Goal: Information Seeking & Learning: Learn about a topic

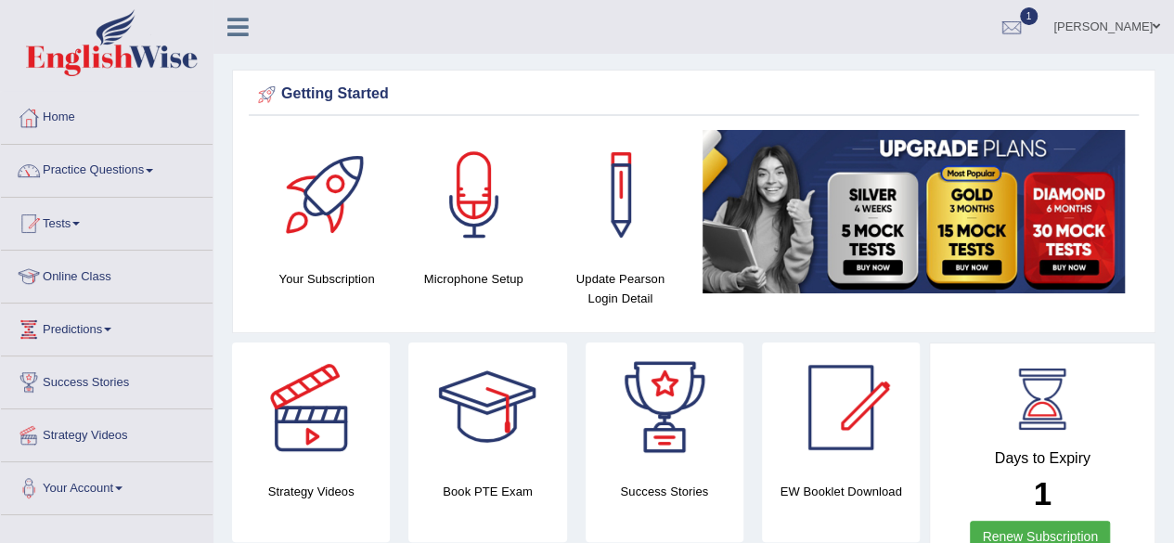
click at [972, 229] on img at bounding box center [914, 211] width 422 height 163
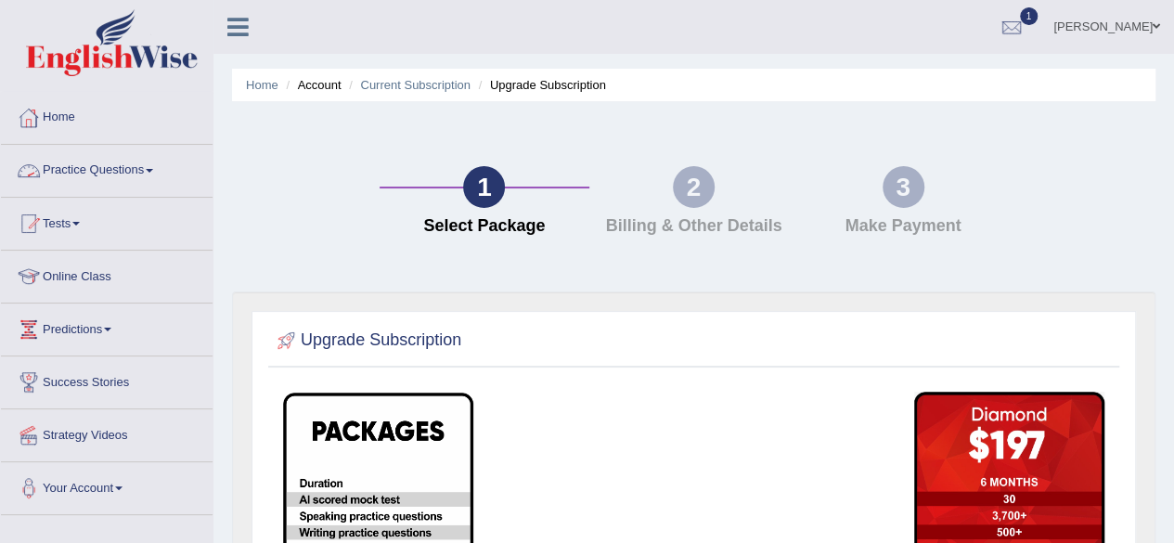
click at [74, 175] on link "Practice Questions" at bounding box center [107, 168] width 212 height 46
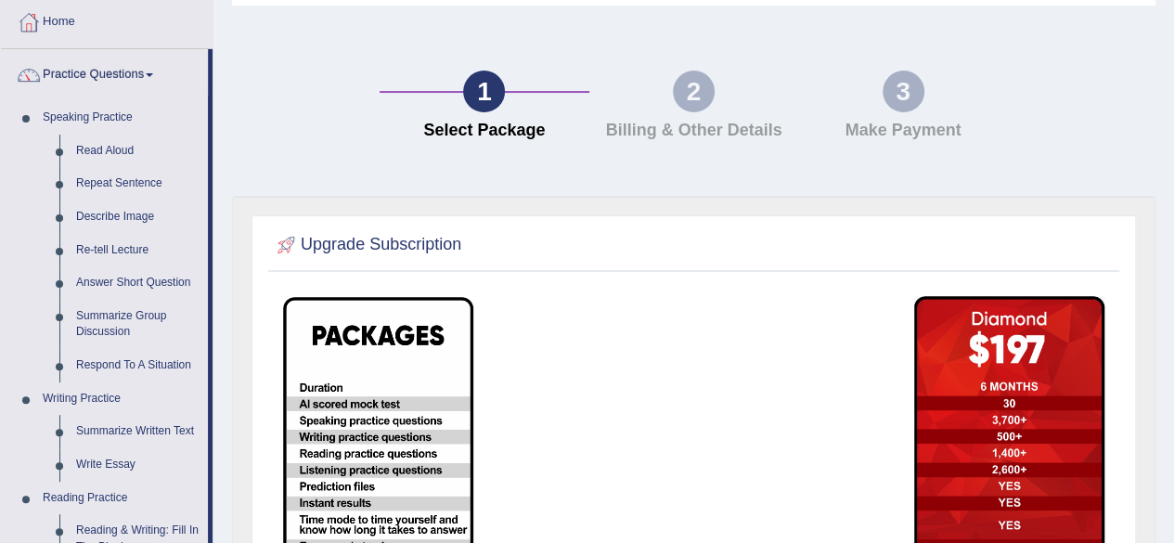
scroll to position [97, 0]
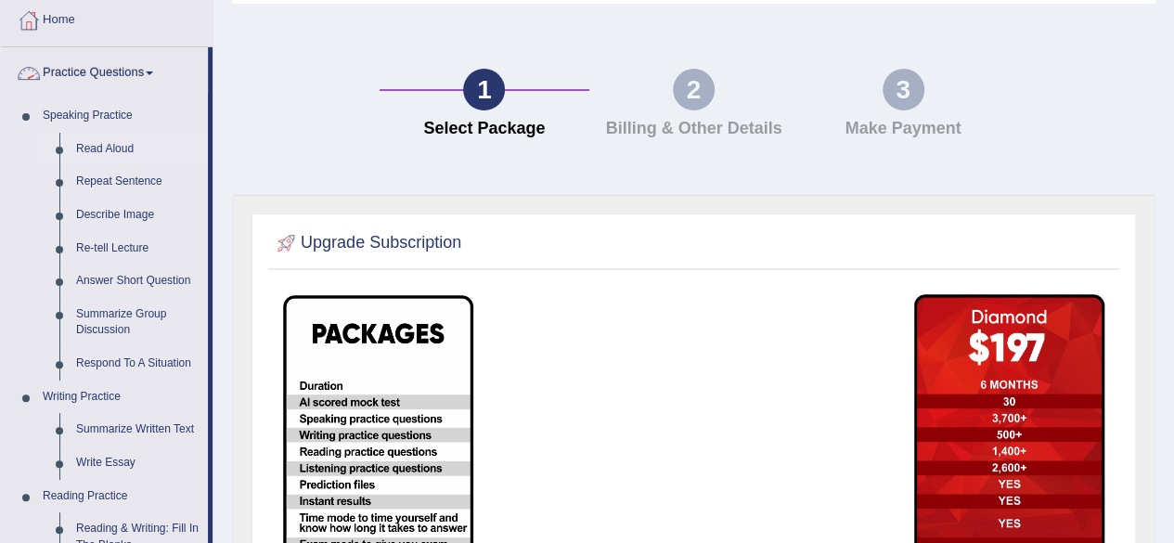
click at [100, 146] on link "Read Aloud" at bounding box center [138, 149] width 140 height 33
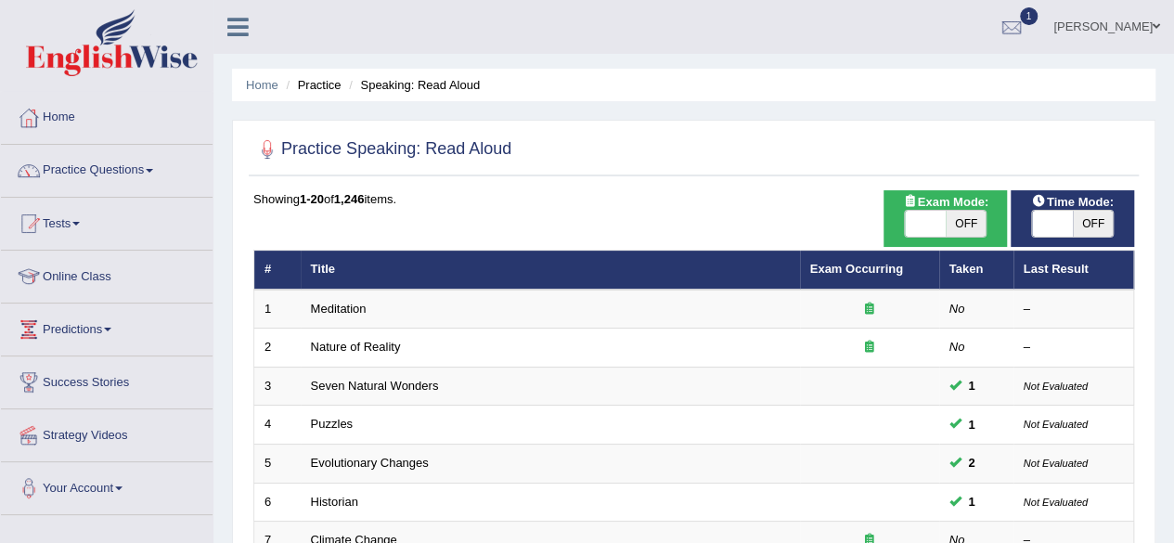
click at [956, 215] on span "OFF" at bounding box center [966, 224] width 41 height 26
checkbox input "true"
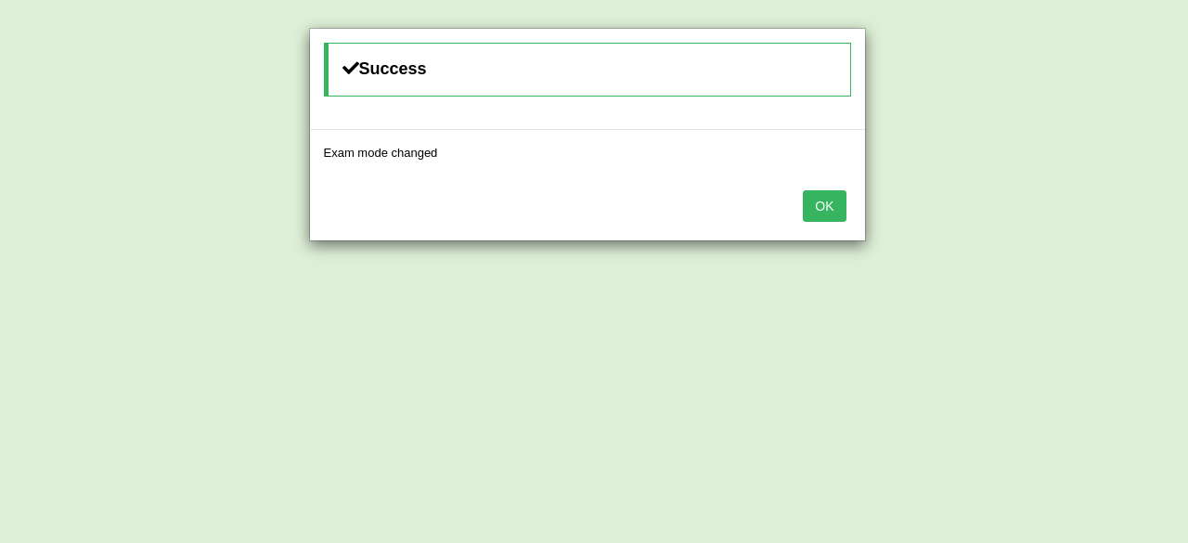
click at [817, 202] on button "OK" at bounding box center [824, 206] width 43 height 32
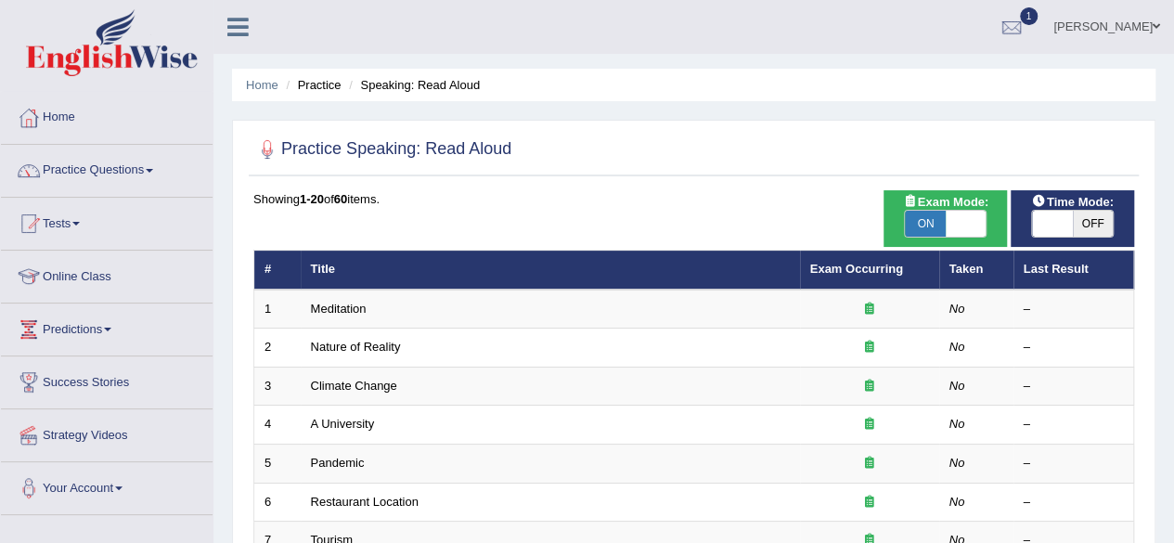
click at [1088, 218] on span "OFF" at bounding box center [1093, 224] width 41 height 26
checkbox input "true"
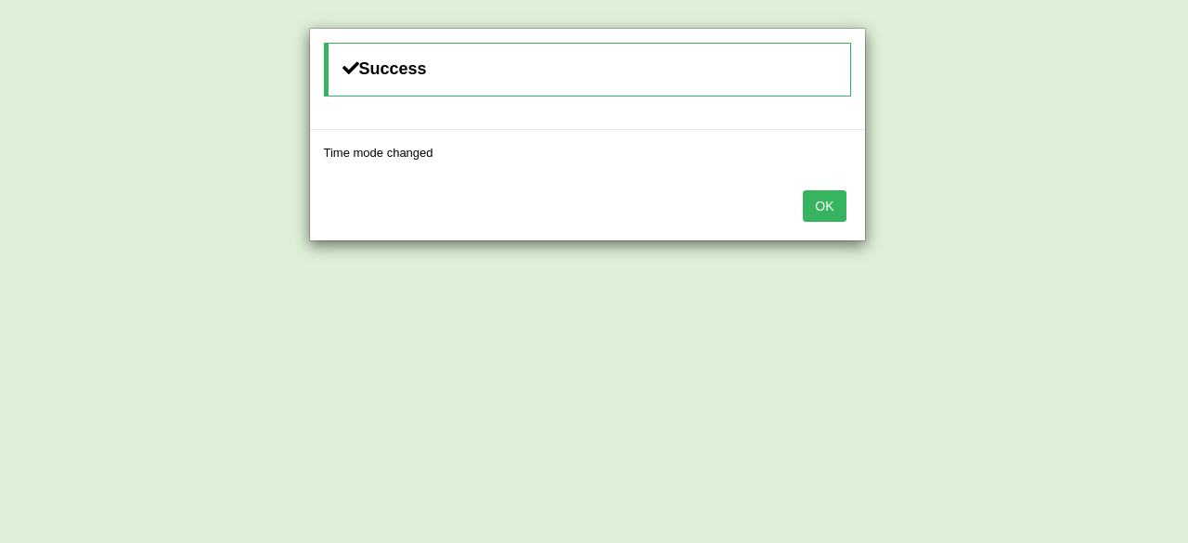
click at [837, 207] on button "OK" at bounding box center [824, 206] width 43 height 32
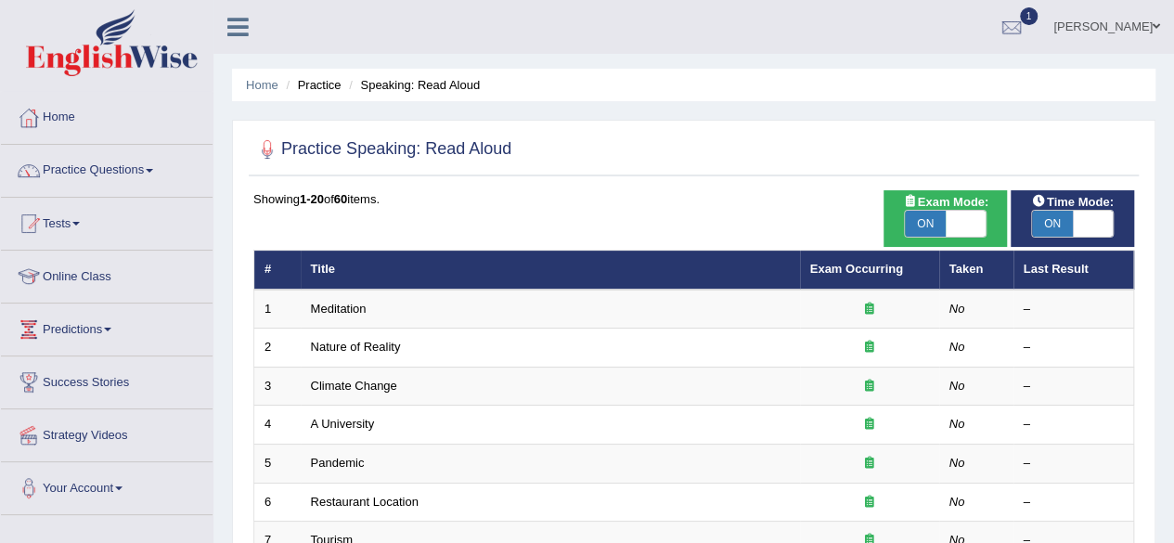
scroll to position [136, 0]
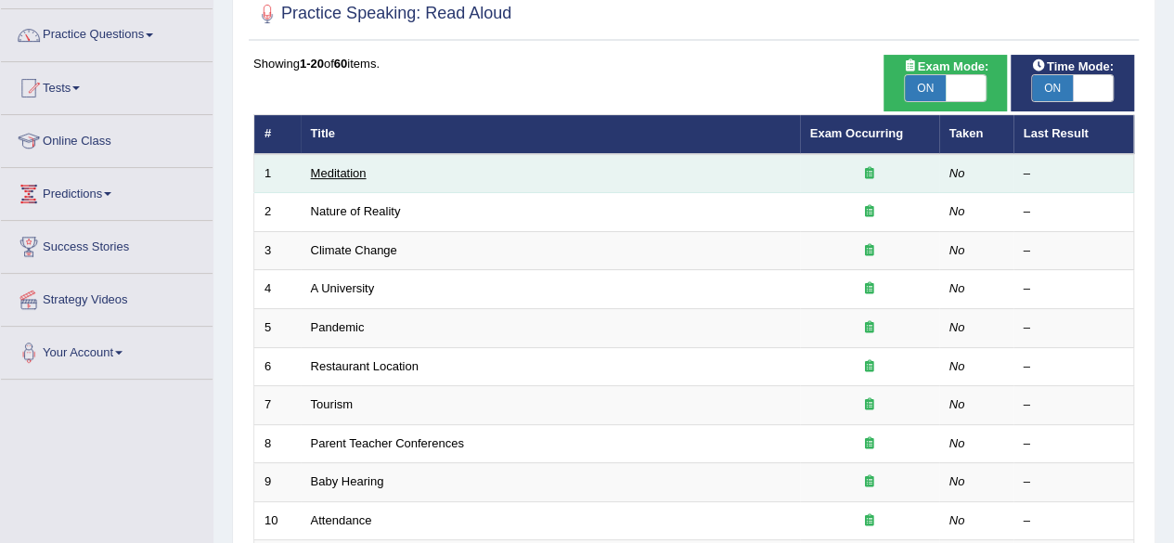
click at [341, 171] on link "Meditation" at bounding box center [339, 173] width 56 height 14
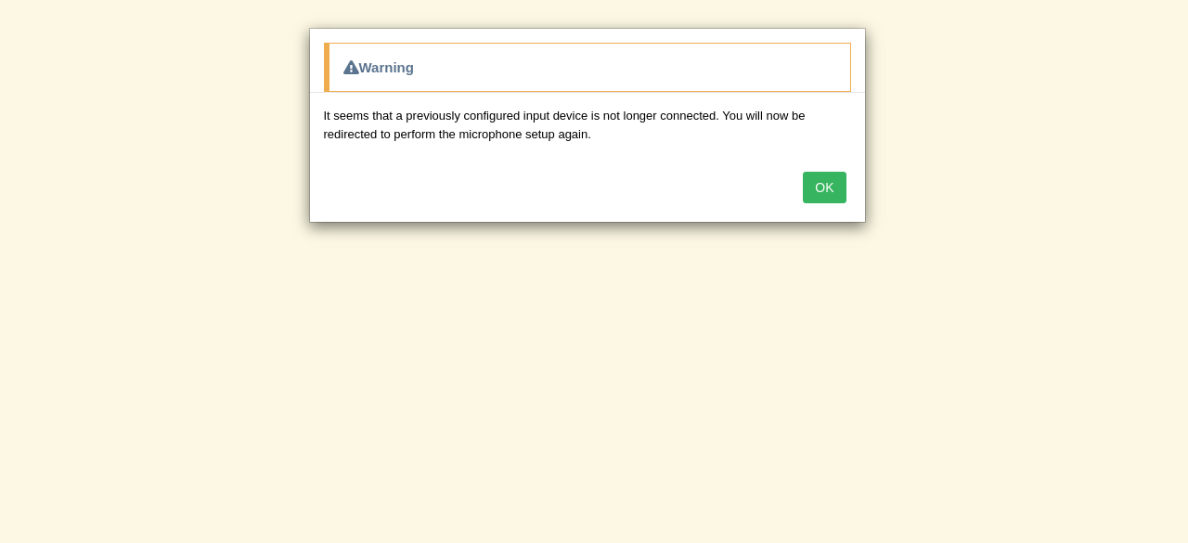
drag, startPoint x: 1187, startPoint y: 125, endPoint x: 1186, endPoint y: 186, distance: 60.4
click at [1173, 186] on div "Warning It seems that a previously configured input device is not longer connec…" at bounding box center [594, 271] width 1188 height 543
click at [826, 179] on button "OK" at bounding box center [824, 188] width 43 height 32
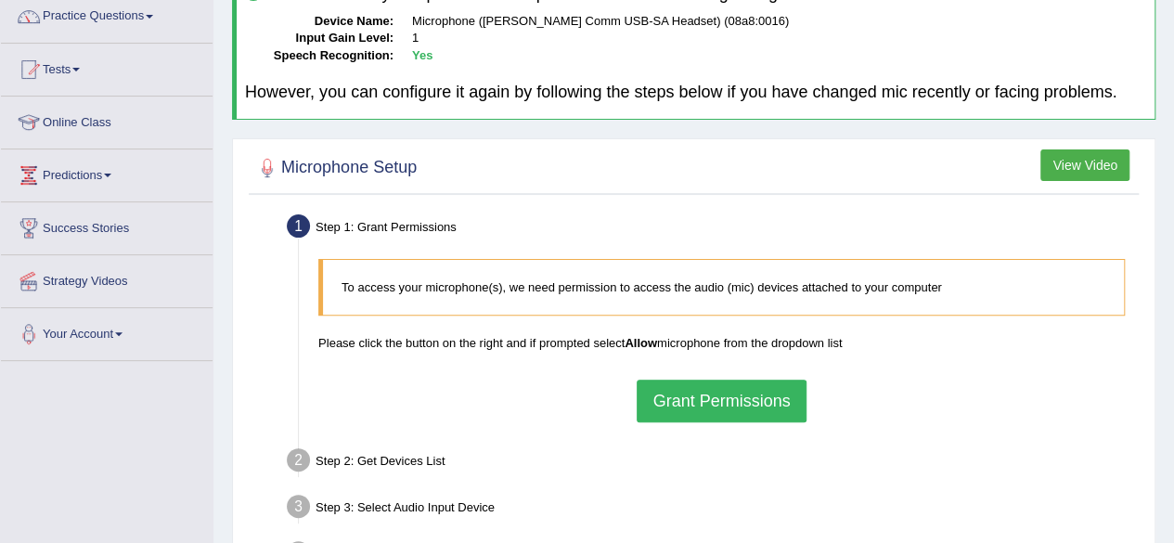
scroll to position [155, 0]
click at [771, 382] on button "Grant Permissions" at bounding box center [721, 400] width 169 height 43
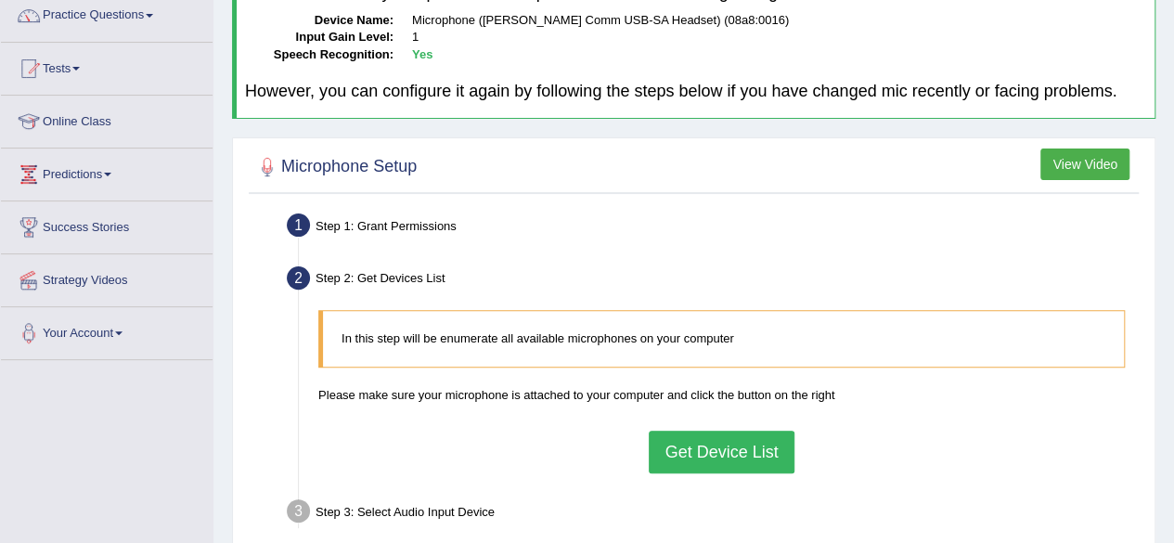
click at [705, 459] on button "Get Device List" at bounding box center [721, 452] width 145 height 43
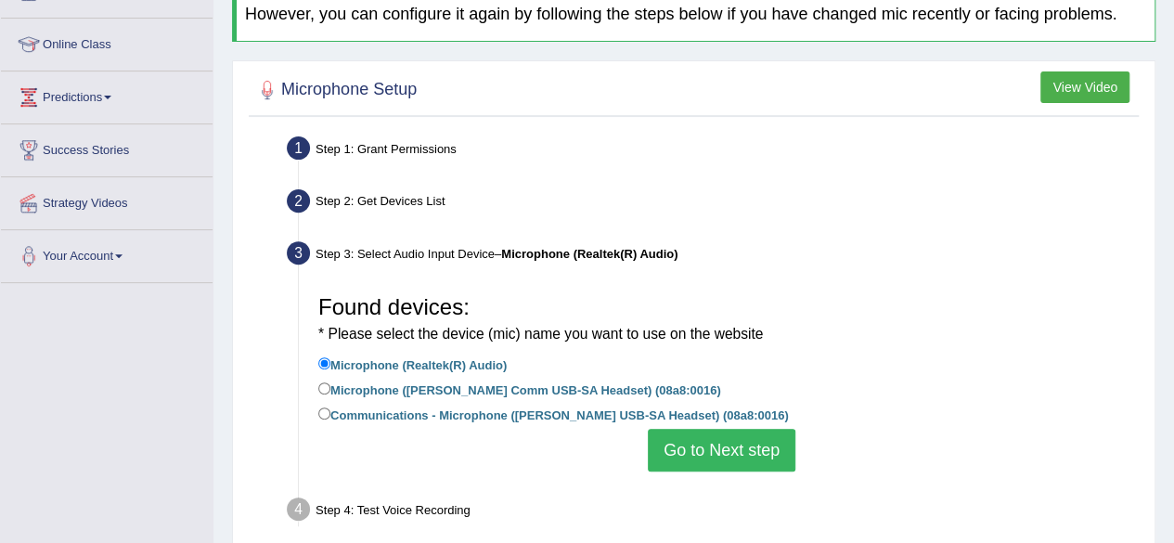
scroll to position [293, 0]
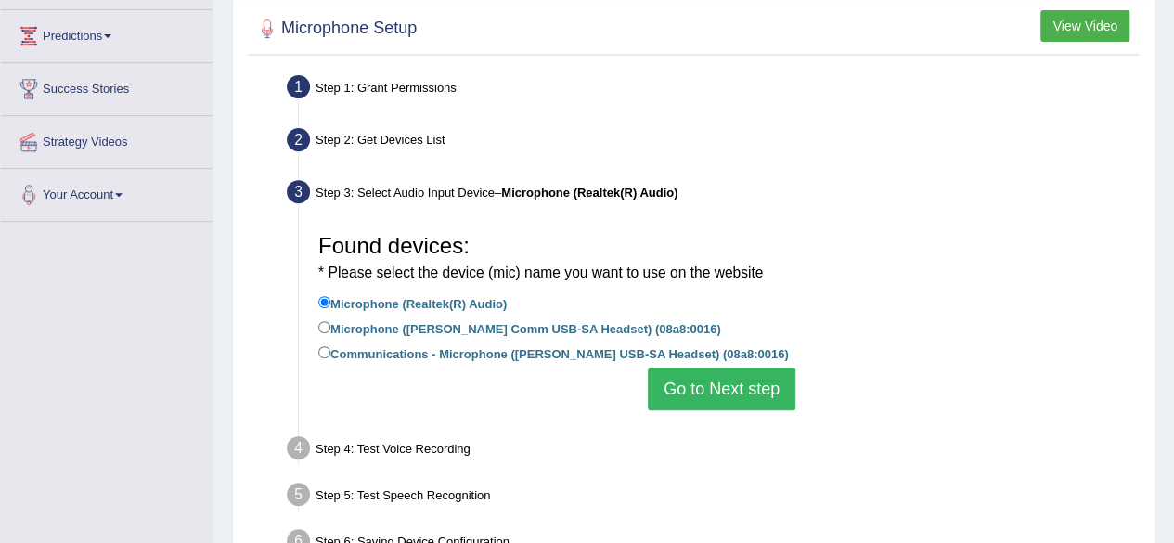
click at [461, 325] on label "Microphone ([PERSON_NAME] Comm USB-SA Headset) (08a8:0016)" at bounding box center [519, 328] width 403 height 20
click at [330, 325] on input "Microphone ([PERSON_NAME] Comm USB-SA Headset) (08a8:0016)" at bounding box center [324, 327] width 12 height 12
radio input "true"
click at [709, 380] on button "Go to Next step" at bounding box center [722, 389] width 148 height 43
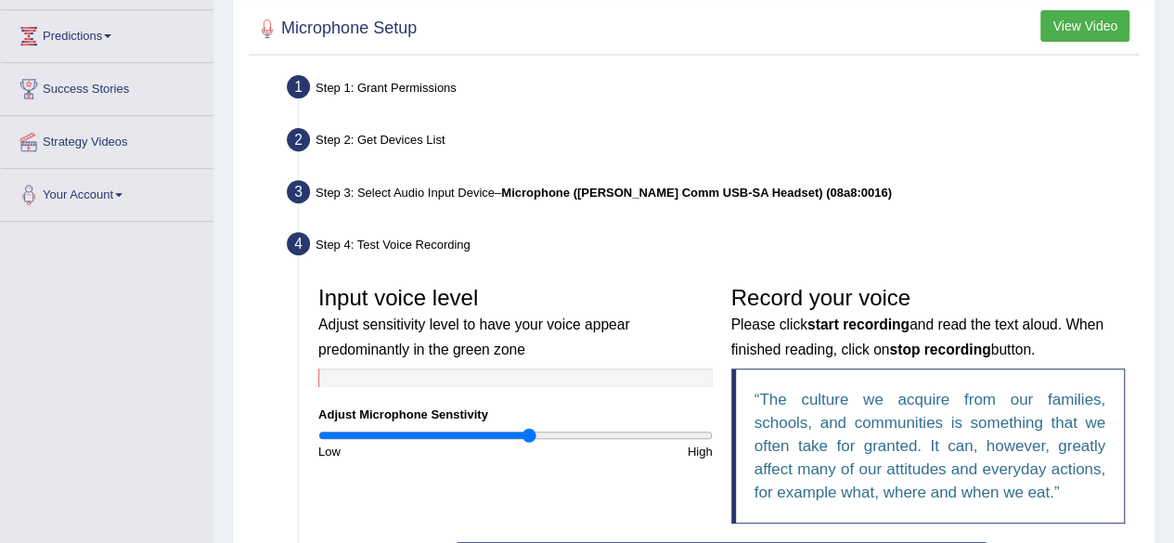
click at [527, 434] on input "range" at bounding box center [515, 435] width 395 height 15
type input "0.84"
click at [482, 439] on input "range" at bounding box center [515, 435] width 395 height 15
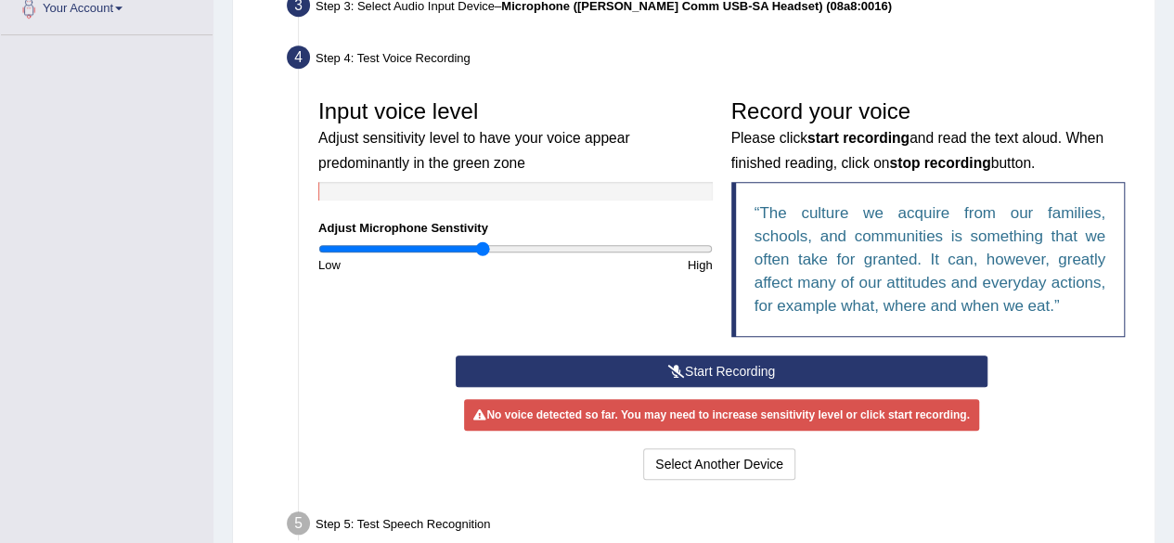
scroll to position [485, 0]
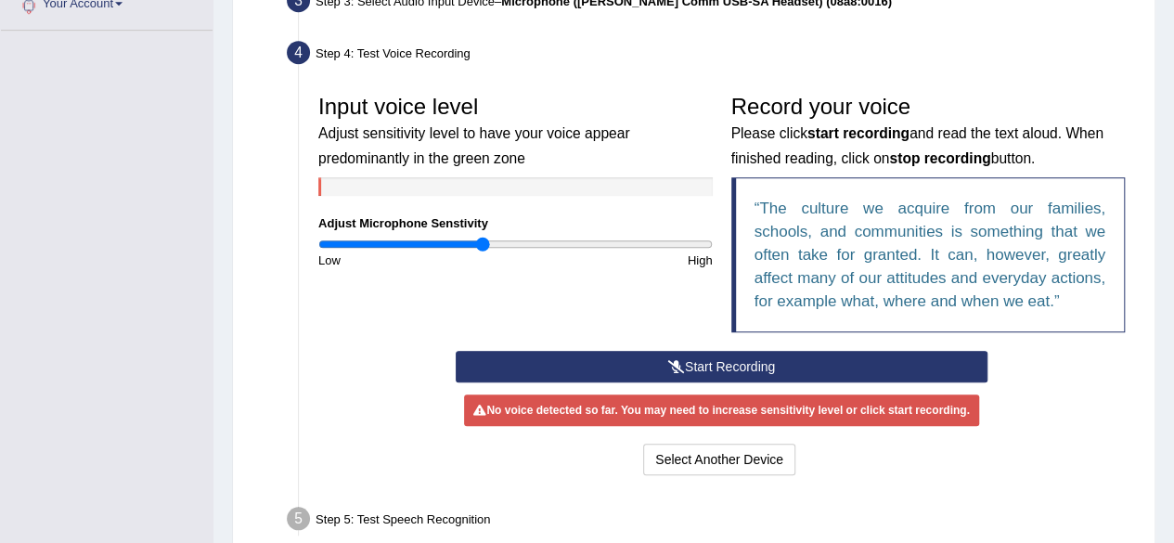
click at [771, 358] on button "Start Recording" at bounding box center [722, 367] width 532 height 32
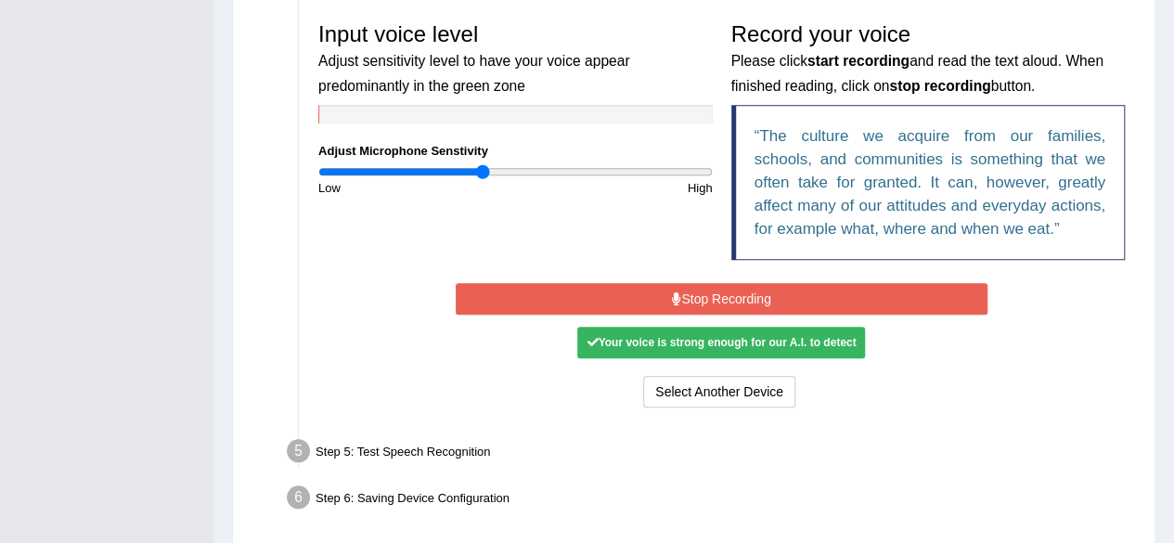
scroll to position [566, 0]
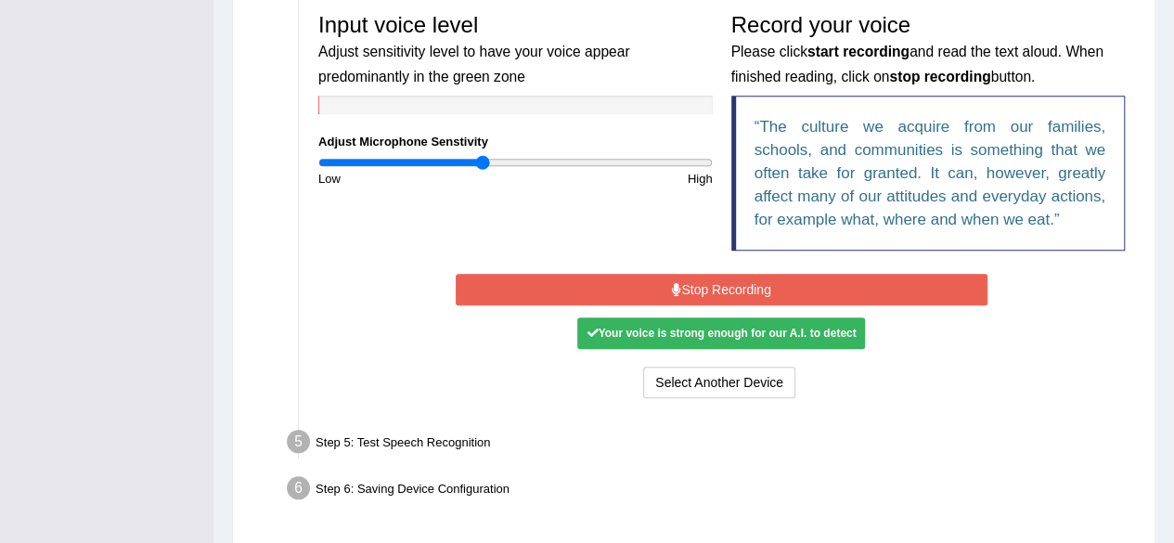
click at [726, 287] on button "Stop Recording" at bounding box center [722, 290] width 532 height 32
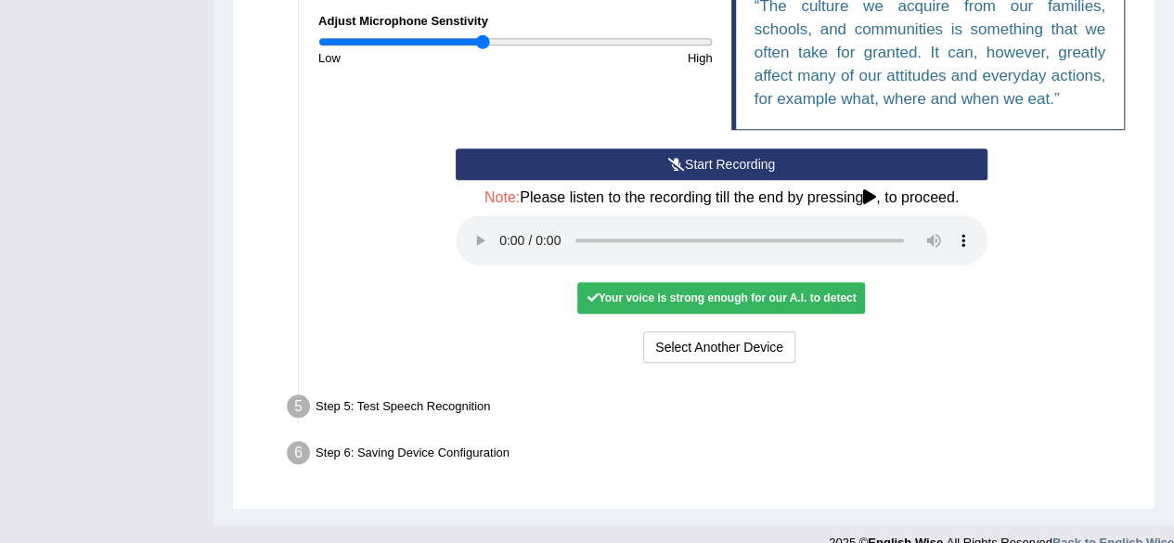
scroll to position [703, 0]
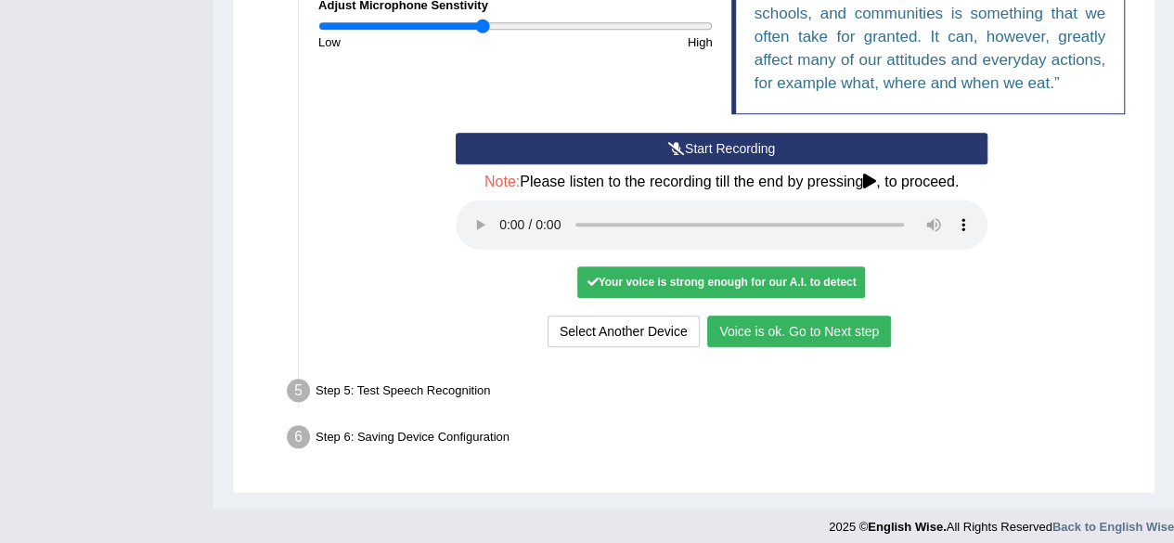
click at [808, 333] on button "Voice is ok. Go to Next step" at bounding box center [799, 332] width 184 height 32
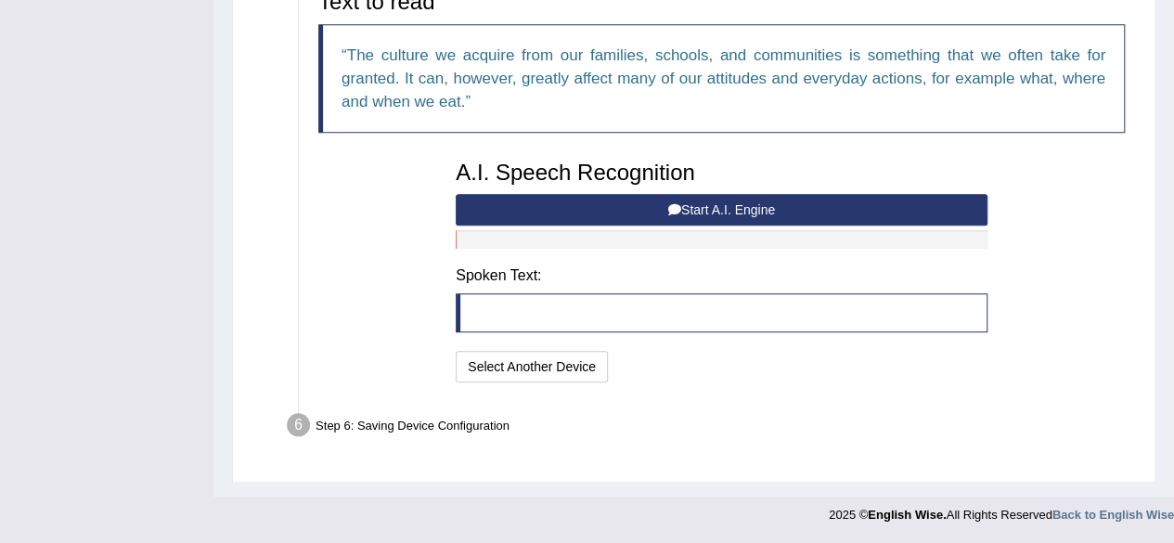
scroll to position [637, 0]
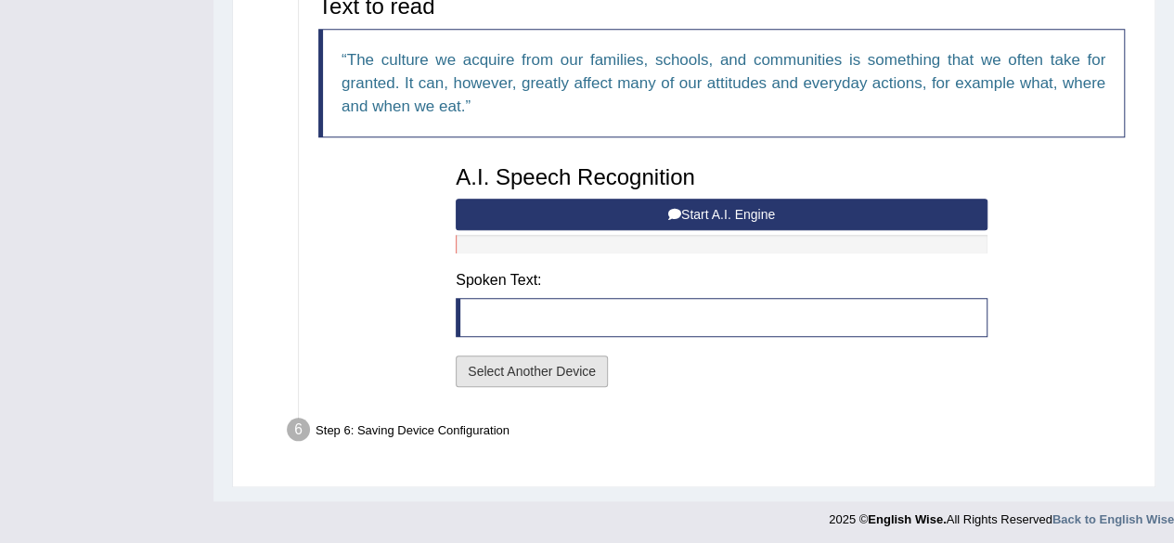
click at [577, 367] on button "Select Another Device" at bounding box center [532, 372] width 152 height 32
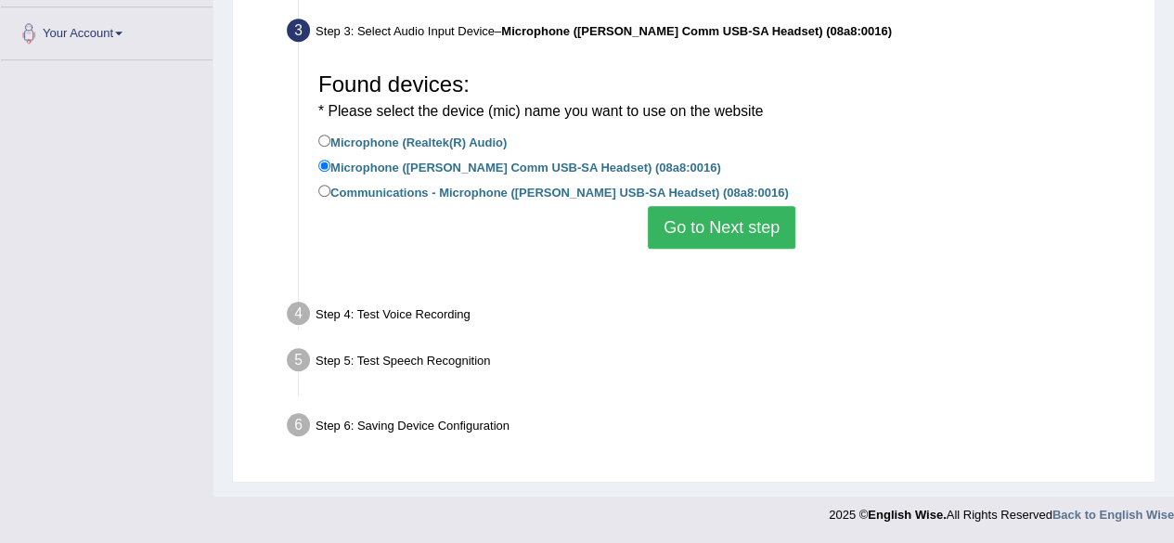
scroll to position [431, 0]
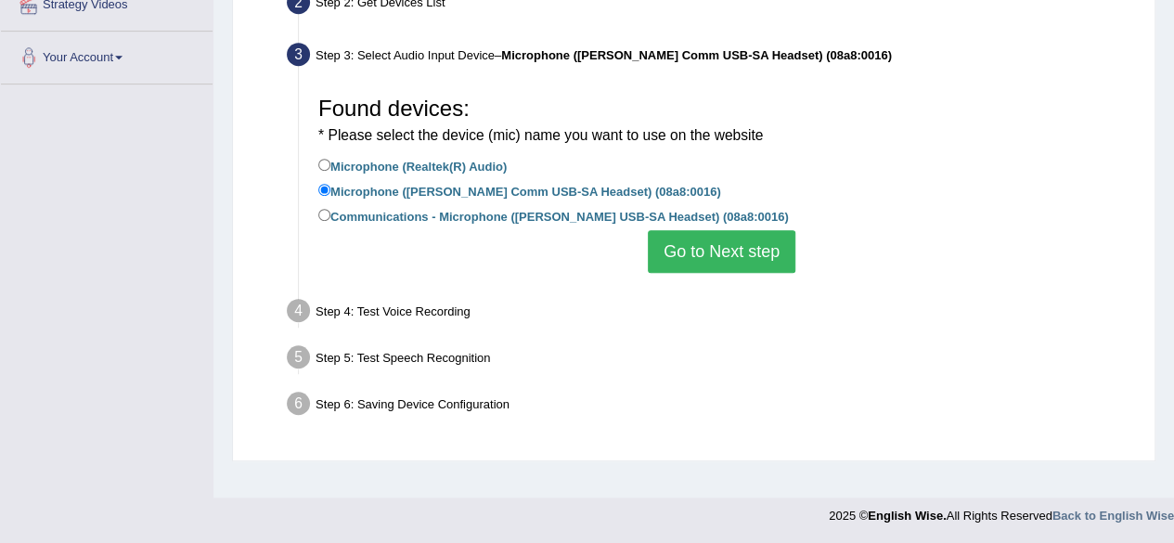
click at [715, 253] on button "Go to Next step" at bounding box center [722, 251] width 148 height 43
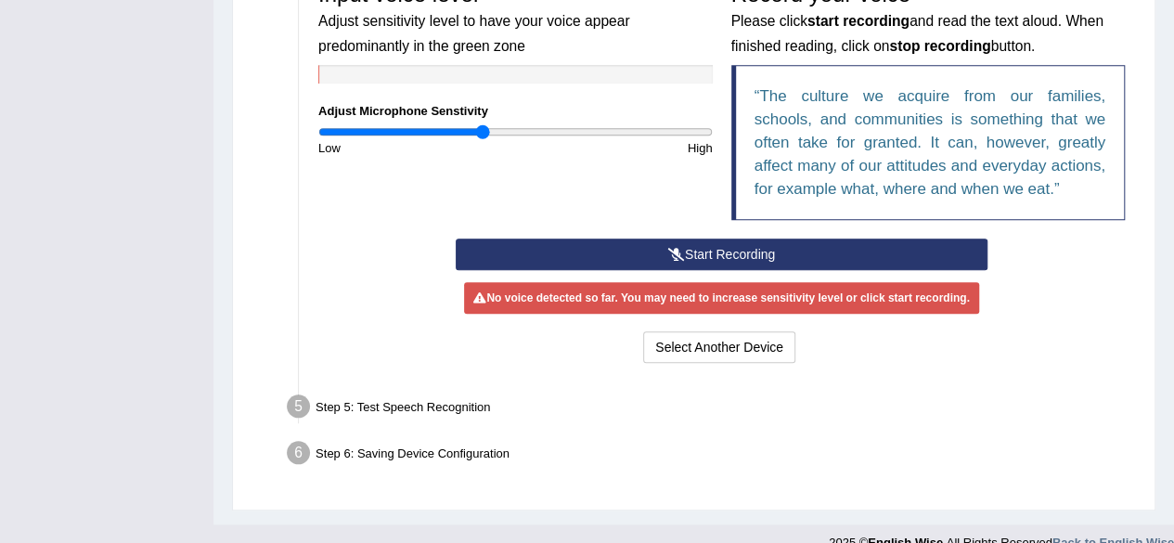
scroll to position [620, 0]
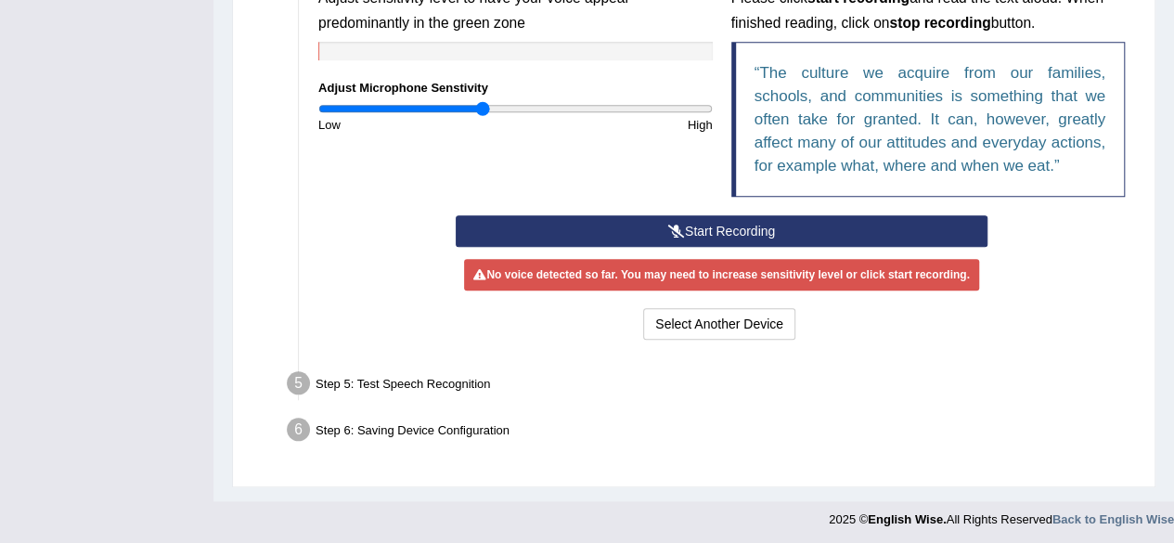
click at [739, 226] on button "Start Recording" at bounding box center [722, 231] width 532 height 32
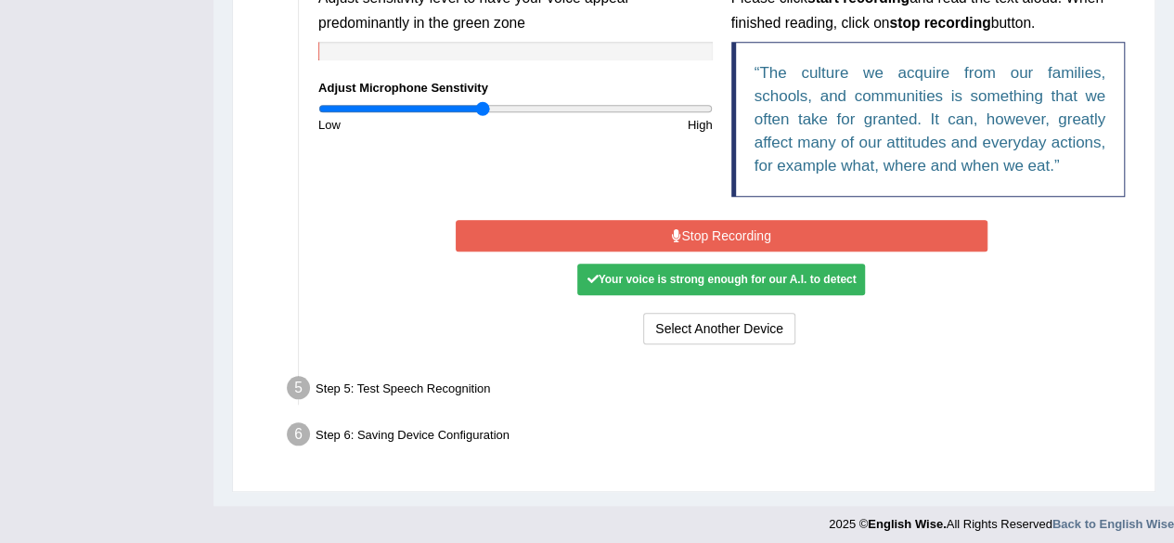
click at [735, 220] on button "Stop Recording" at bounding box center [722, 236] width 532 height 32
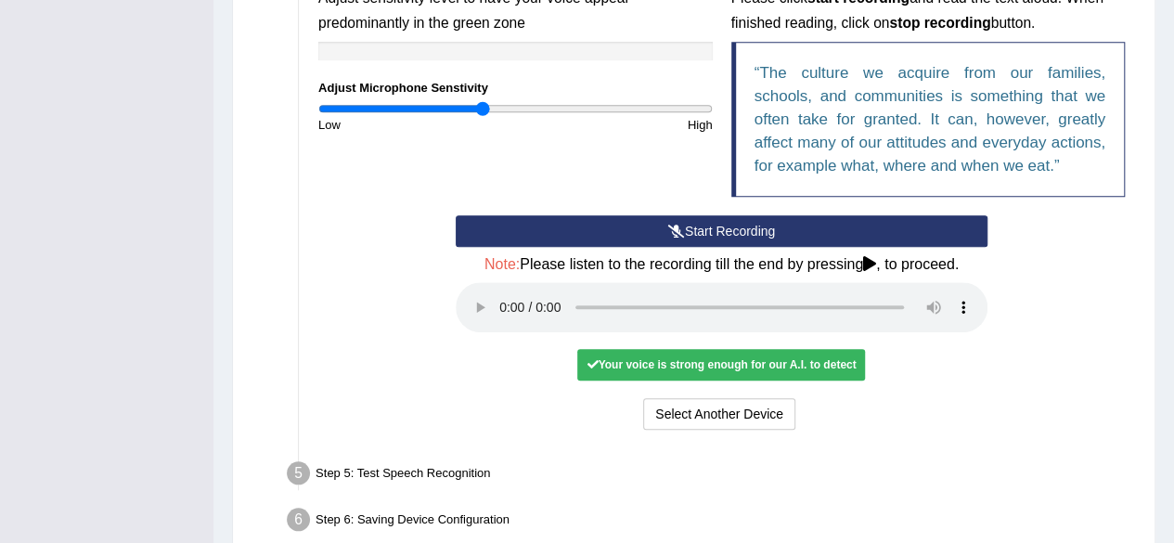
scroll to position [710, 0]
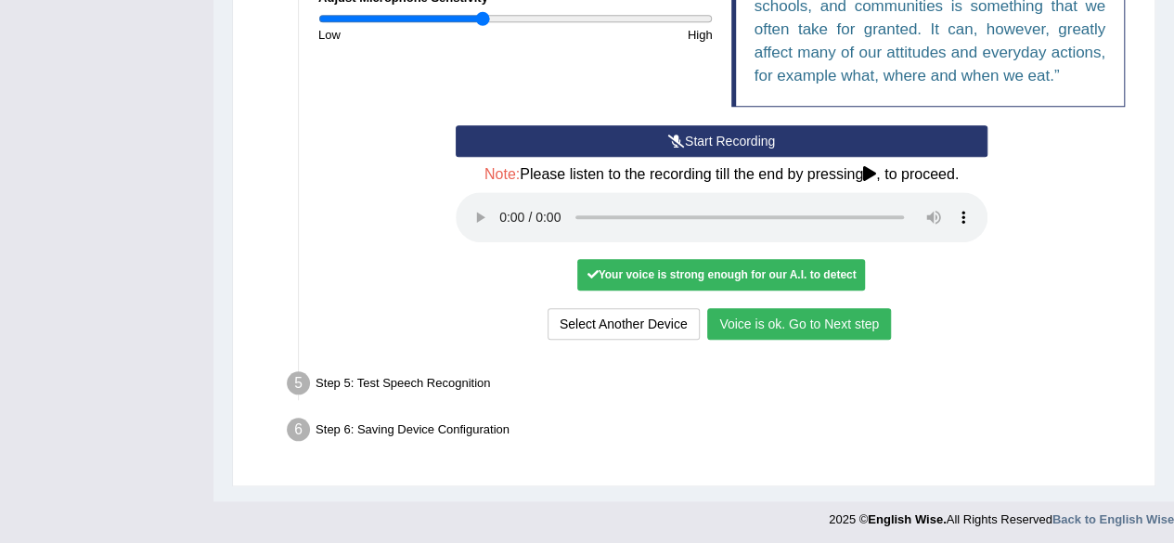
click at [833, 322] on button "Voice is ok. Go to Next step" at bounding box center [799, 324] width 184 height 32
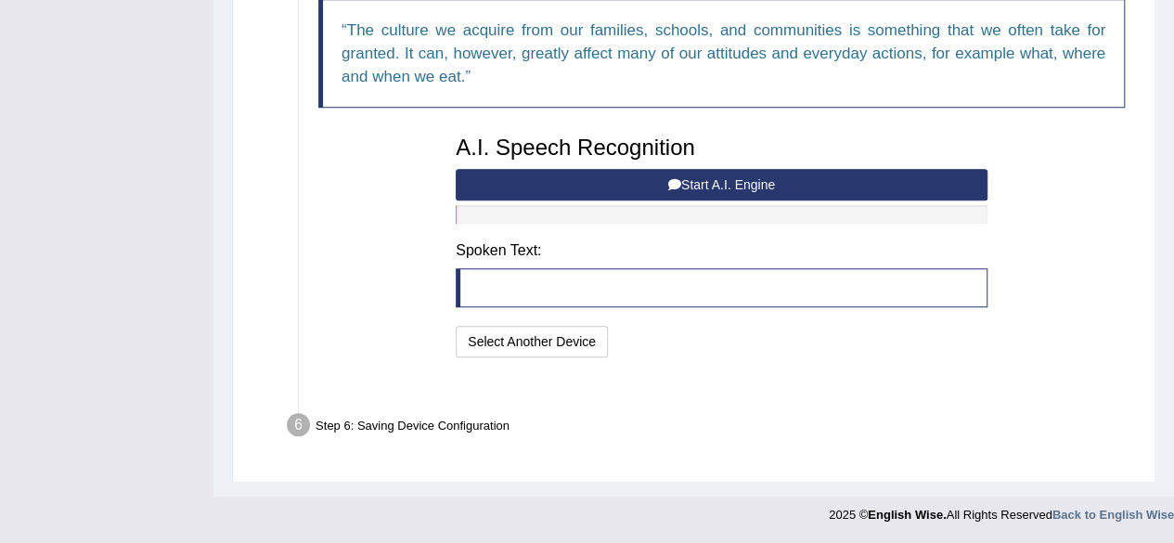
scroll to position [637, 0]
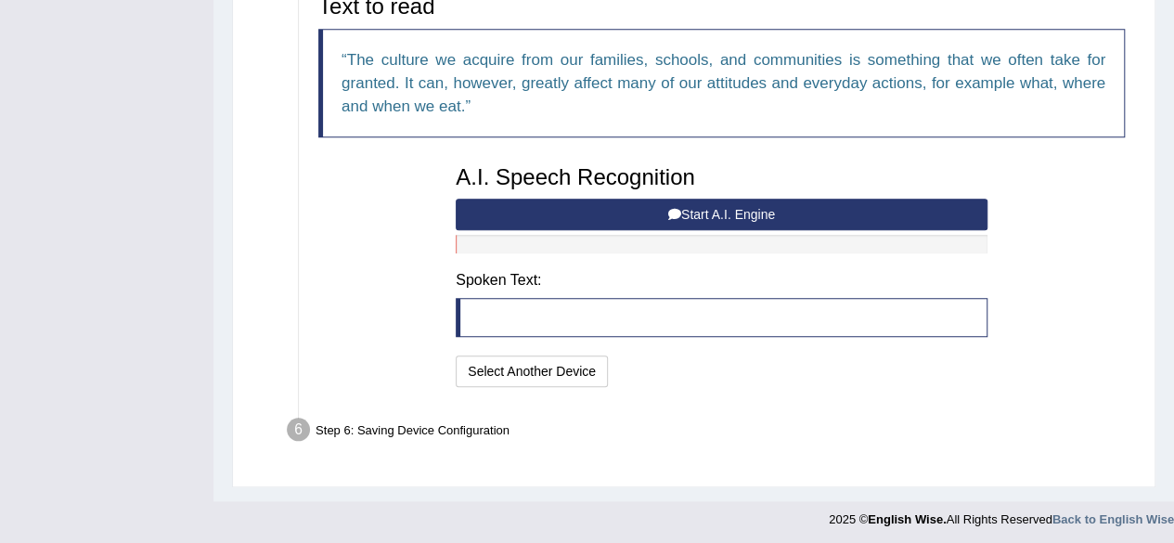
click at [757, 211] on button "Start A.I. Engine" at bounding box center [722, 215] width 532 height 32
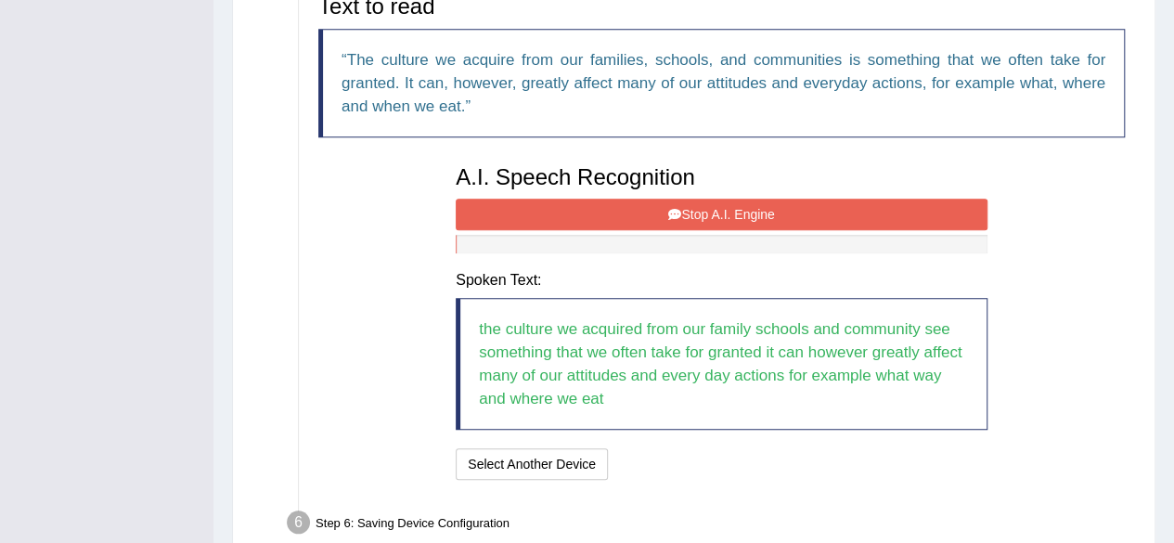
click at [757, 211] on button "Stop A.I. Engine" at bounding box center [722, 215] width 532 height 32
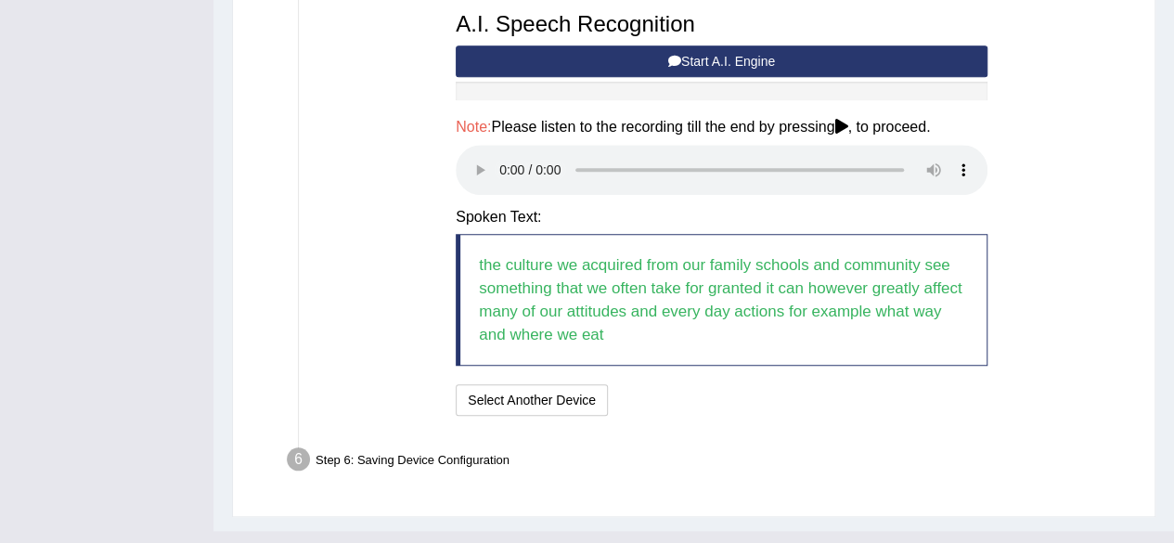
scroll to position [820, 0]
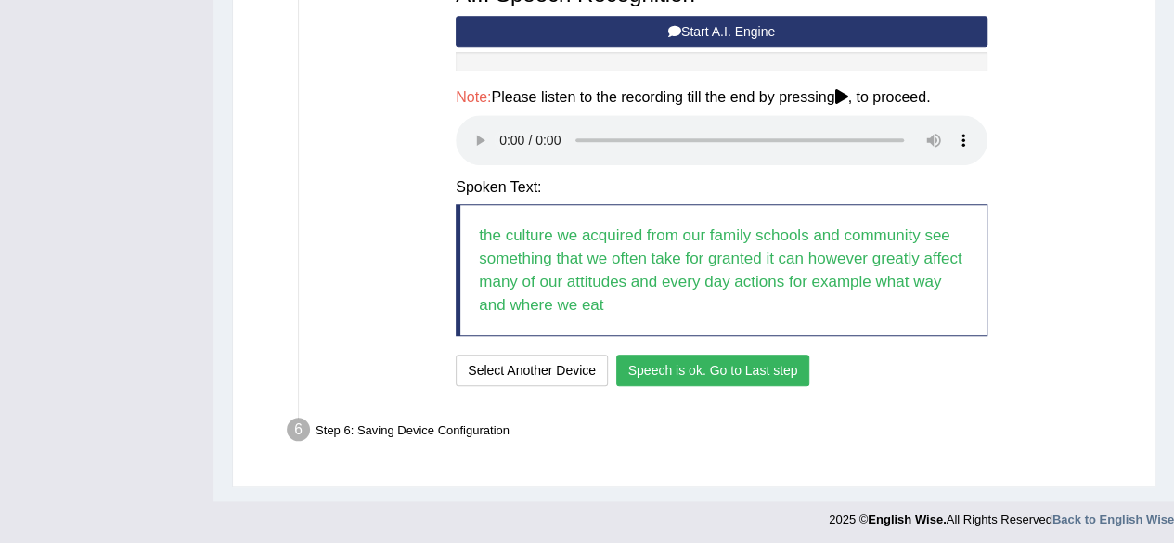
click at [733, 369] on button "Speech is ok. Go to Last step" at bounding box center [713, 371] width 194 height 32
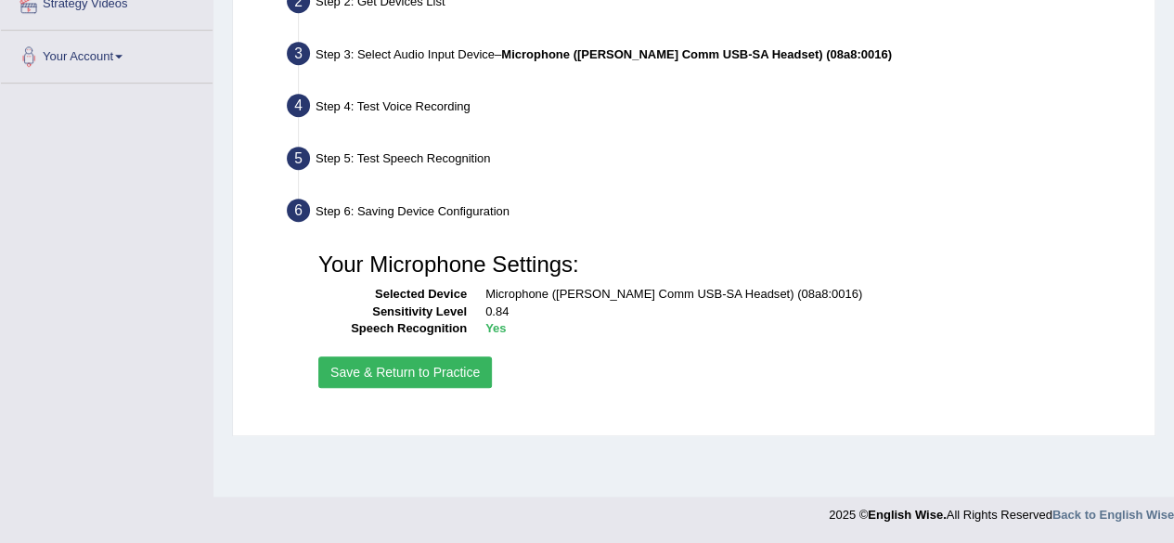
scroll to position [431, 0]
click at [370, 367] on button "Save & Return to Practice" at bounding box center [405, 373] width 174 height 32
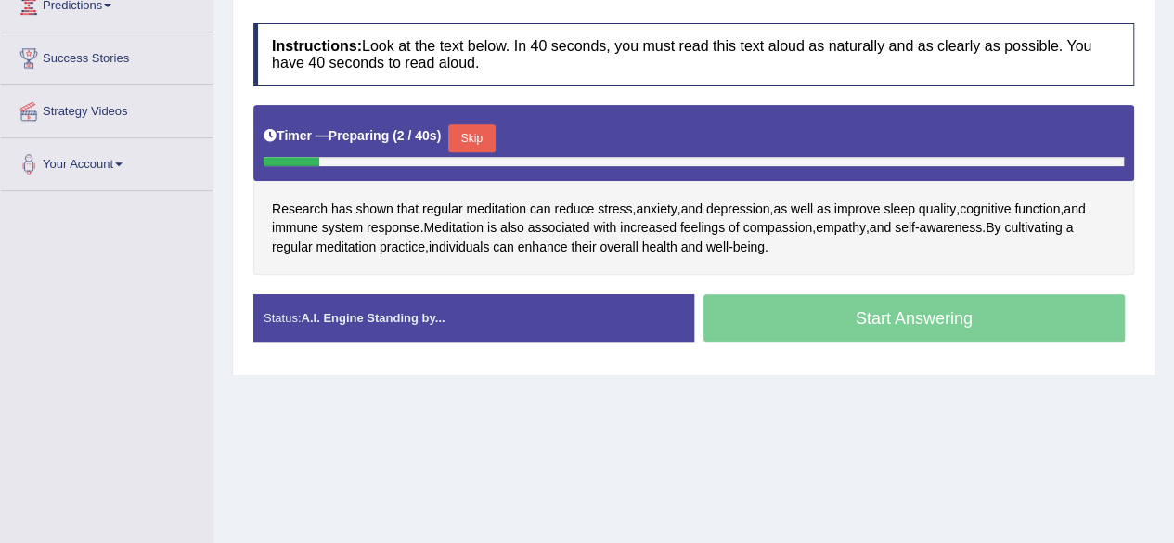
scroll to position [325, 0]
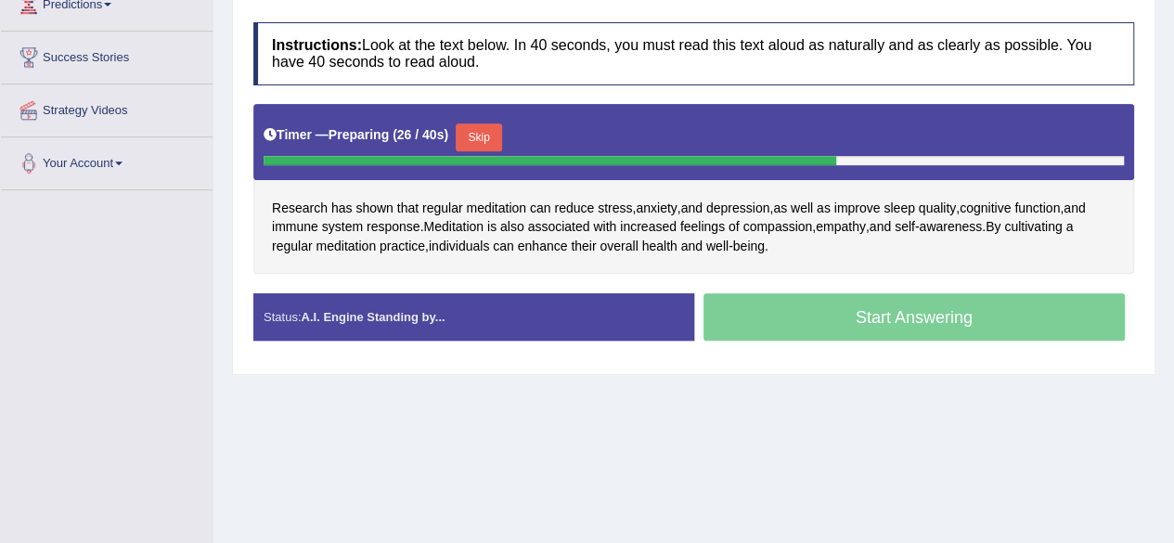
click at [488, 123] on button "Skip" at bounding box center [479, 137] width 46 height 28
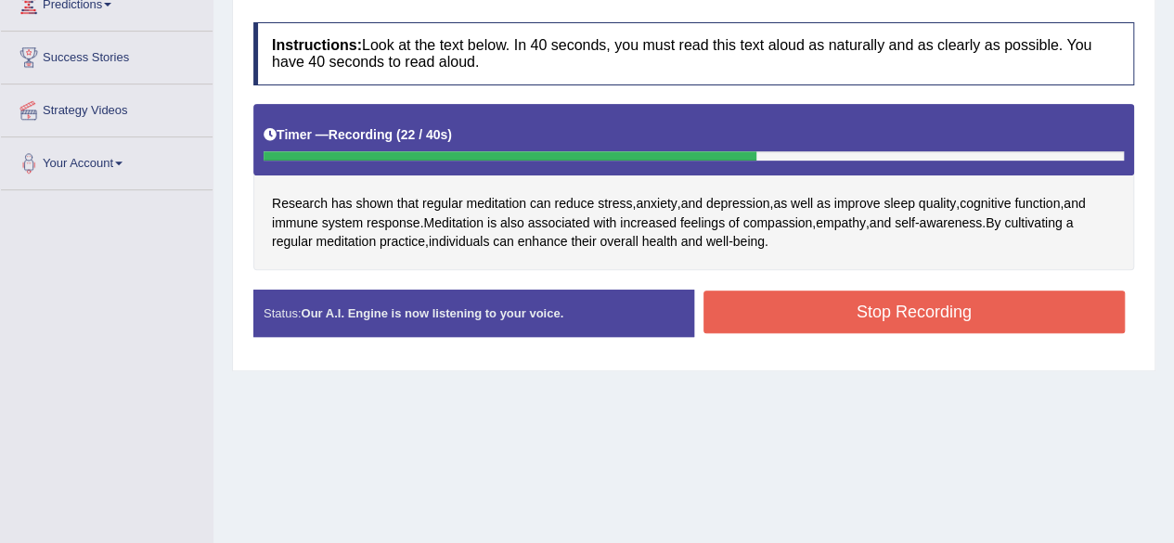
click at [888, 309] on button "Stop Recording" at bounding box center [915, 312] width 422 height 43
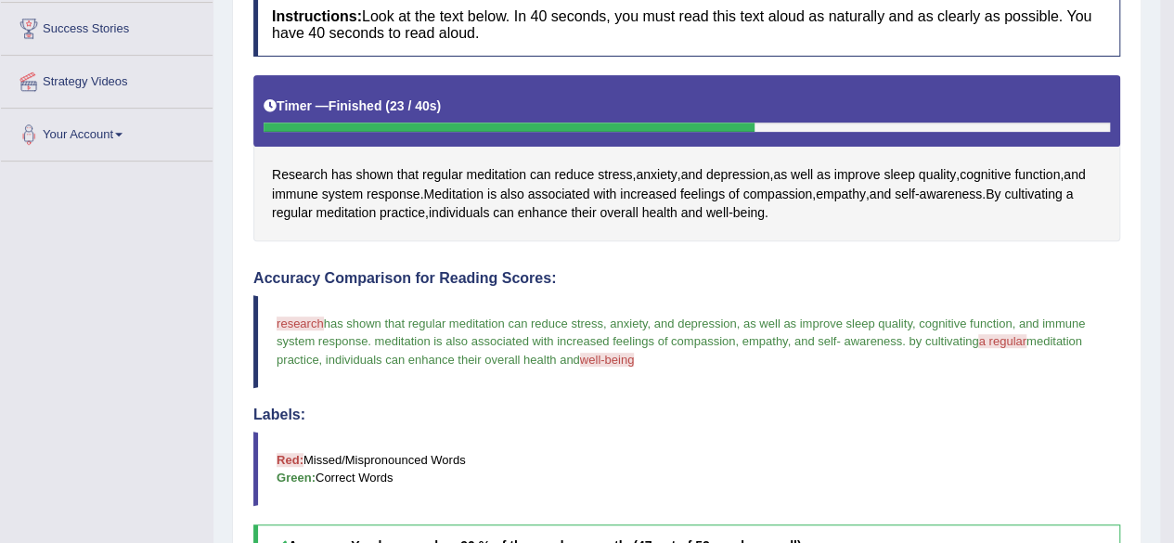
scroll to position [162, 0]
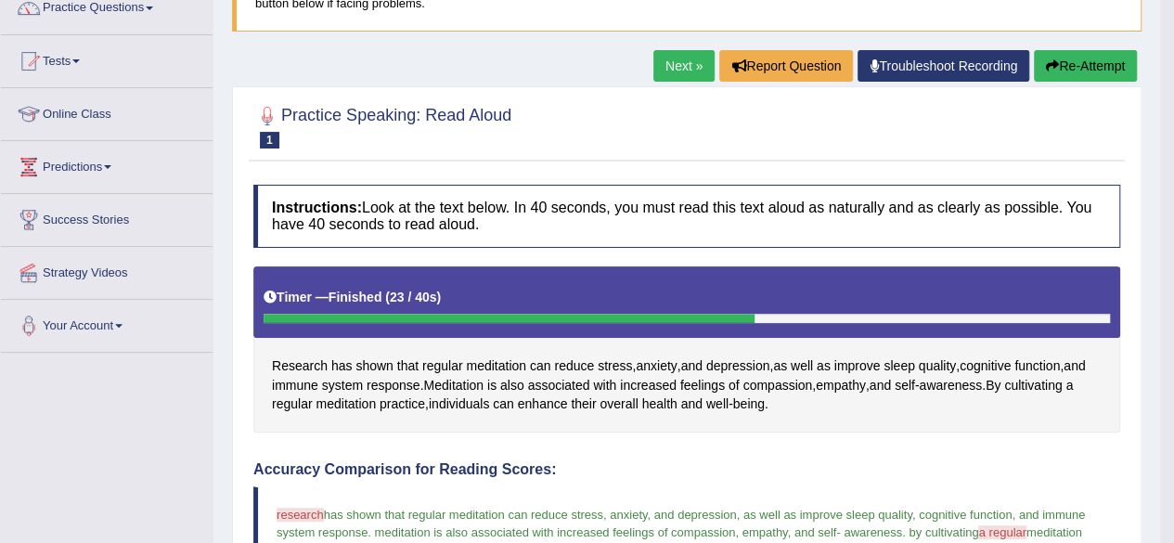
click at [658, 68] on link "Next »" at bounding box center [684, 66] width 61 height 32
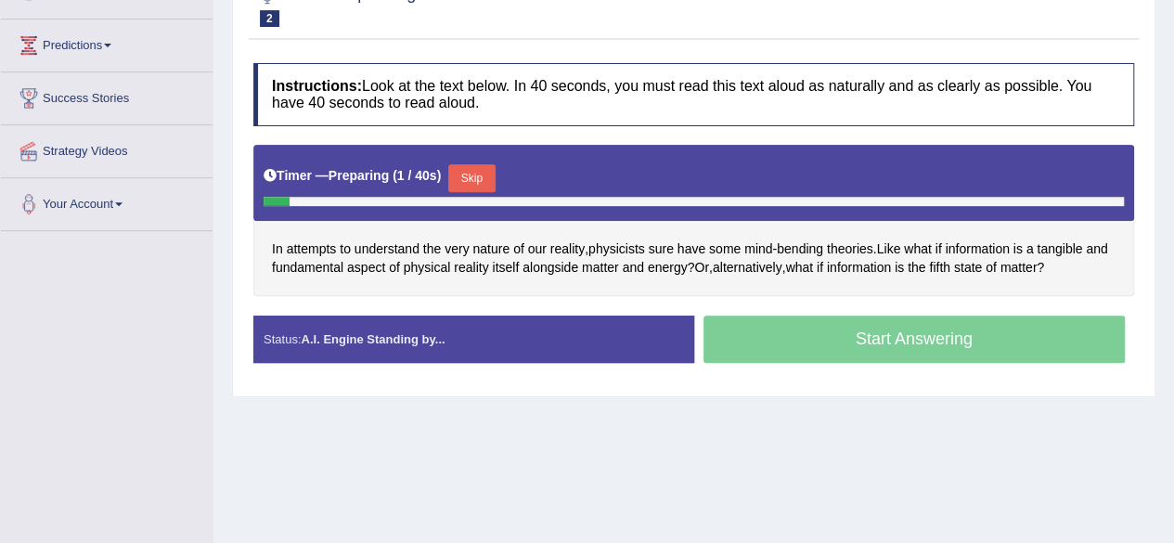
scroll to position [282, 0]
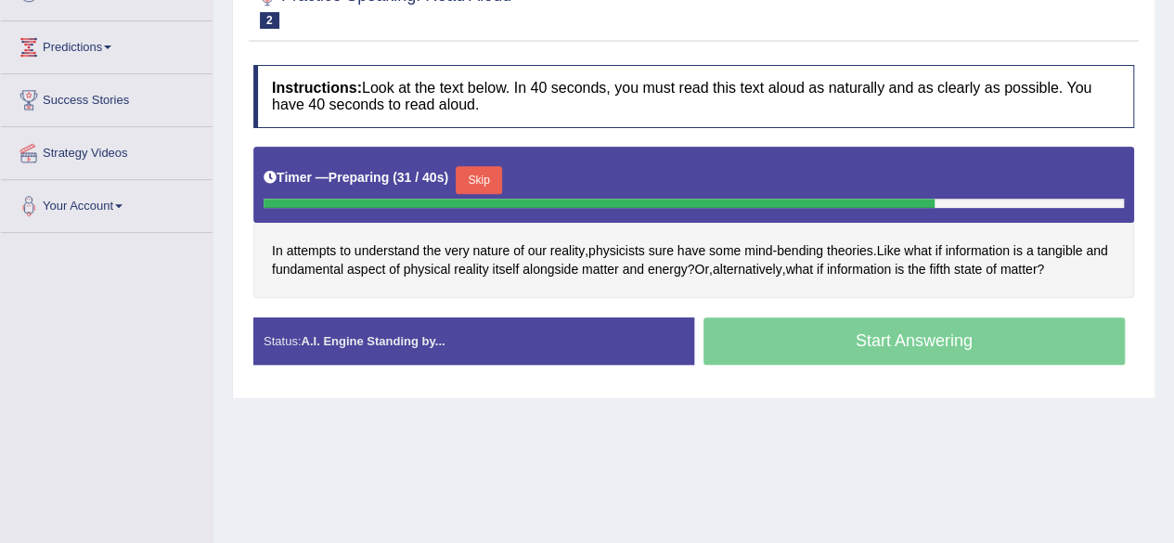
click at [491, 177] on button "Skip" at bounding box center [479, 180] width 46 height 28
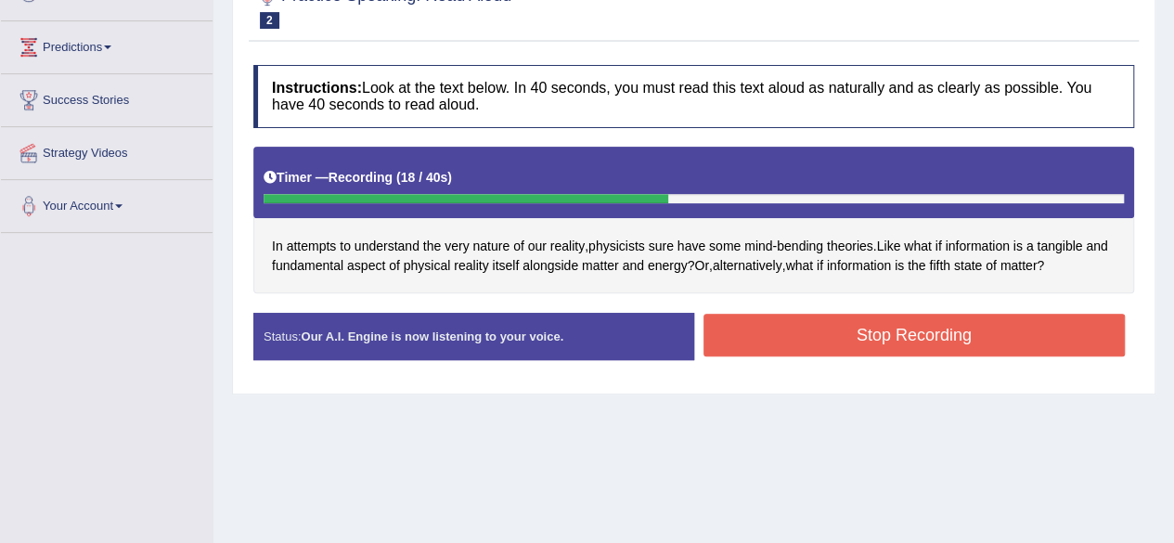
click at [860, 343] on button "Stop Recording" at bounding box center [915, 335] width 422 height 43
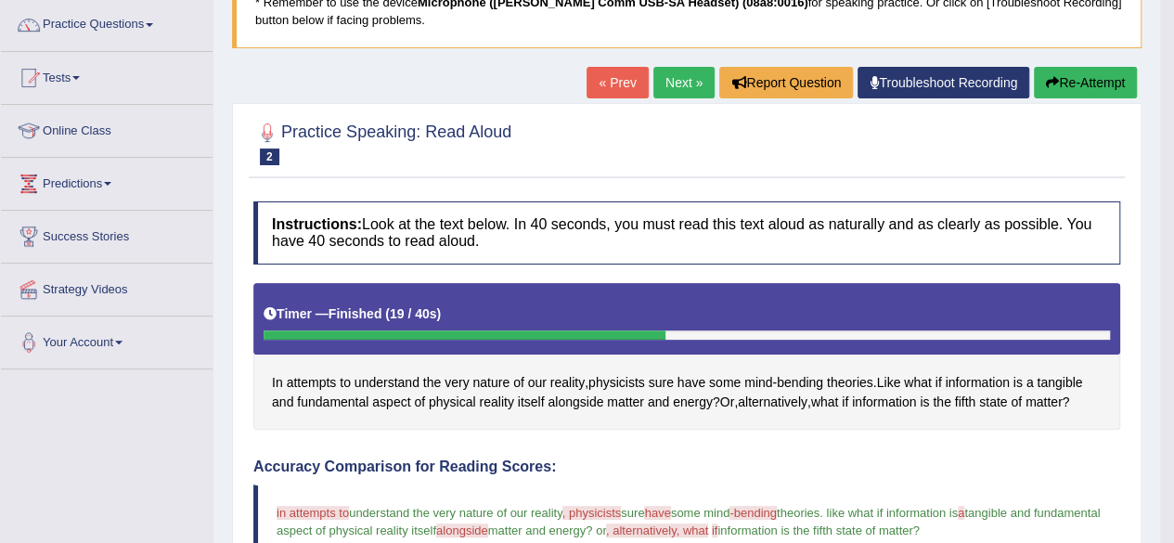
scroll to position [139, 0]
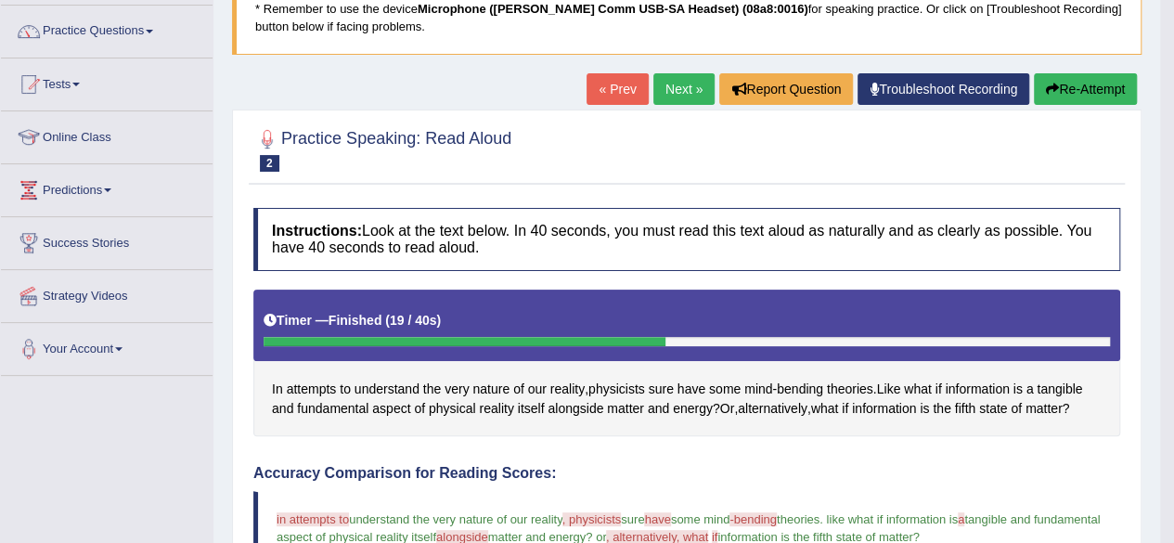
click at [674, 92] on link "Next »" at bounding box center [684, 89] width 61 height 32
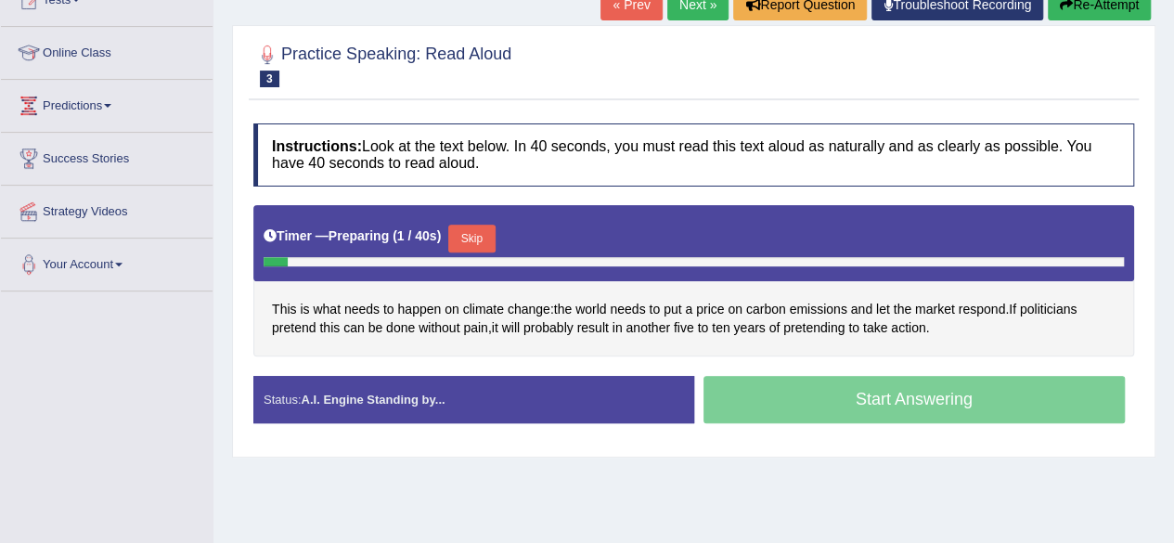
scroll to position [241, 0]
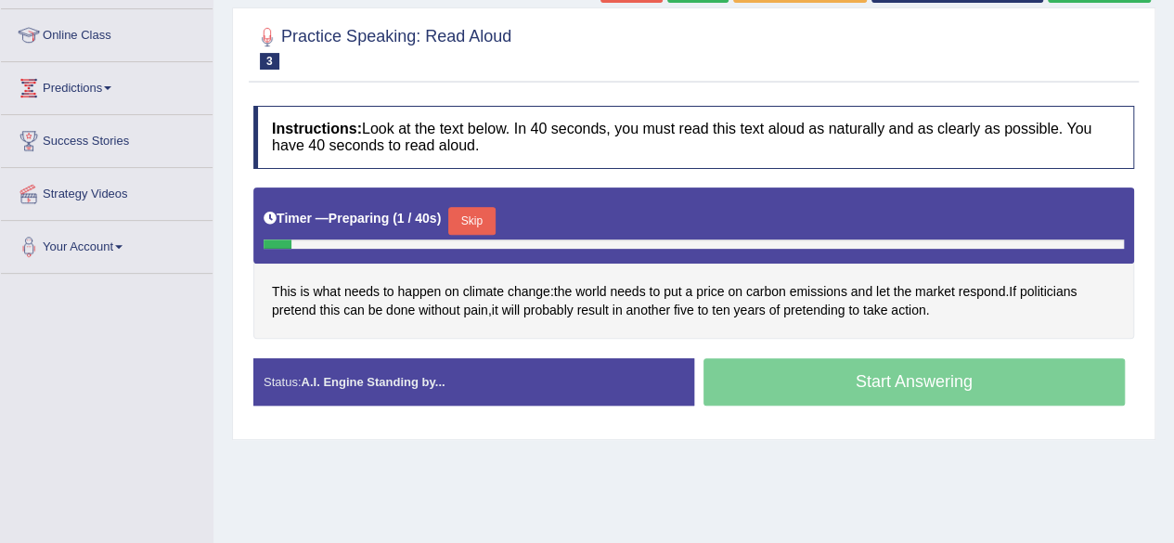
drag, startPoint x: 0, startPoint y: 0, endPoint x: 1187, endPoint y: 280, distance: 1220.0
click at [1173, 280] on html "Toggle navigation Home Practice Questions Speaking Practice Read Aloud Repeat S…" at bounding box center [587, 30] width 1174 height 543
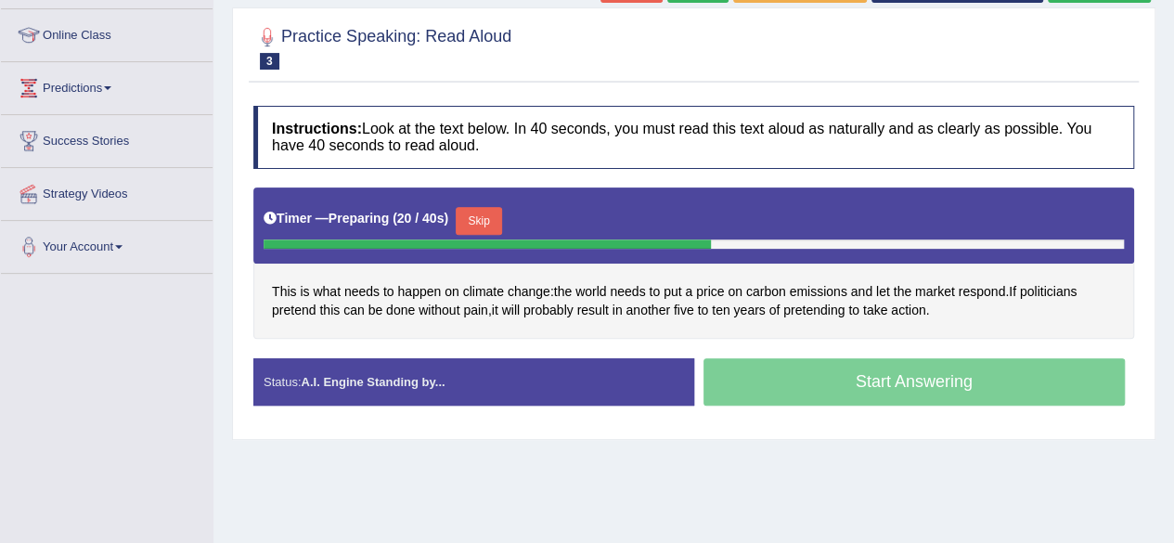
click at [479, 224] on button "Skip" at bounding box center [479, 221] width 46 height 28
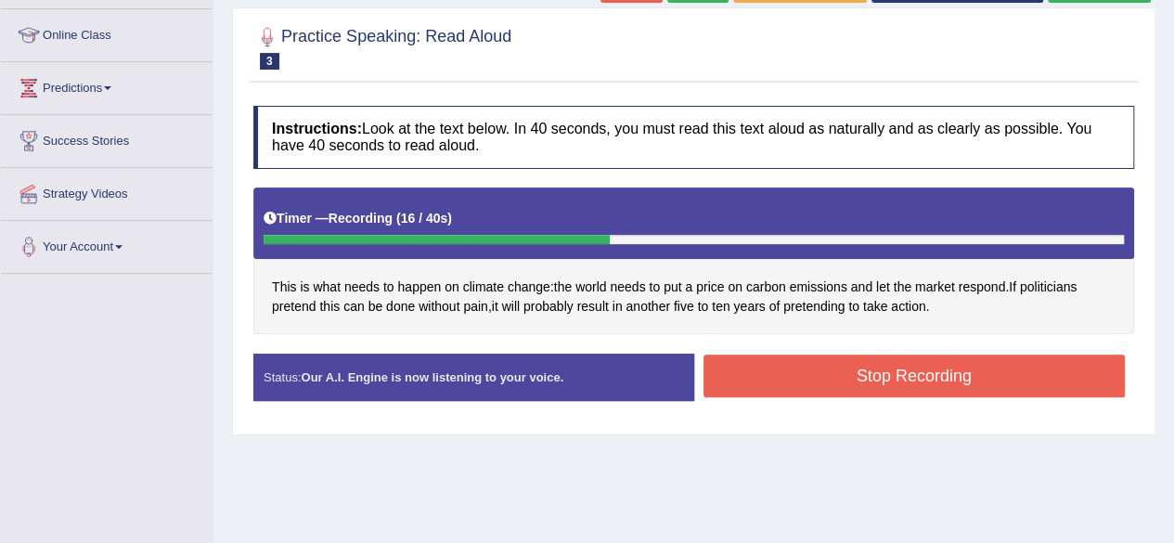
click at [891, 377] on button "Stop Recording" at bounding box center [915, 376] width 422 height 43
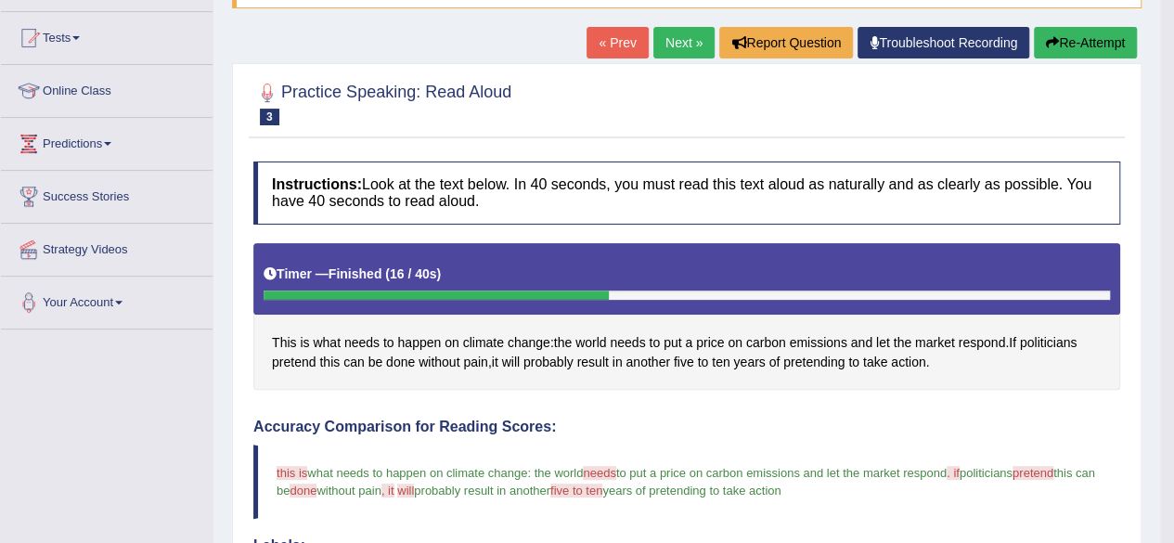
scroll to position [178, 0]
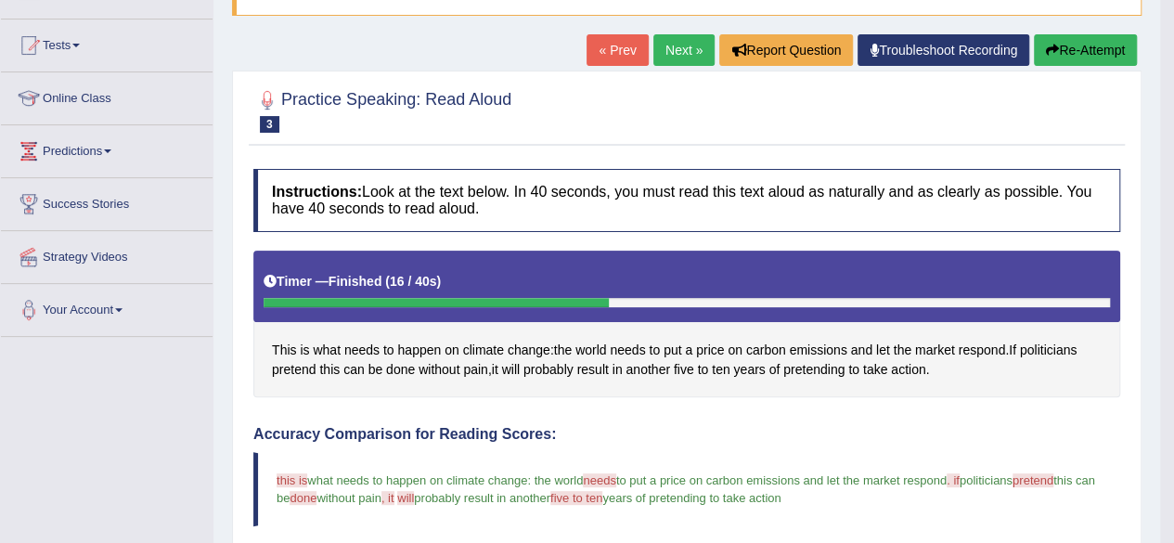
click at [675, 38] on link "Next »" at bounding box center [684, 50] width 61 height 32
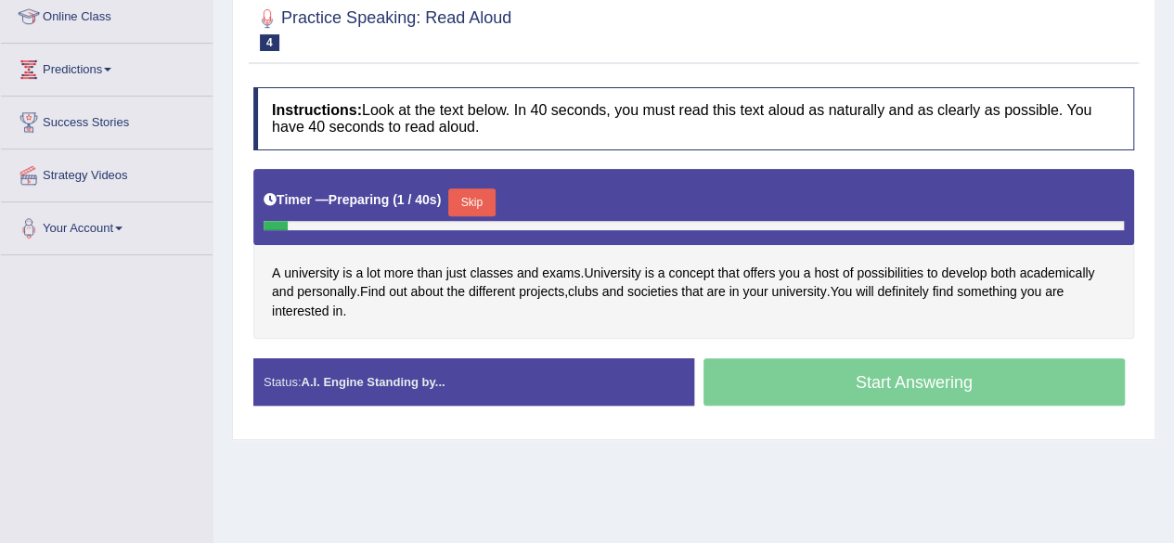
drag, startPoint x: 0, startPoint y: 0, endPoint x: 1187, endPoint y: 268, distance: 1217.3
click at [1173, 268] on html "Toggle navigation Home Practice Questions Speaking Practice Read Aloud Repeat S…" at bounding box center [587, 11] width 1174 height 543
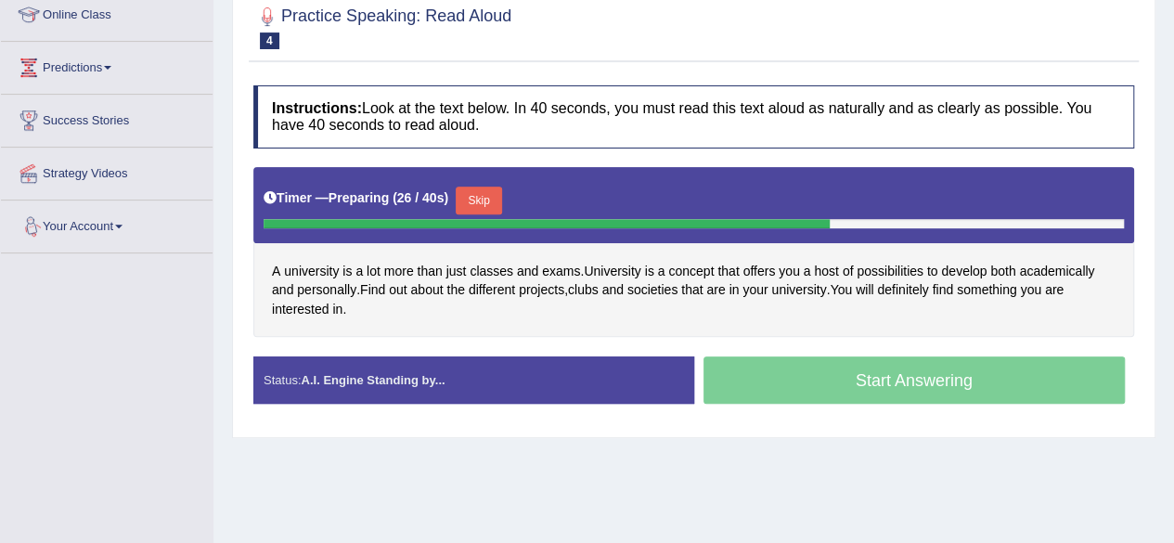
click at [495, 200] on button "Skip" at bounding box center [479, 201] width 46 height 28
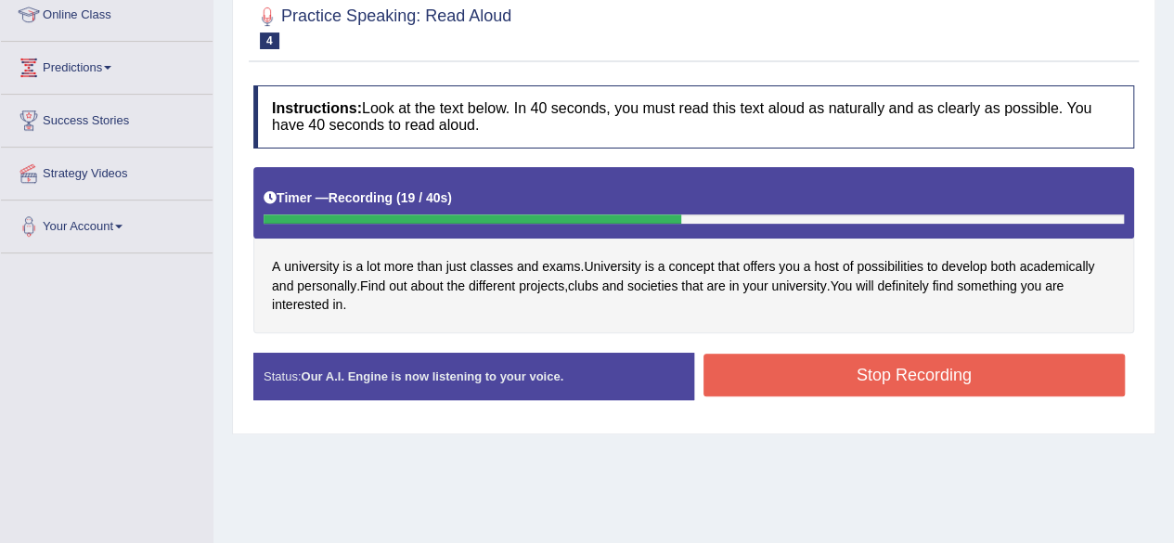
click at [824, 378] on button "Stop Recording" at bounding box center [915, 375] width 422 height 43
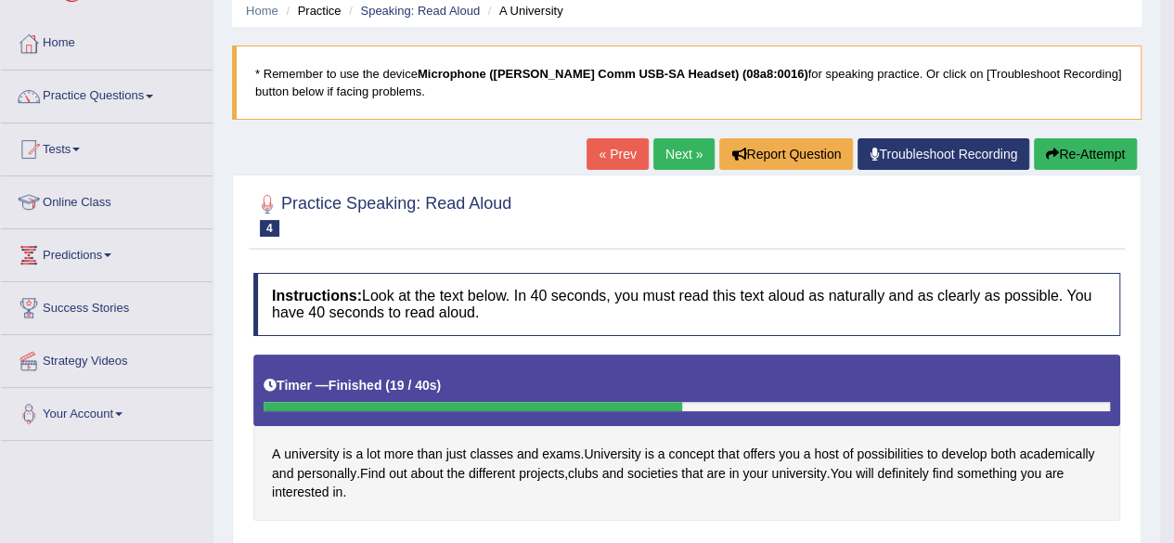
scroll to position [75, 0]
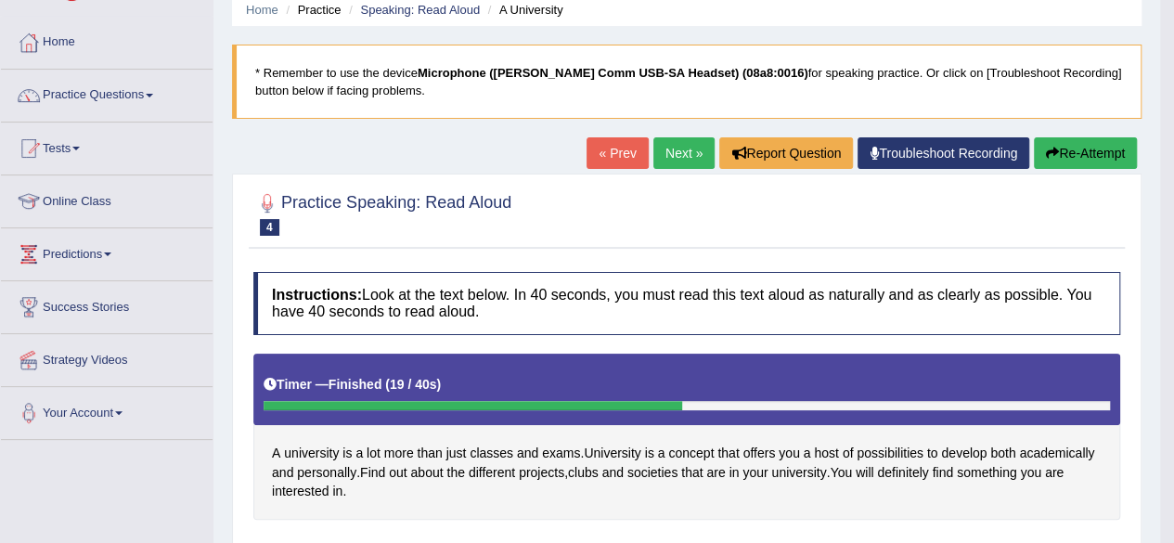
click at [1069, 153] on button "Re-Attempt" at bounding box center [1085, 153] width 103 height 32
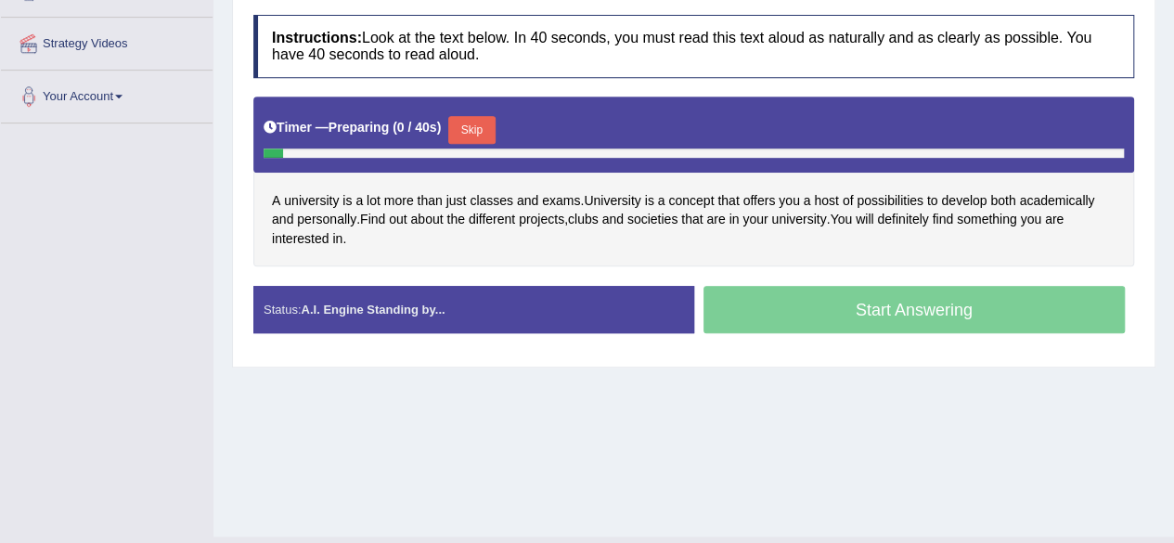
scroll to position [398, 0]
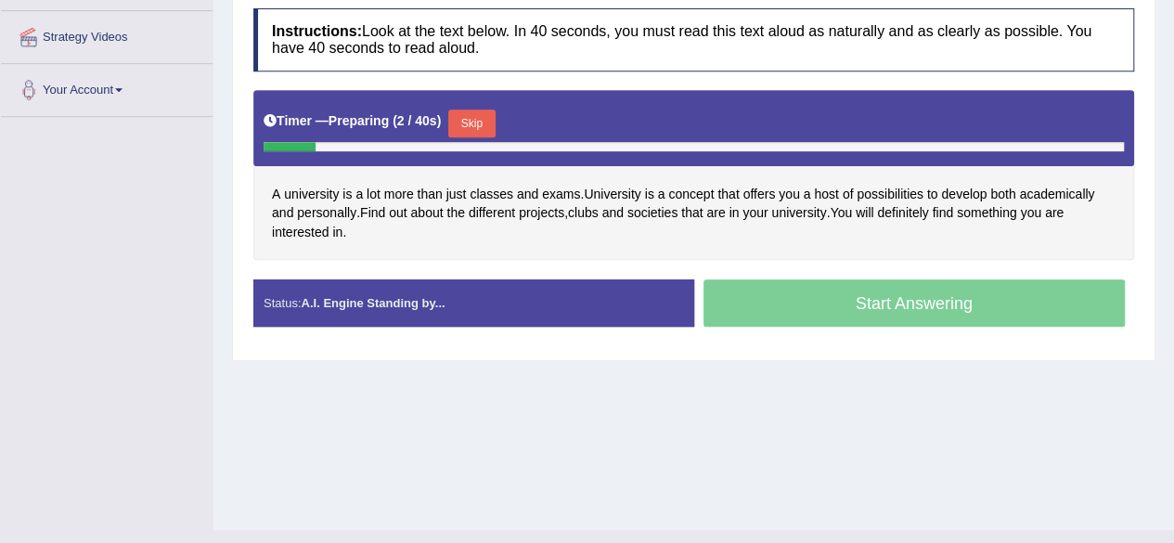
click at [477, 118] on button "Skip" at bounding box center [471, 124] width 46 height 28
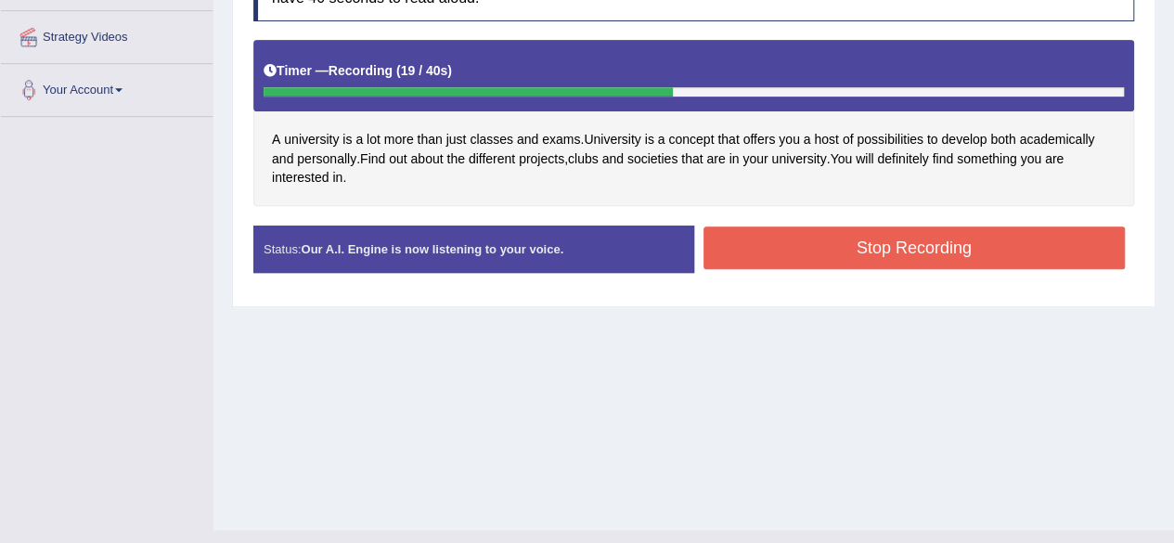
click at [921, 253] on button "Stop Recording" at bounding box center [915, 248] width 422 height 43
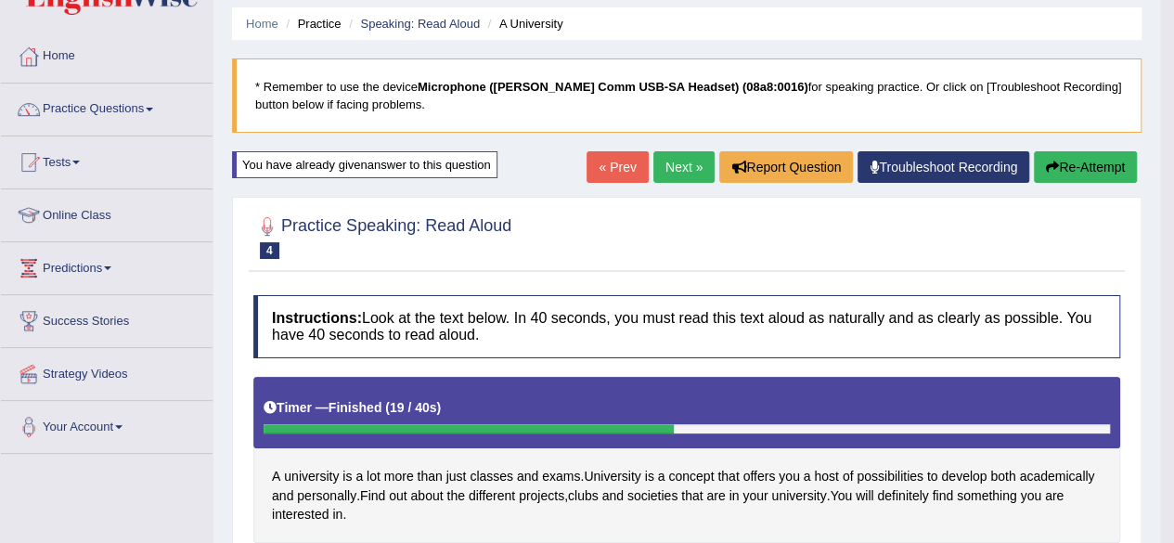
scroll to position [65, 0]
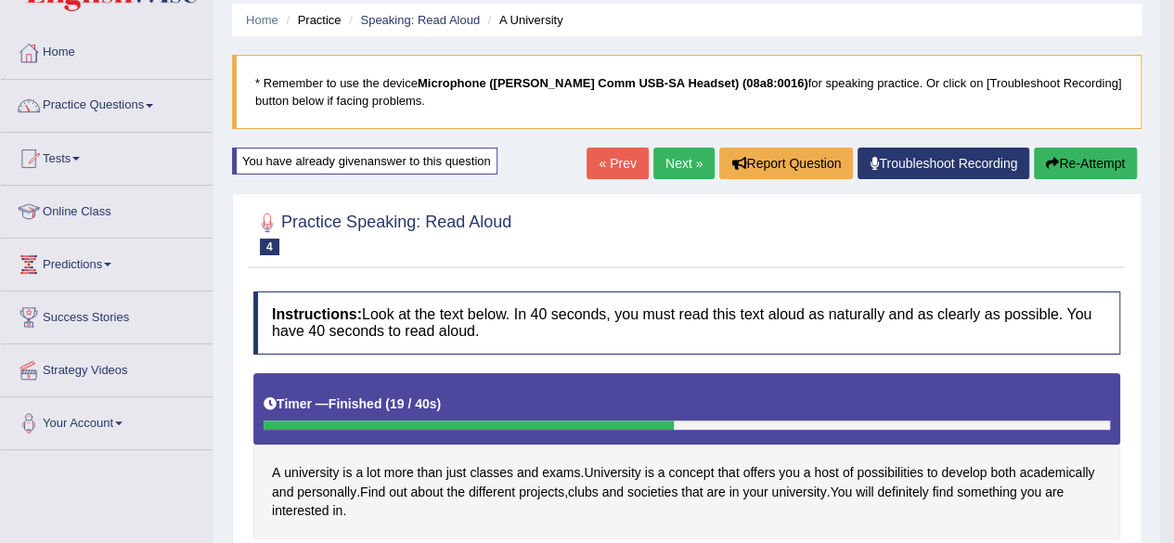
click at [663, 161] on link "Next »" at bounding box center [684, 164] width 61 height 32
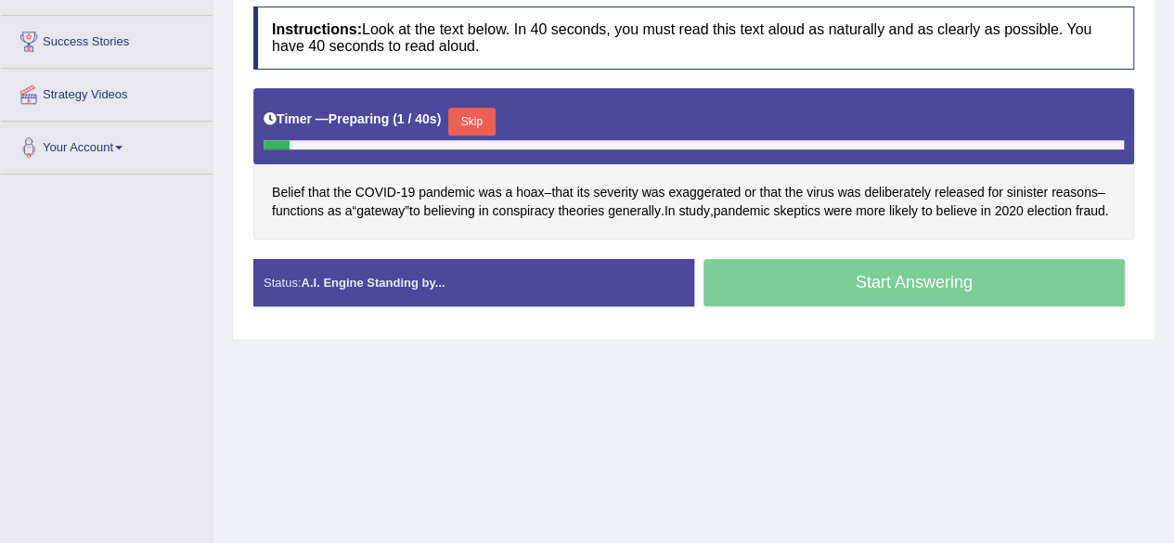
scroll to position [422, 0]
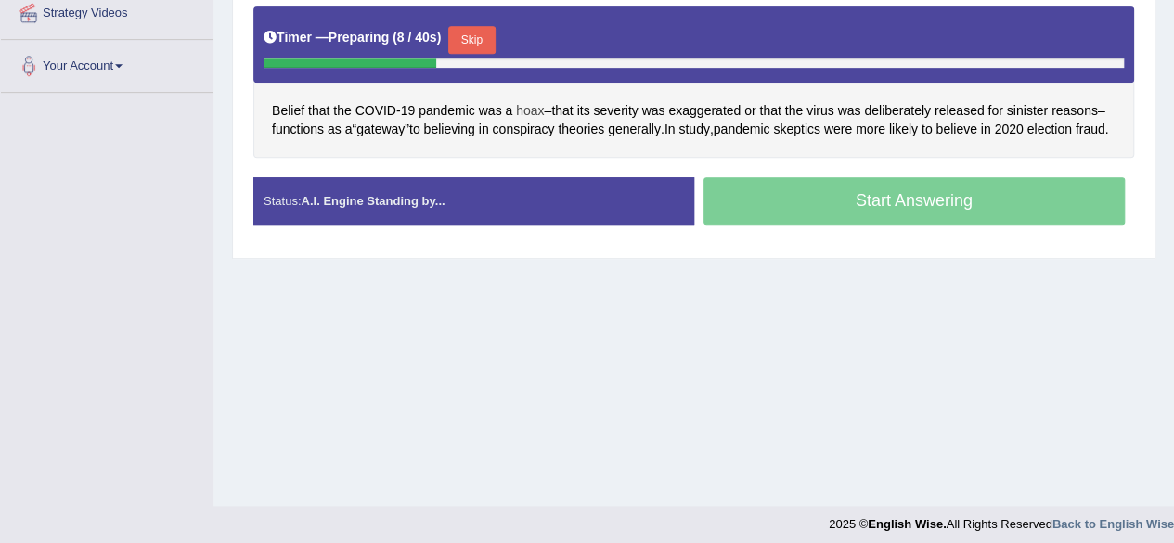
click at [523, 101] on span "hoax" at bounding box center [530, 110] width 28 height 19
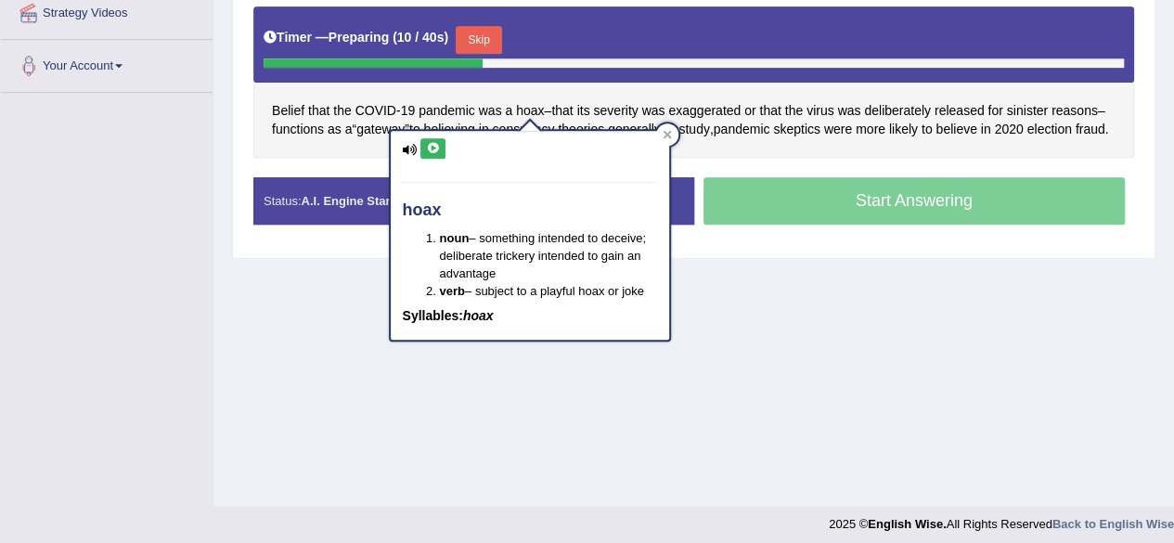
click at [434, 144] on icon at bounding box center [433, 148] width 14 height 11
click at [437, 151] on icon at bounding box center [433, 148] width 14 height 11
click at [664, 123] on div at bounding box center [667, 134] width 22 height 22
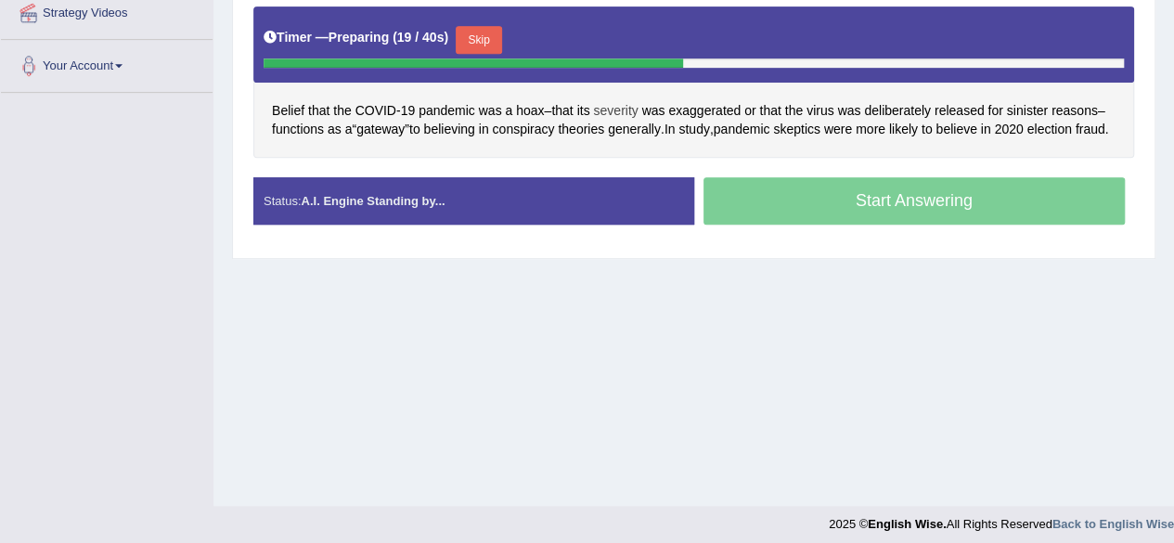
click at [616, 107] on span "severity" at bounding box center [615, 110] width 45 height 19
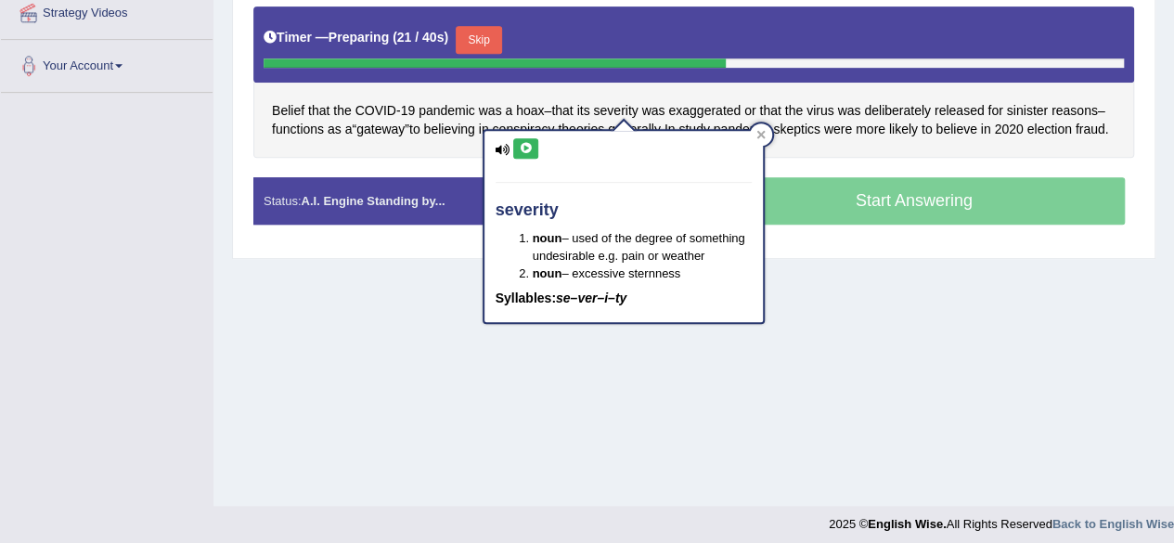
click at [524, 147] on icon at bounding box center [526, 148] width 14 height 11
click at [850, 179] on div "Instructions: Look at the text below. In 40 seconds, you must read this text al…" at bounding box center [694, 82] width 890 height 332
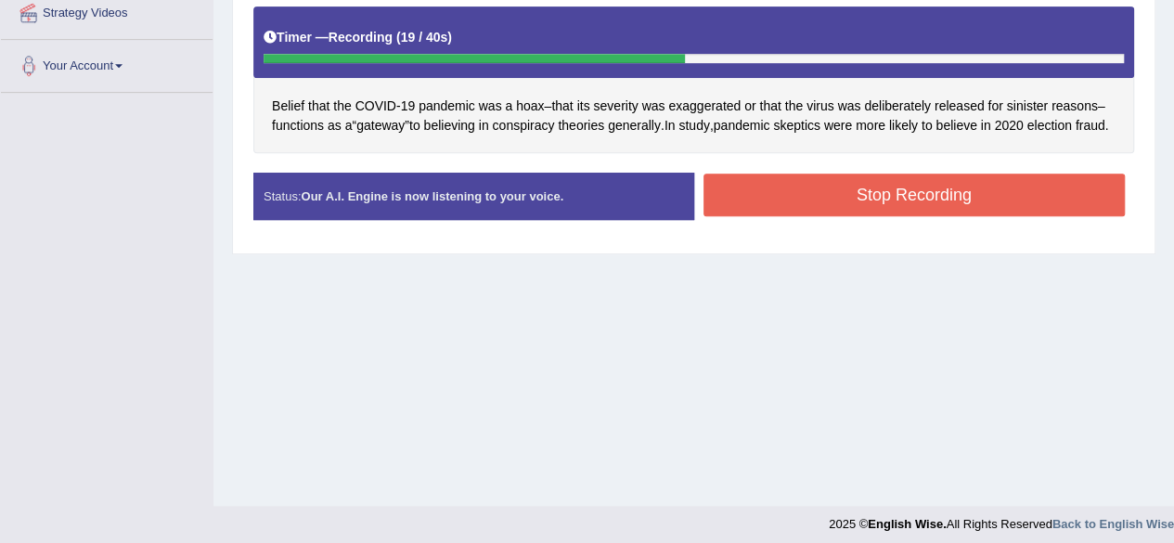
click at [814, 204] on button "Stop Recording" at bounding box center [915, 195] width 422 height 43
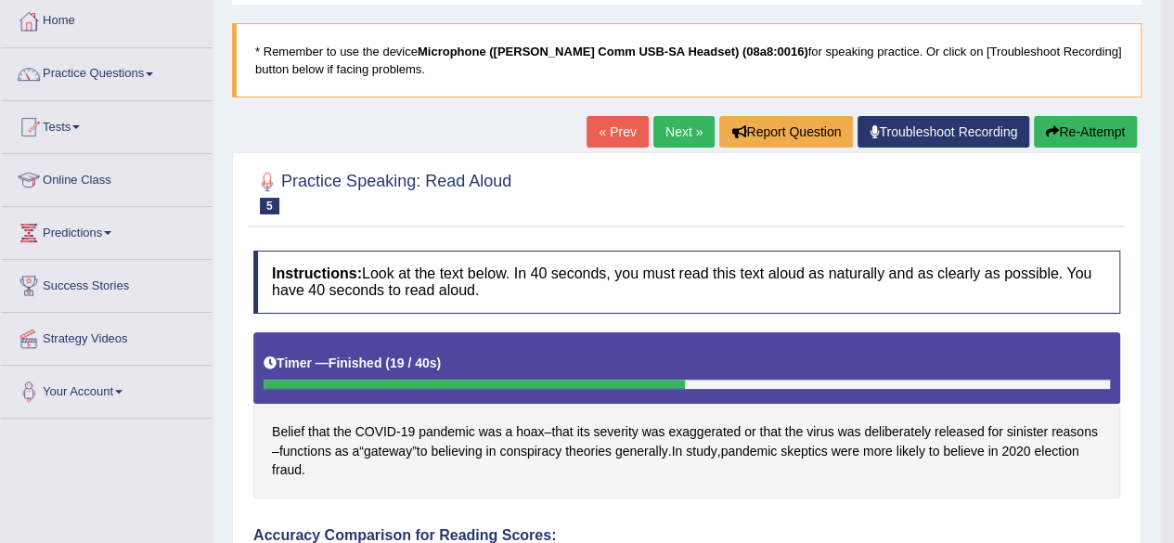
scroll to position [95, 0]
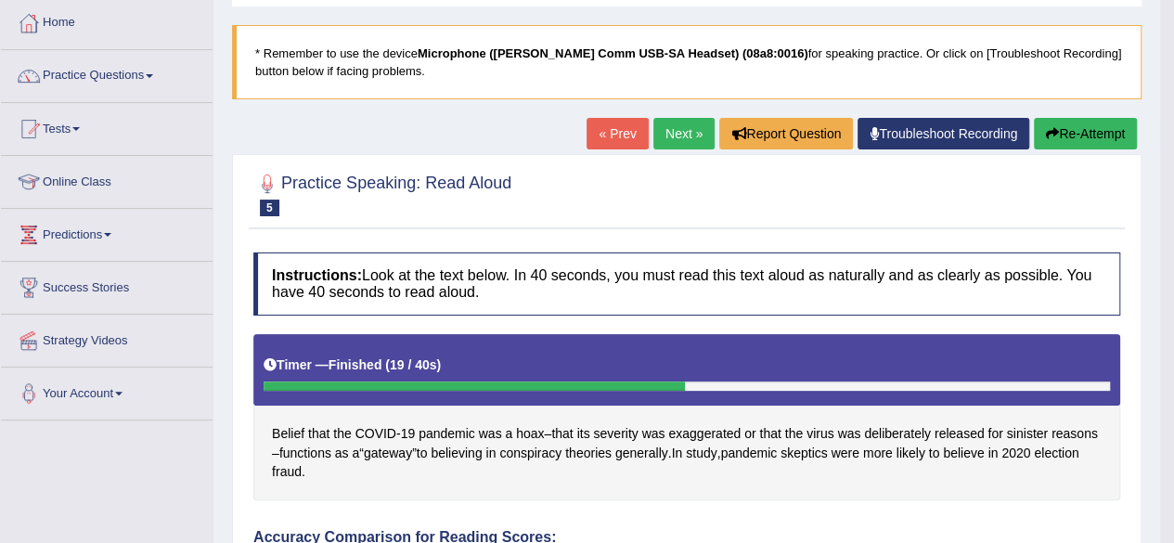
click at [667, 123] on link "Next »" at bounding box center [684, 134] width 61 height 32
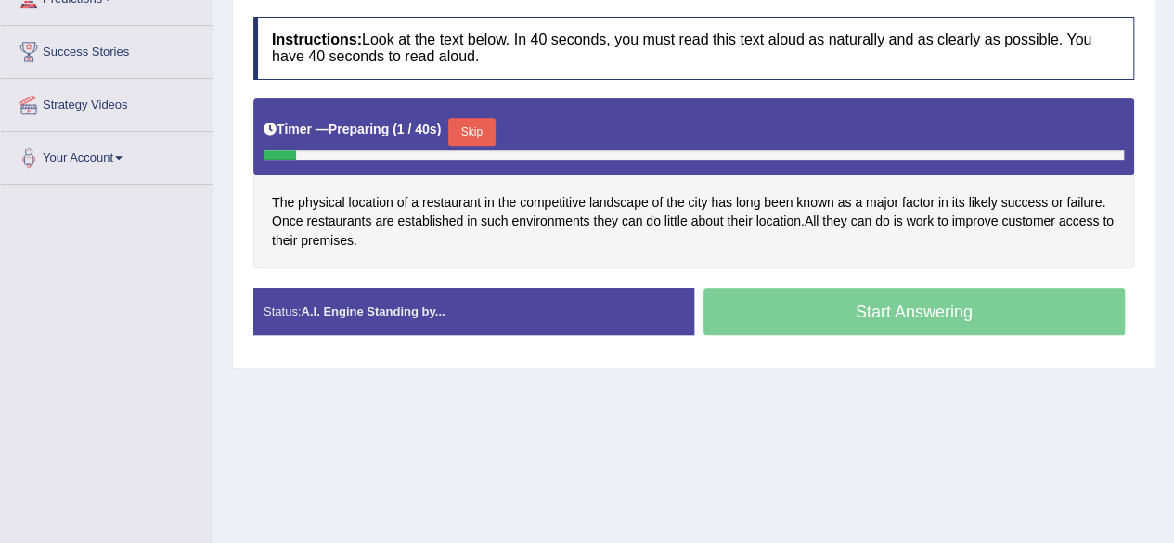
scroll to position [327, 0]
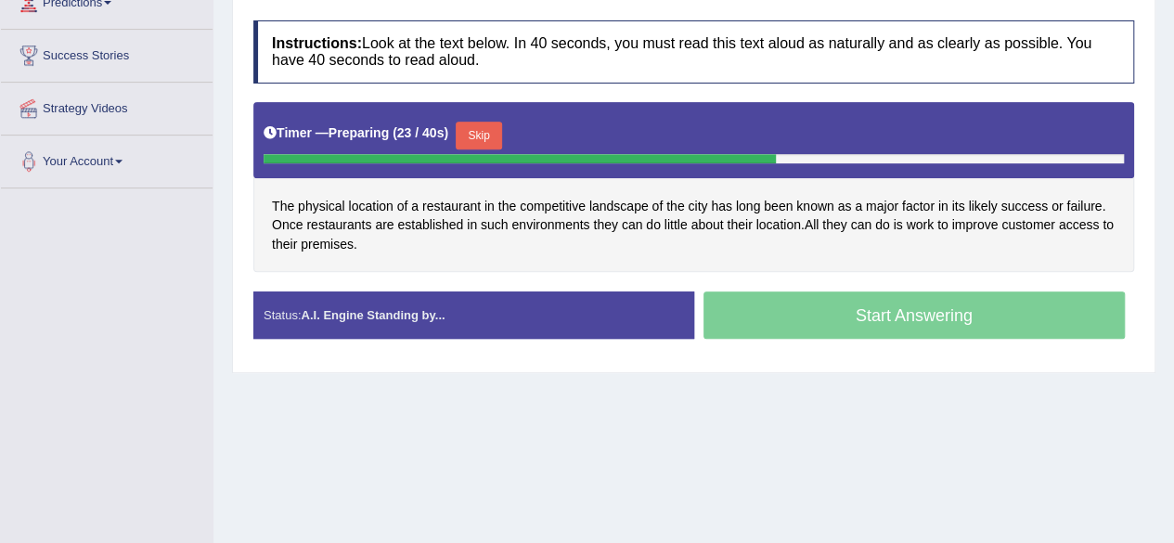
click at [893, 315] on div "Start Answering" at bounding box center [914, 318] width 441 height 52
click at [483, 136] on button "Skip" at bounding box center [479, 136] width 46 height 28
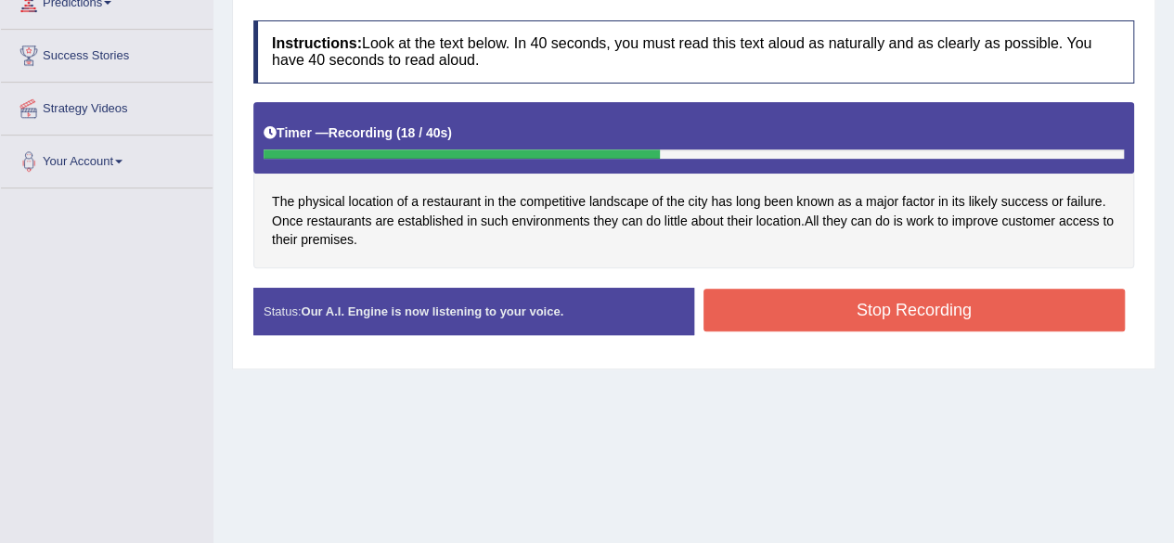
click at [820, 311] on button "Stop Recording" at bounding box center [915, 310] width 422 height 43
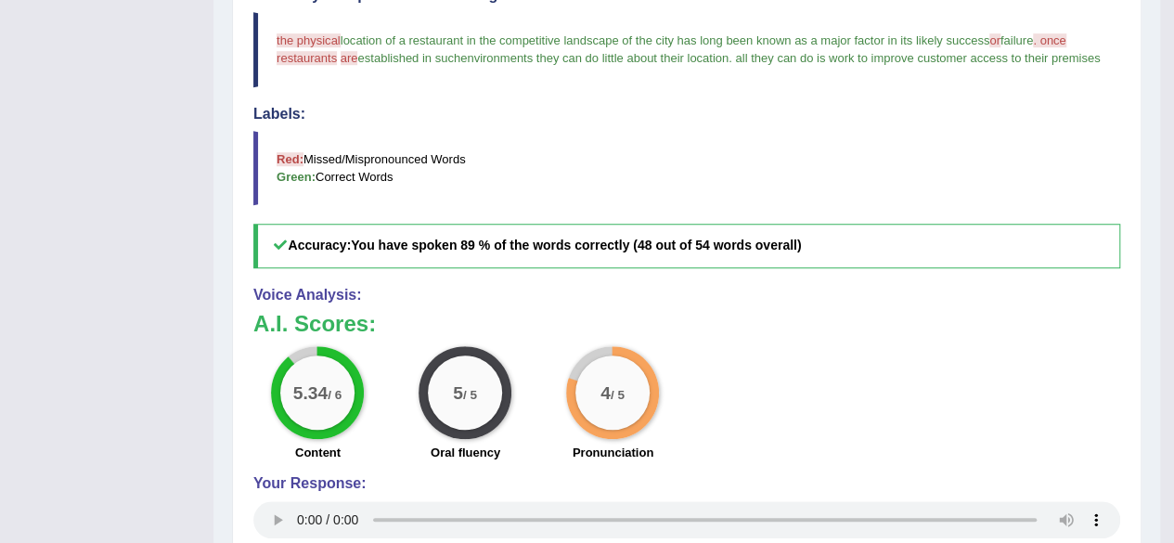
scroll to position [0, 0]
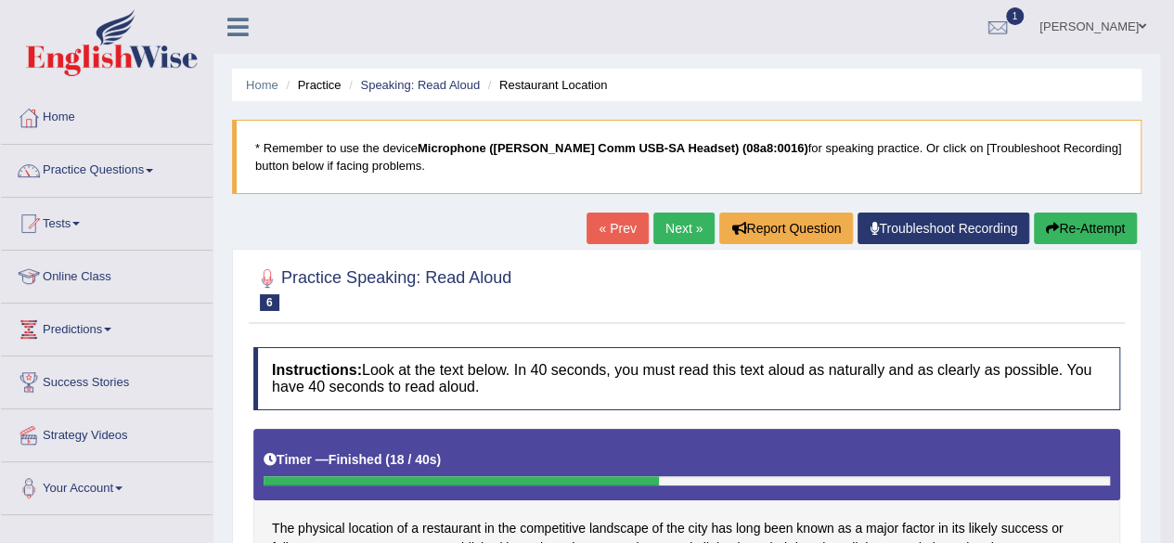
click at [691, 226] on link "Next »" at bounding box center [684, 229] width 61 height 32
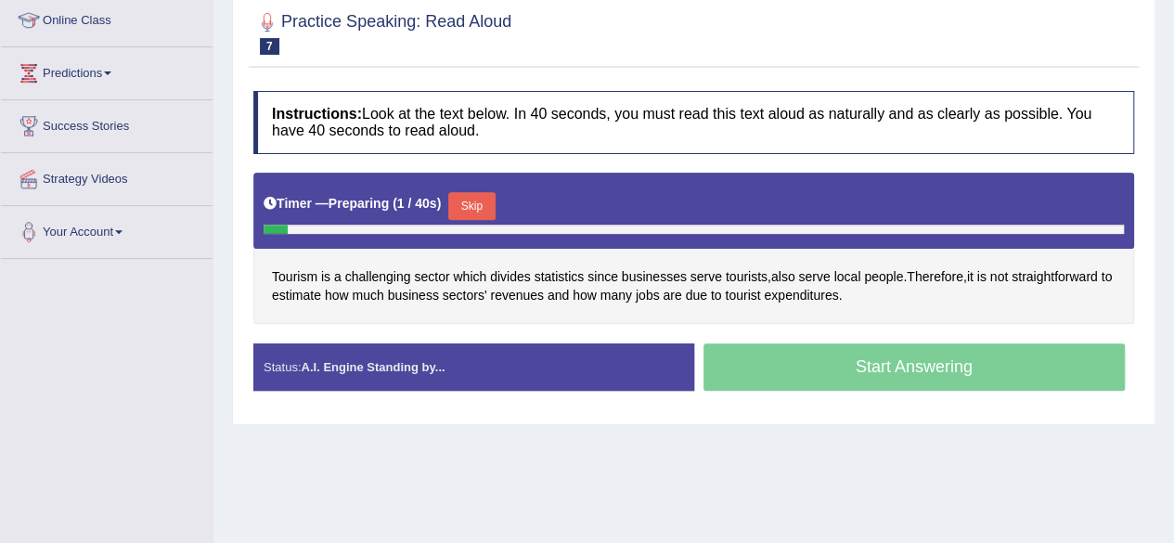
scroll to position [258, 0]
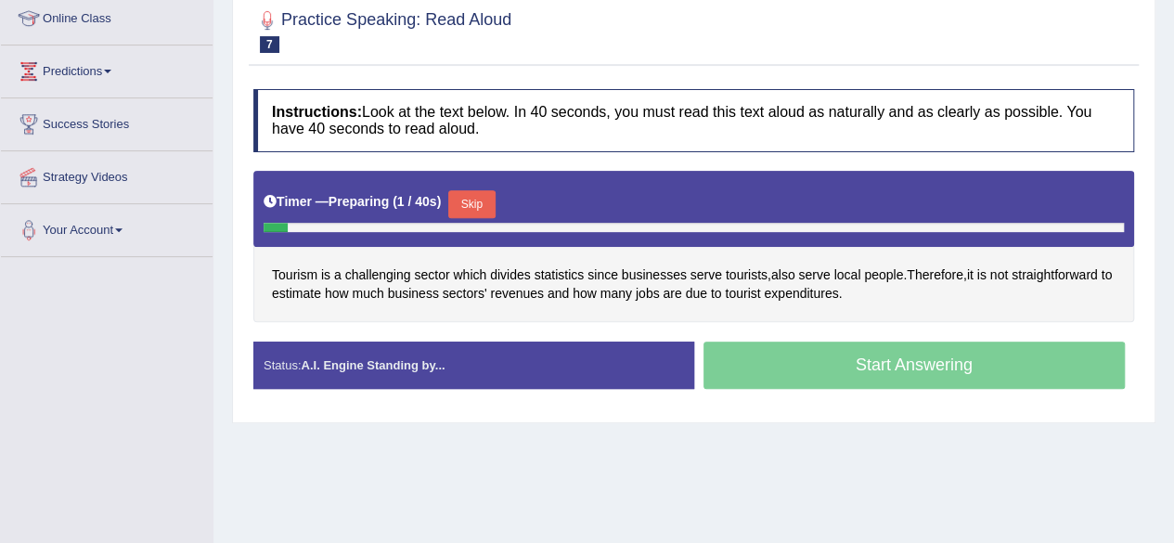
drag, startPoint x: 0, startPoint y: 0, endPoint x: 1185, endPoint y: 322, distance: 1227.6
click at [1173, 285] on html "Toggle navigation Home Practice Questions Speaking Practice Read Aloud Repeat S…" at bounding box center [587, 13] width 1174 height 543
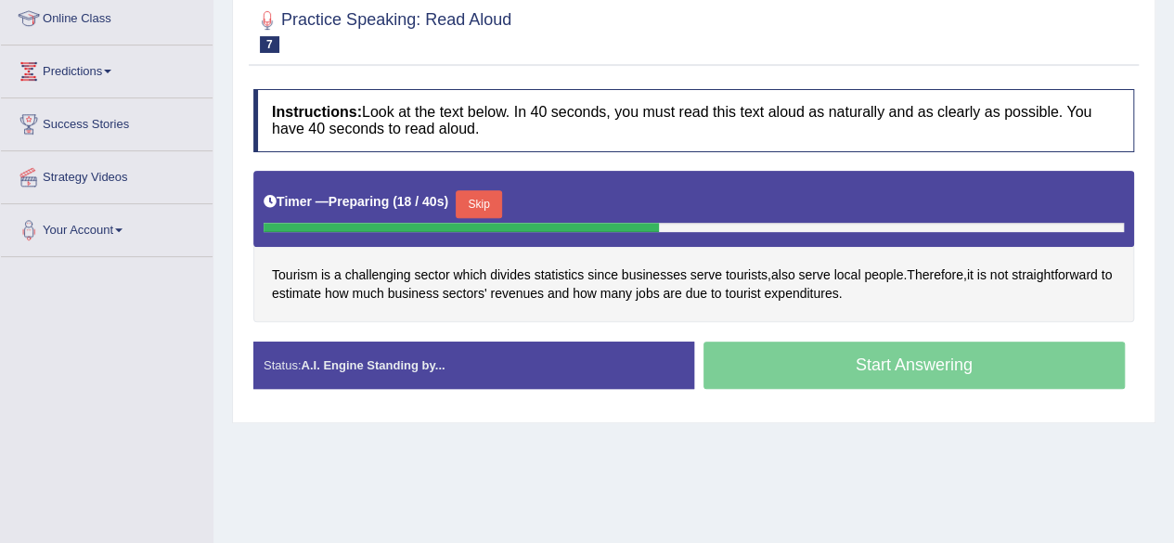
click at [481, 199] on button "Skip" at bounding box center [479, 204] width 46 height 28
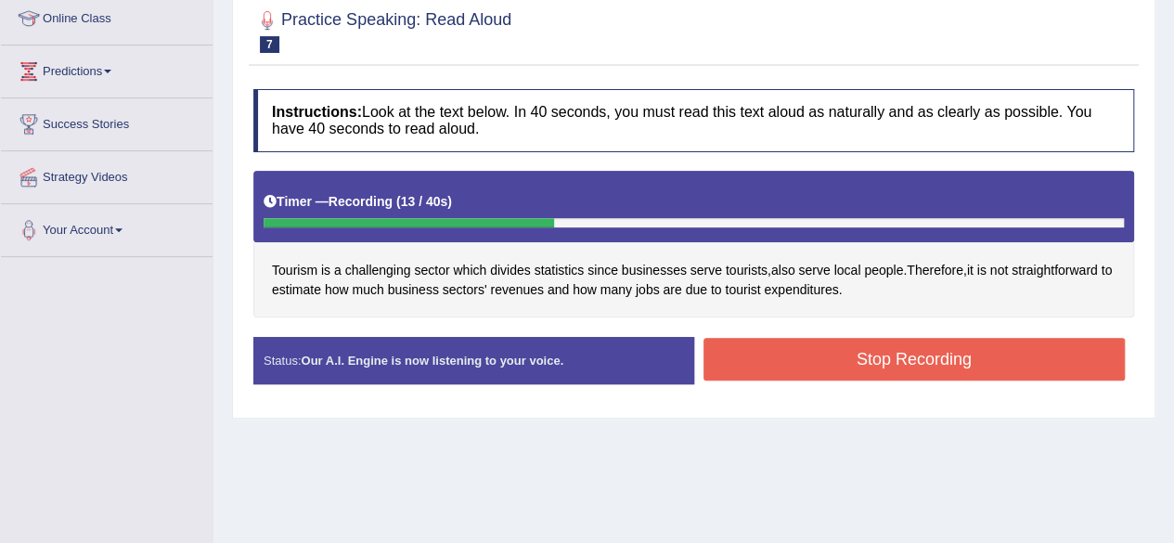
click at [845, 345] on button "Stop Recording" at bounding box center [915, 359] width 422 height 43
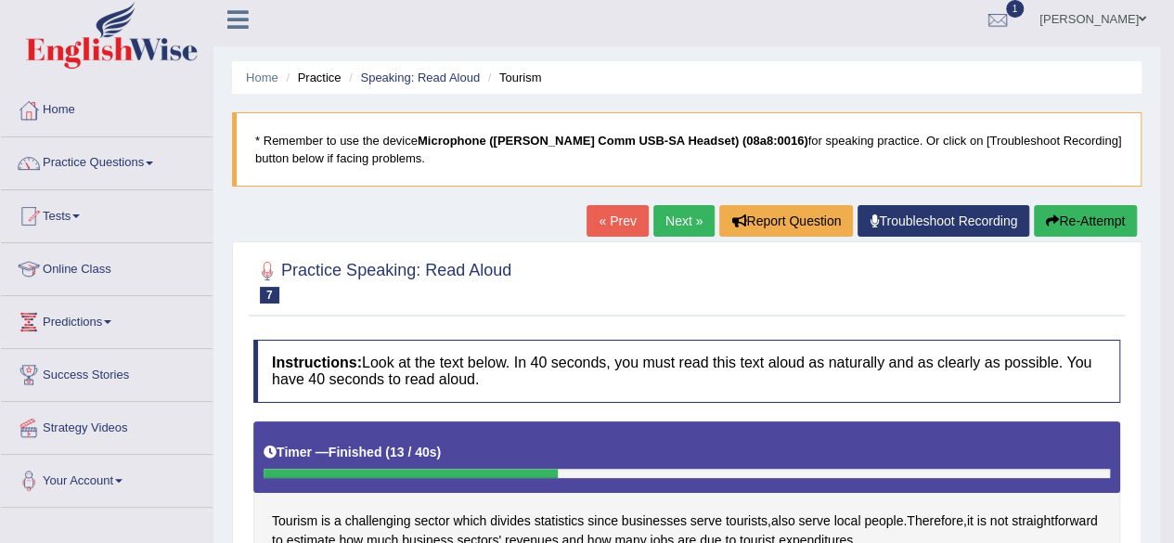
scroll to position [0, 0]
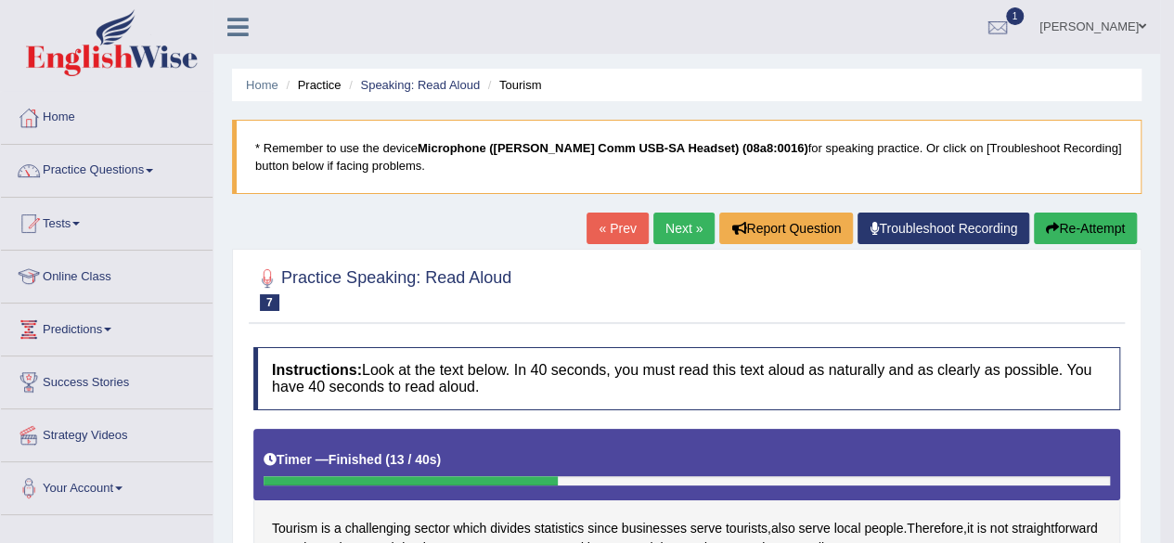
click at [662, 231] on link "Next »" at bounding box center [684, 229] width 61 height 32
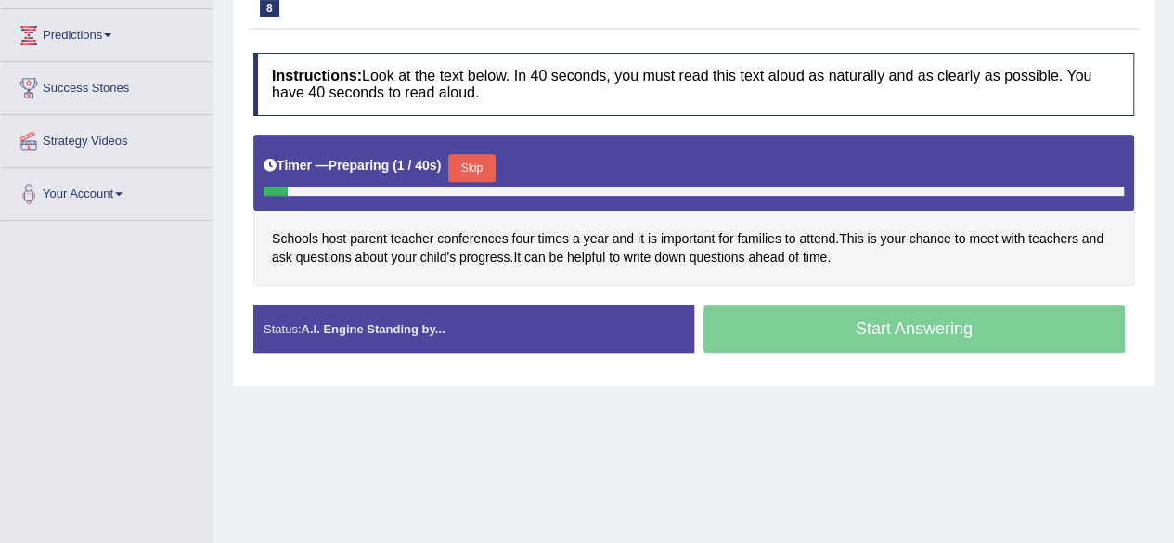
scroll to position [297, 0]
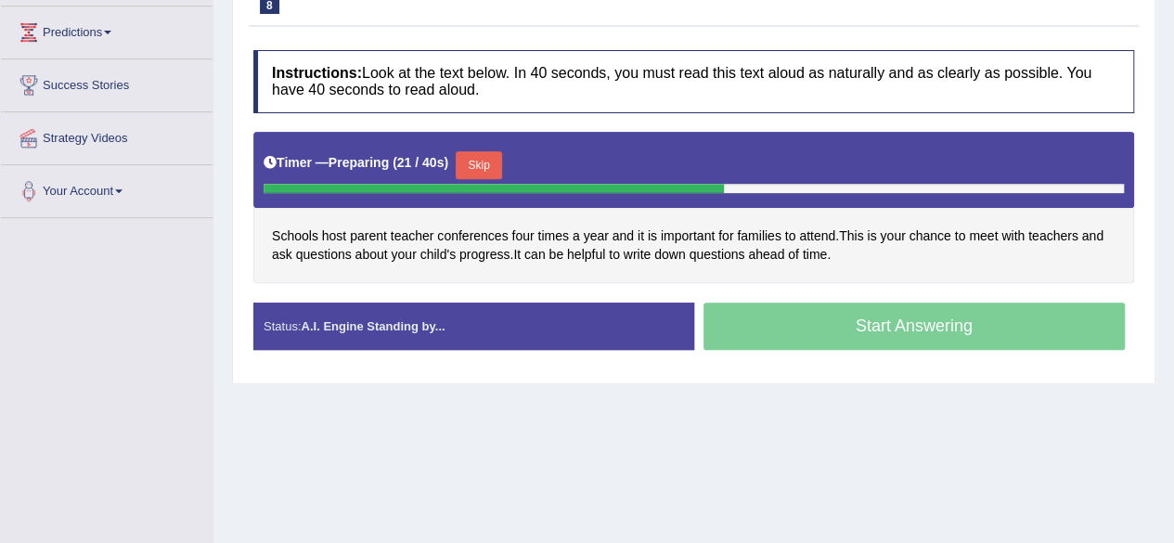
click at [497, 166] on button "Skip" at bounding box center [479, 165] width 46 height 28
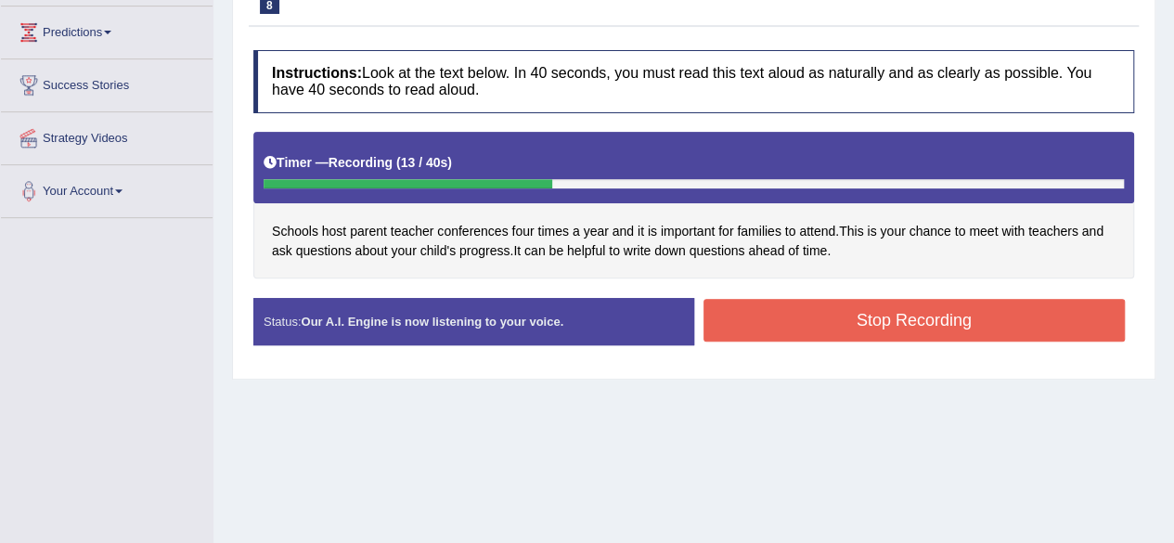
click at [967, 307] on button "Stop Recording" at bounding box center [915, 320] width 422 height 43
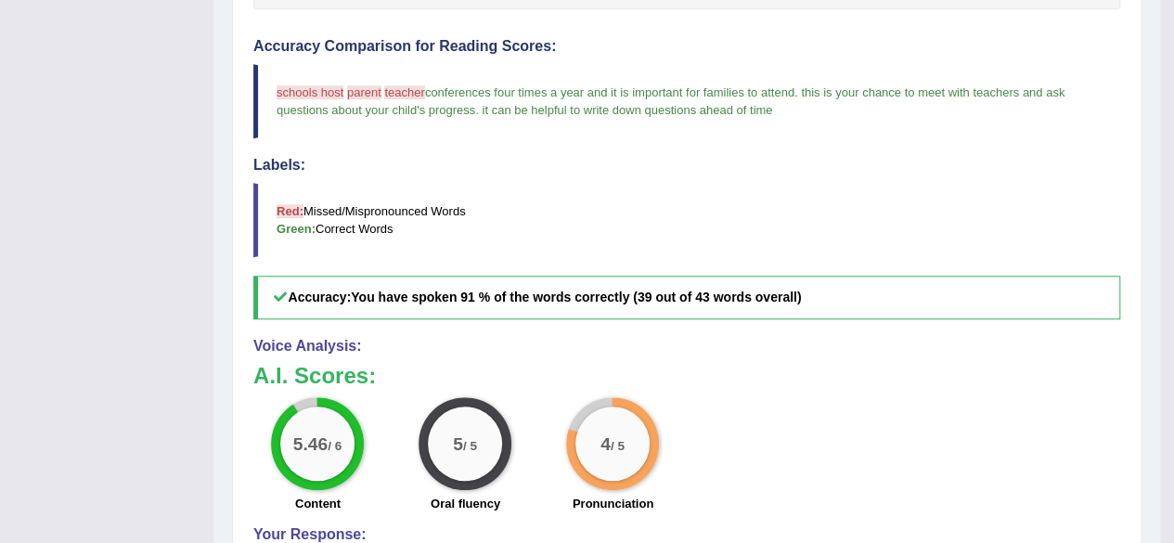
scroll to position [0, 0]
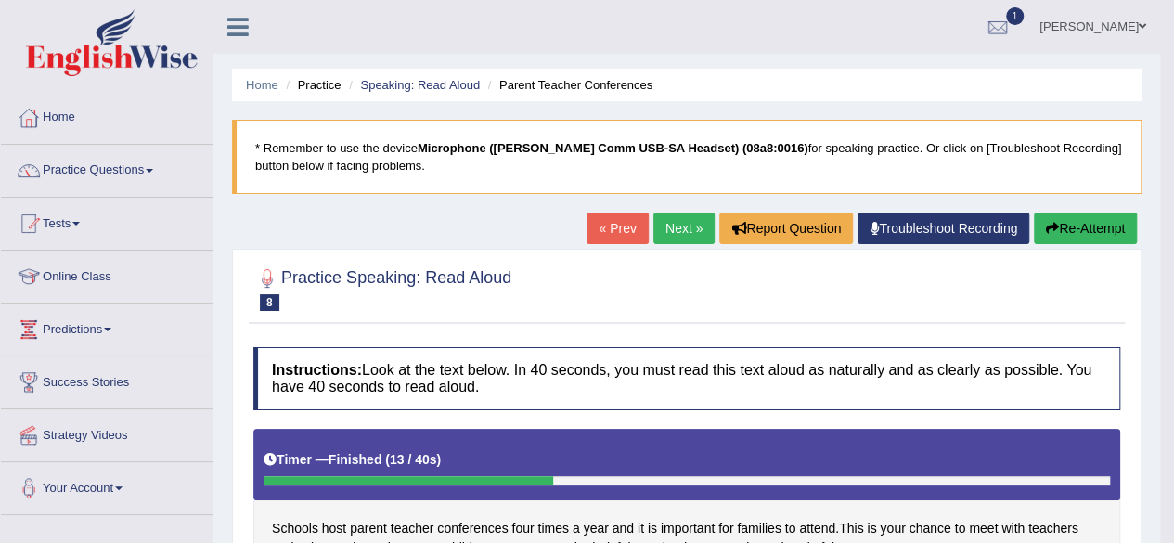
click at [664, 238] on link "Next »" at bounding box center [684, 229] width 61 height 32
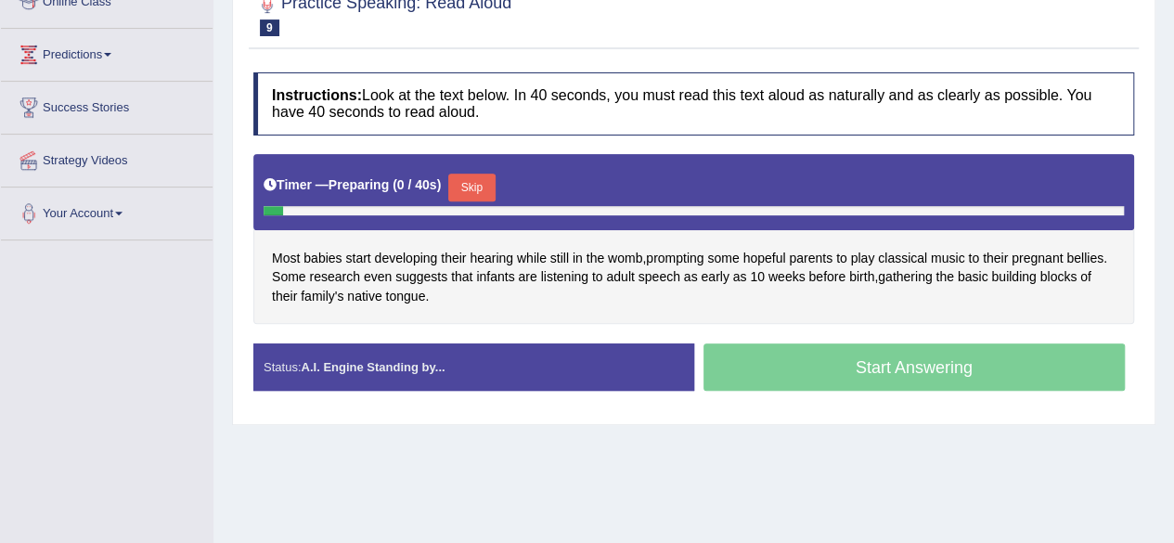
scroll to position [279, 0]
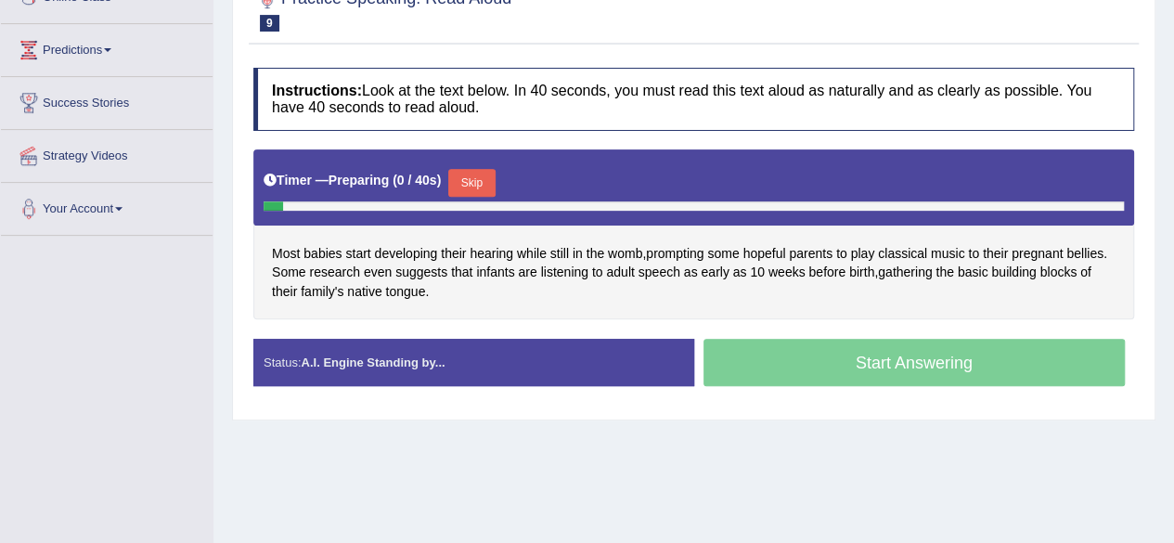
drag, startPoint x: 1187, startPoint y: 197, endPoint x: 1181, endPoint y: 343, distance: 146.8
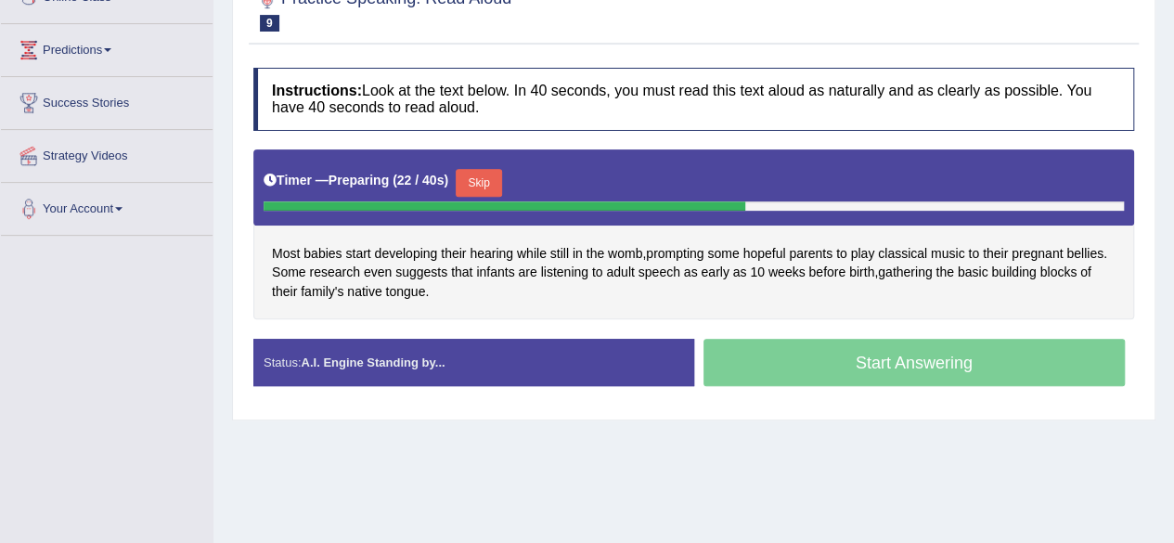
click at [479, 174] on button "Skip" at bounding box center [479, 183] width 46 height 28
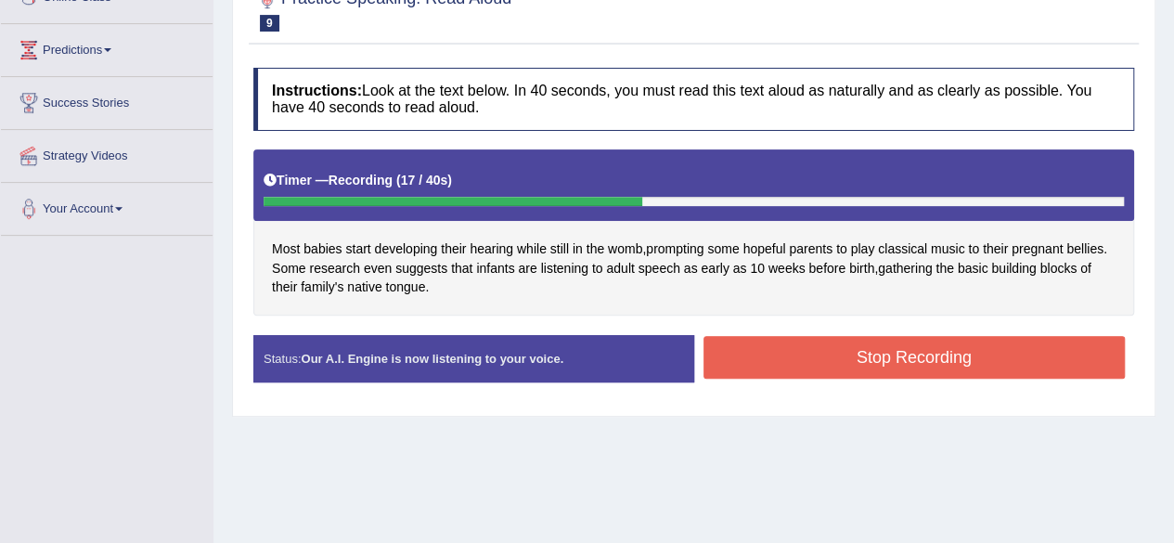
click at [752, 344] on button "Stop Recording" at bounding box center [915, 357] width 422 height 43
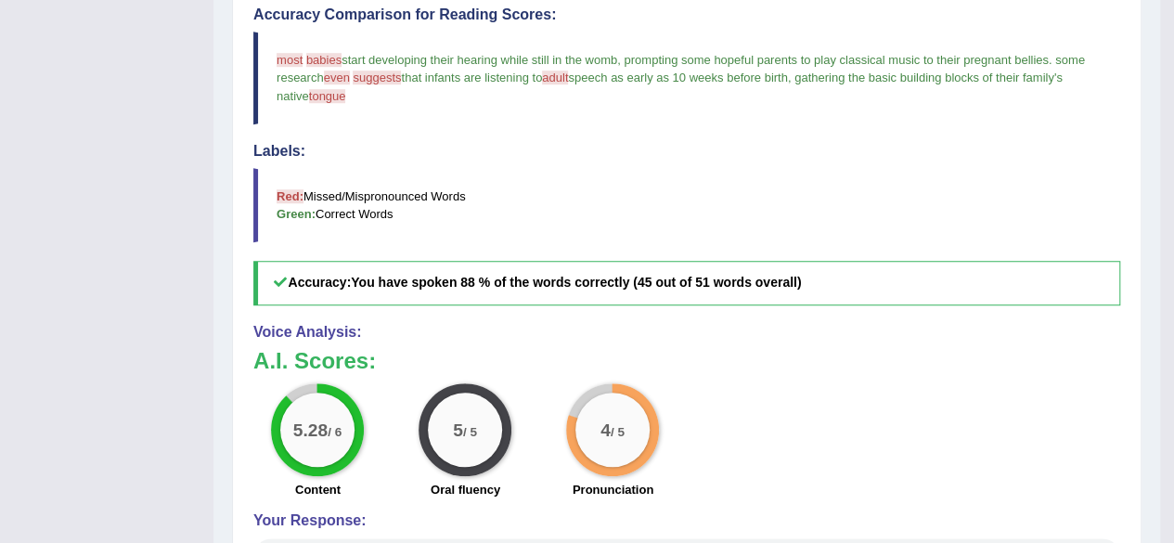
scroll to position [199, 0]
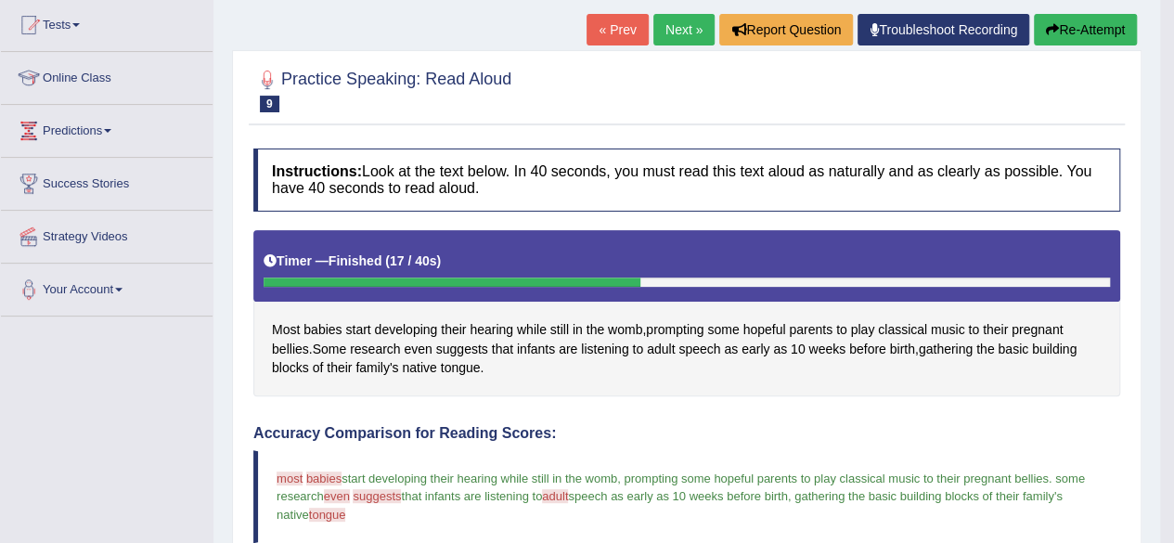
click at [664, 22] on link "Next »" at bounding box center [684, 30] width 61 height 32
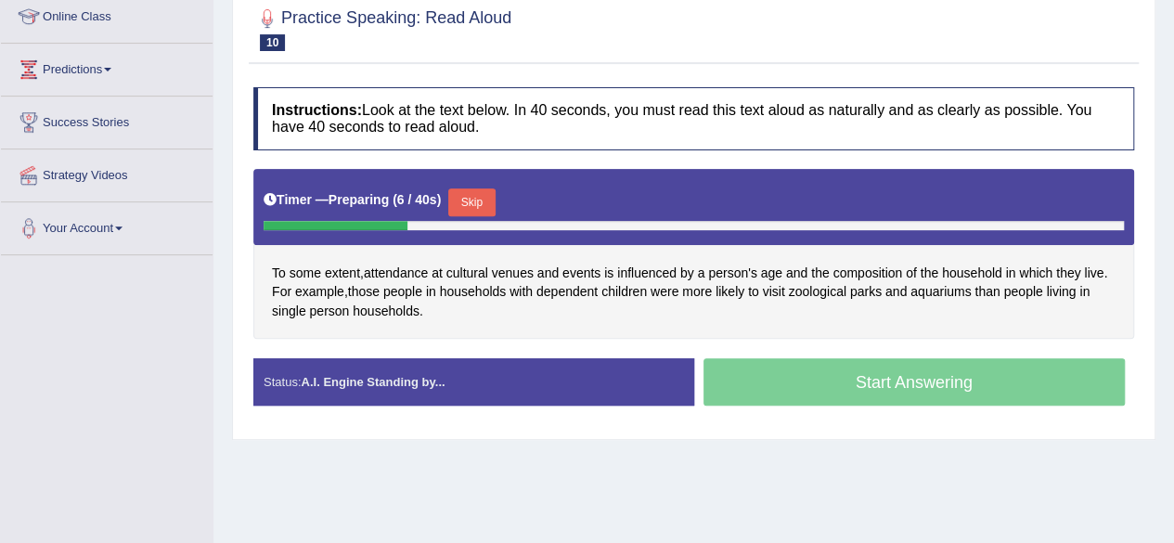
scroll to position [262, 0]
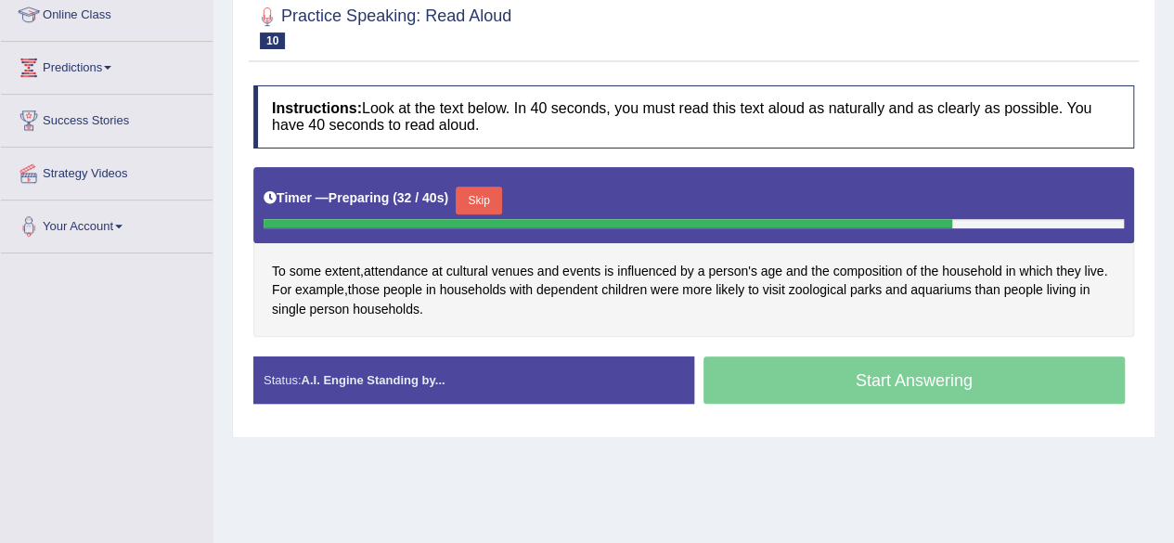
click at [483, 195] on button "Skip" at bounding box center [479, 201] width 46 height 28
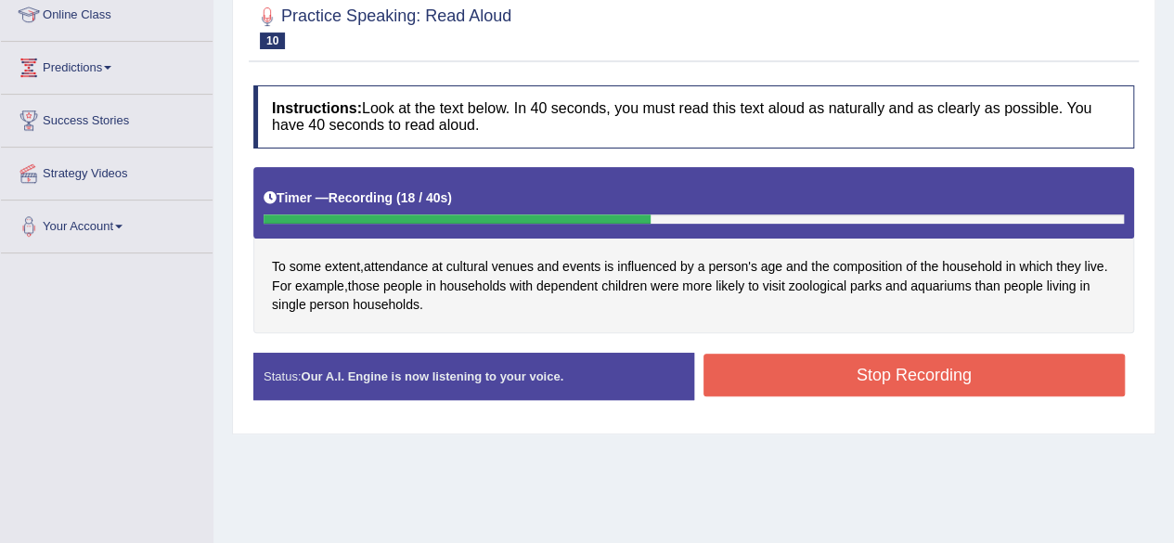
click at [878, 368] on button "Stop Recording" at bounding box center [915, 375] width 422 height 43
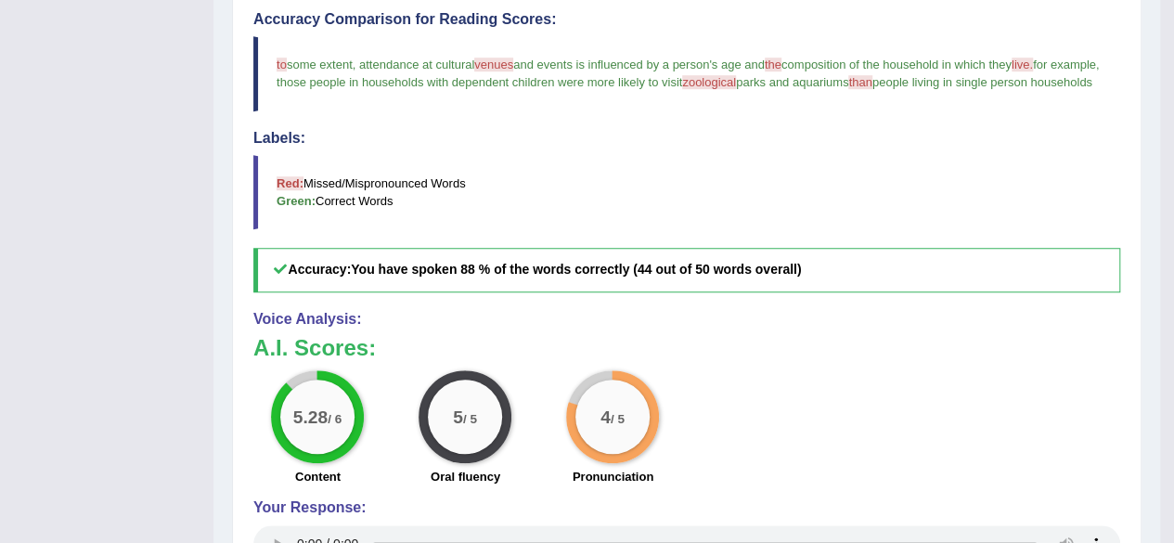
scroll to position [104, 0]
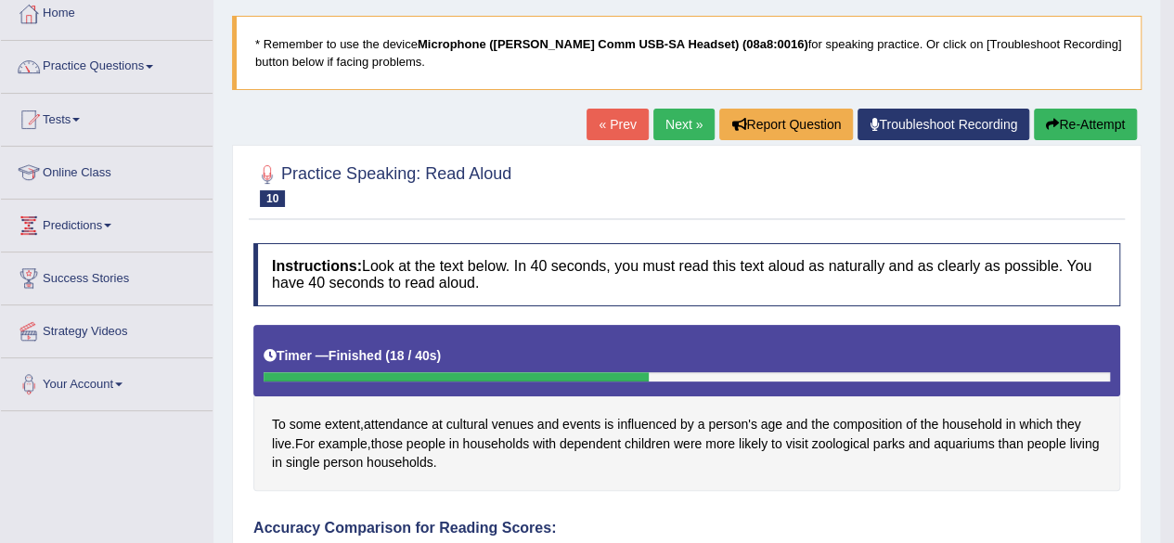
click at [676, 118] on link "Next »" at bounding box center [684, 125] width 61 height 32
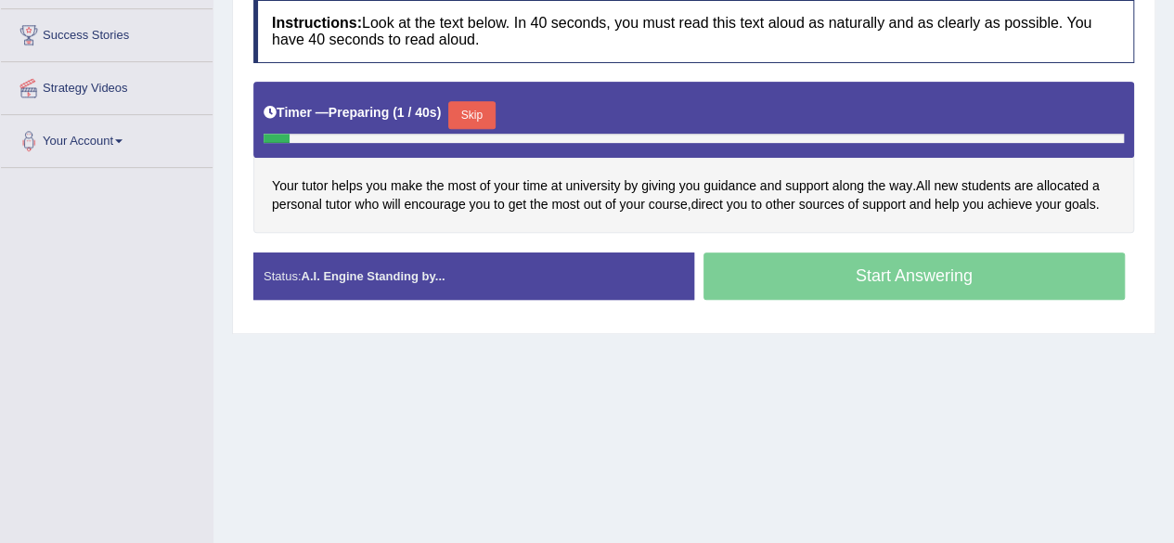
scroll to position [358, 0]
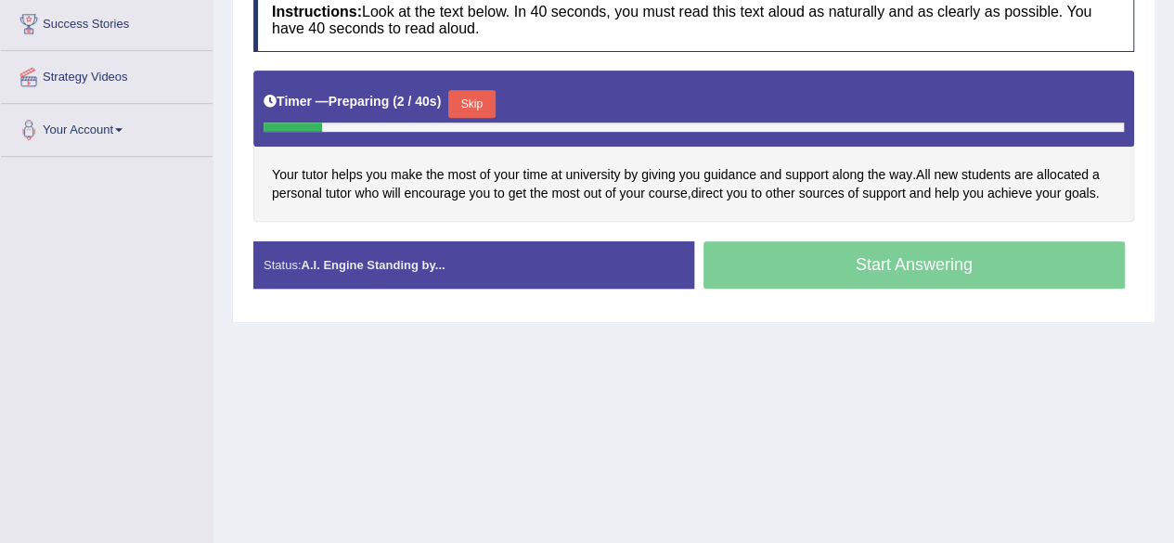
click at [479, 101] on button "Skip" at bounding box center [471, 104] width 46 height 28
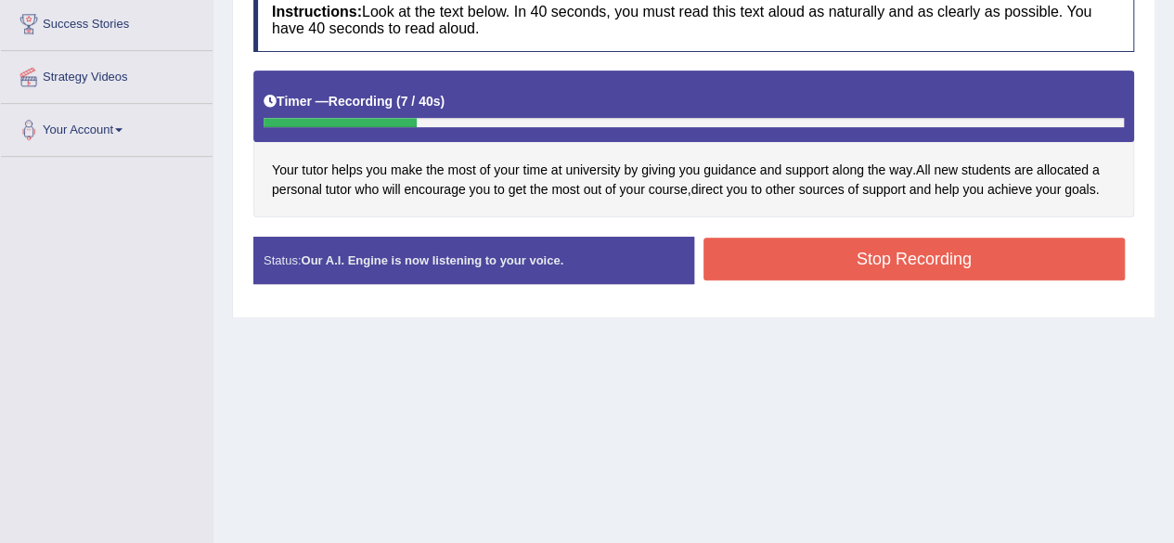
scroll to position [30, 0]
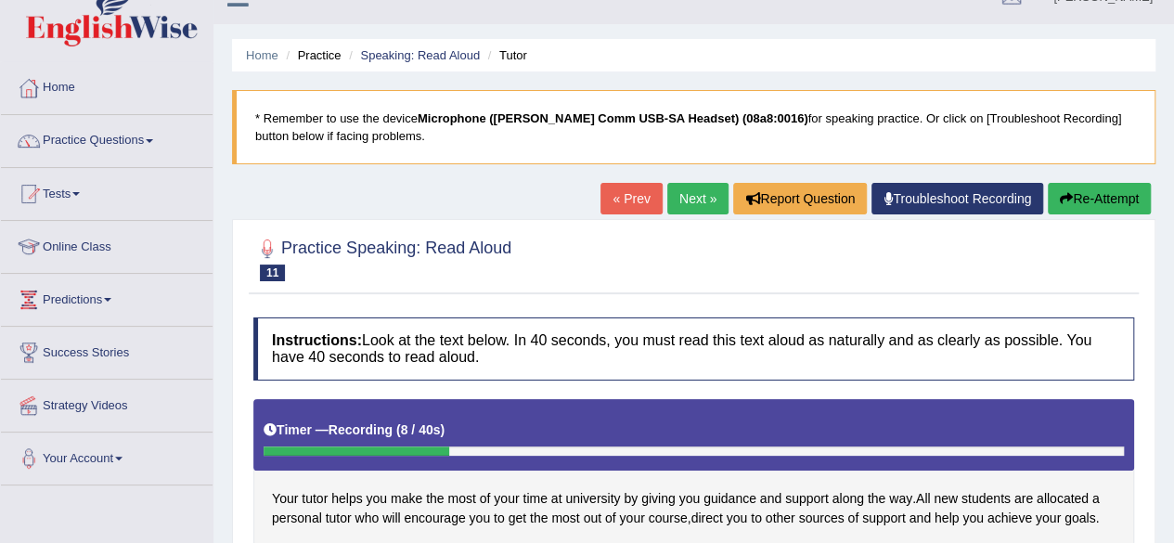
click at [1062, 201] on icon "button" at bounding box center [1066, 198] width 13 height 13
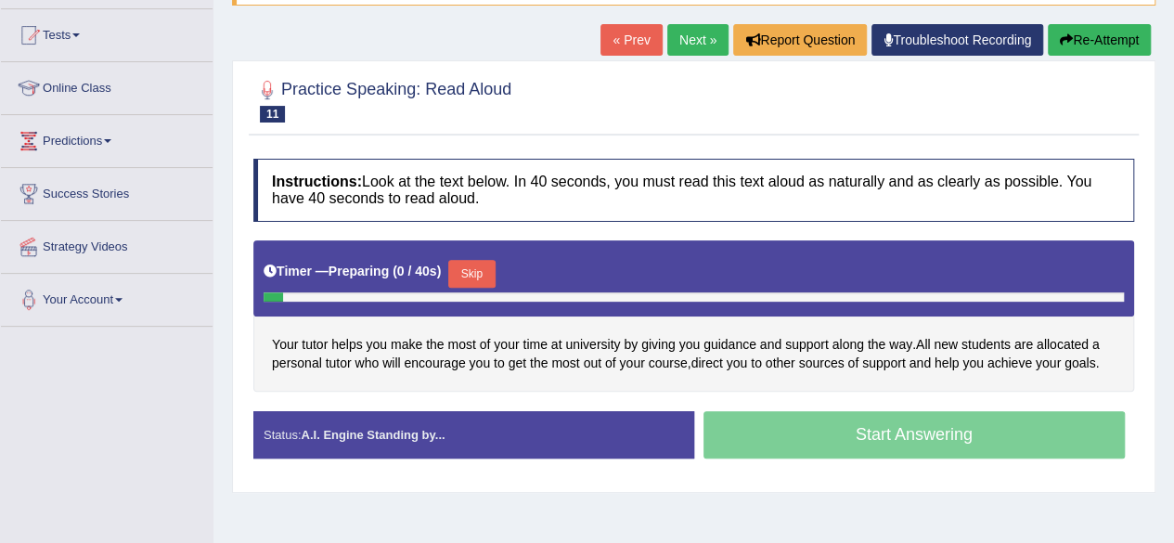
scroll to position [212, 0]
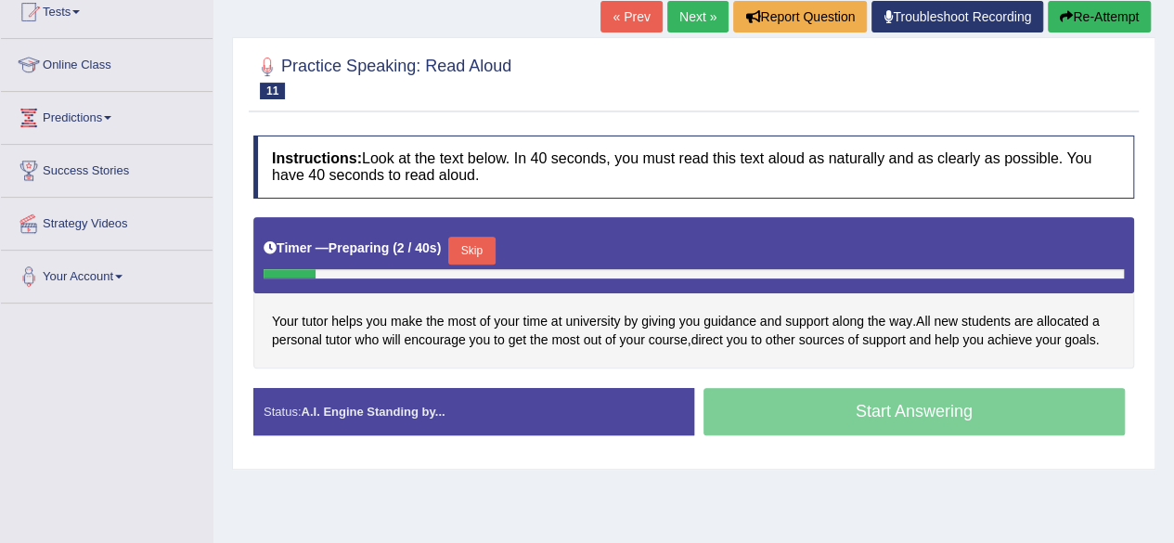
click at [484, 253] on button "Skip" at bounding box center [471, 251] width 46 height 28
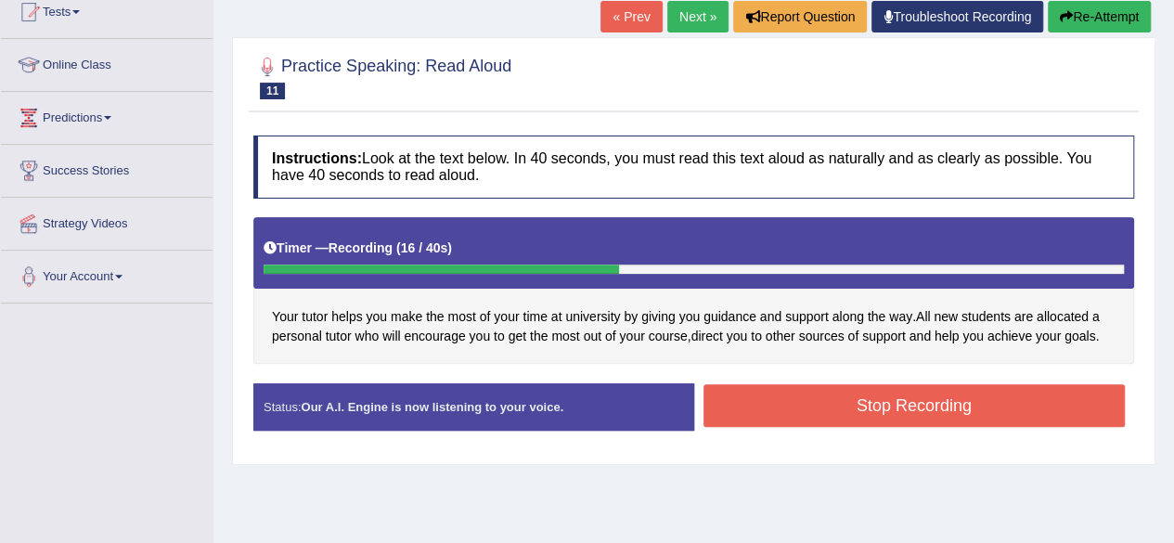
click at [934, 415] on button "Stop Recording" at bounding box center [915, 405] width 422 height 43
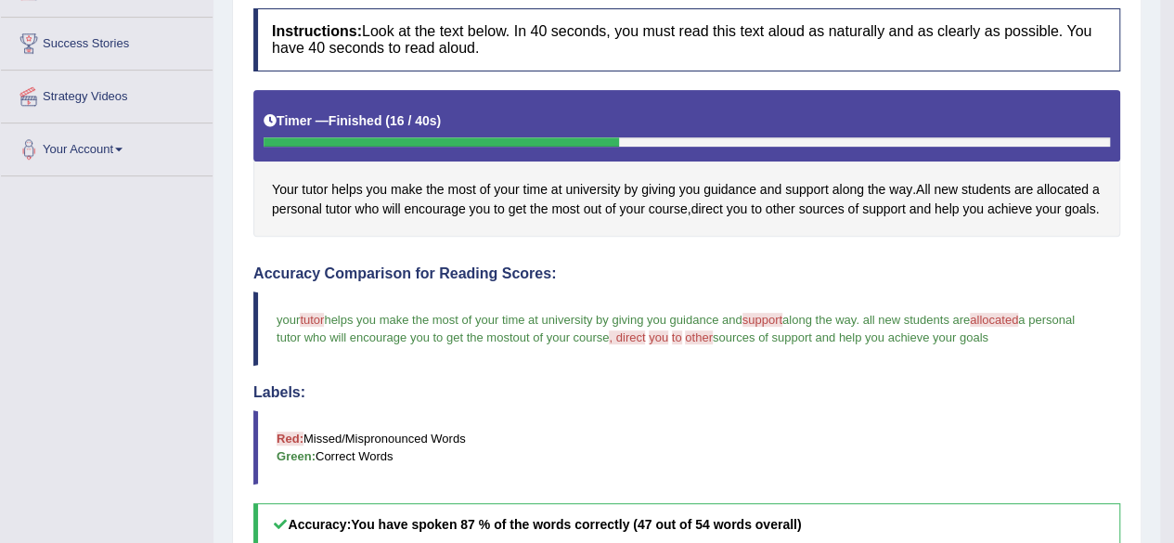
scroll to position [0, 0]
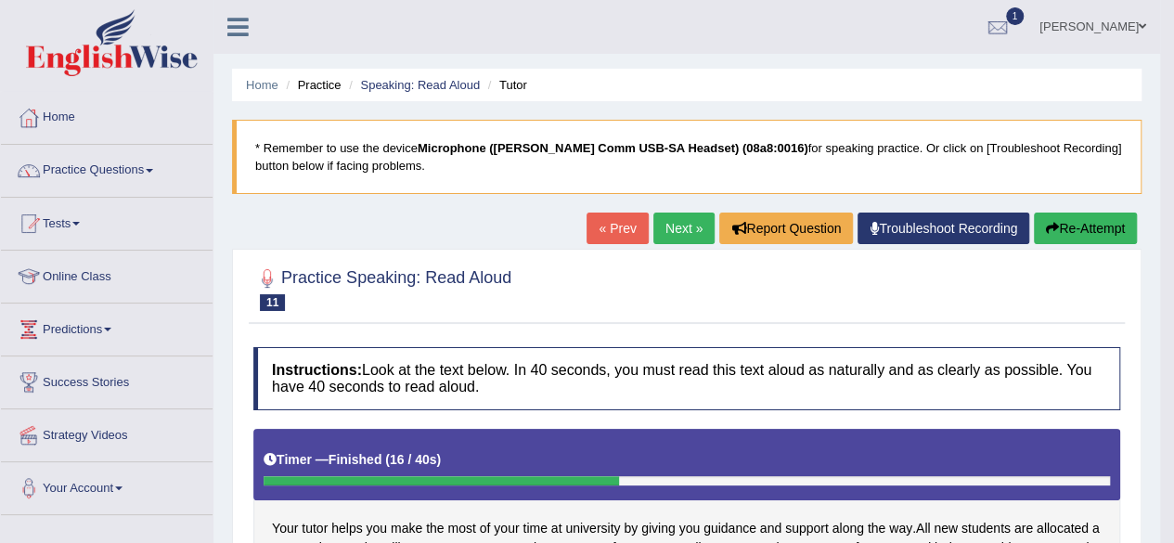
click at [665, 231] on link "Next »" at bounding box center [684, 229] width 61 height 32
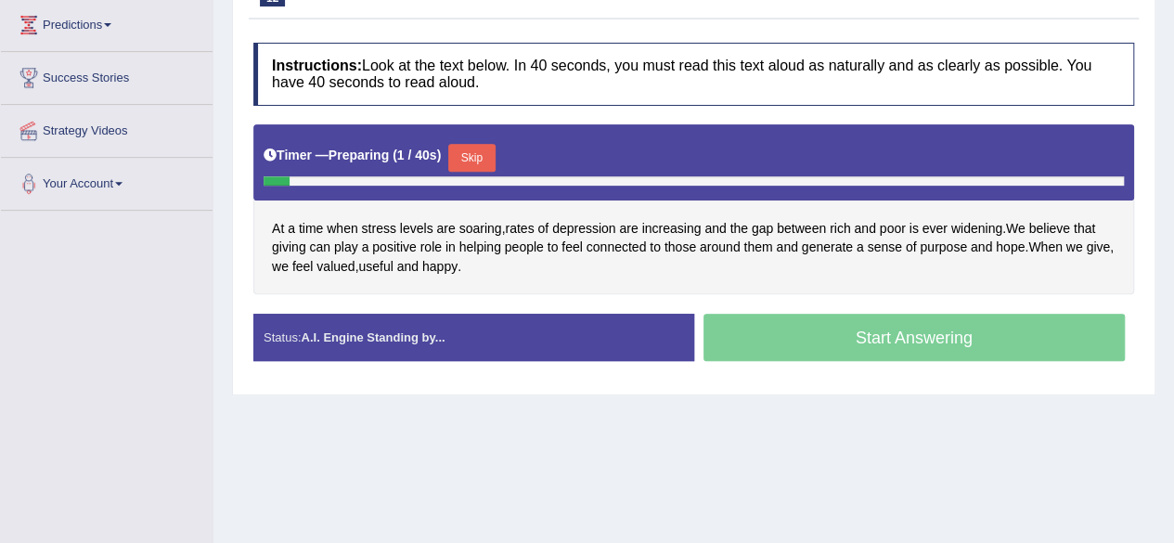
scroll to position [314, 0]
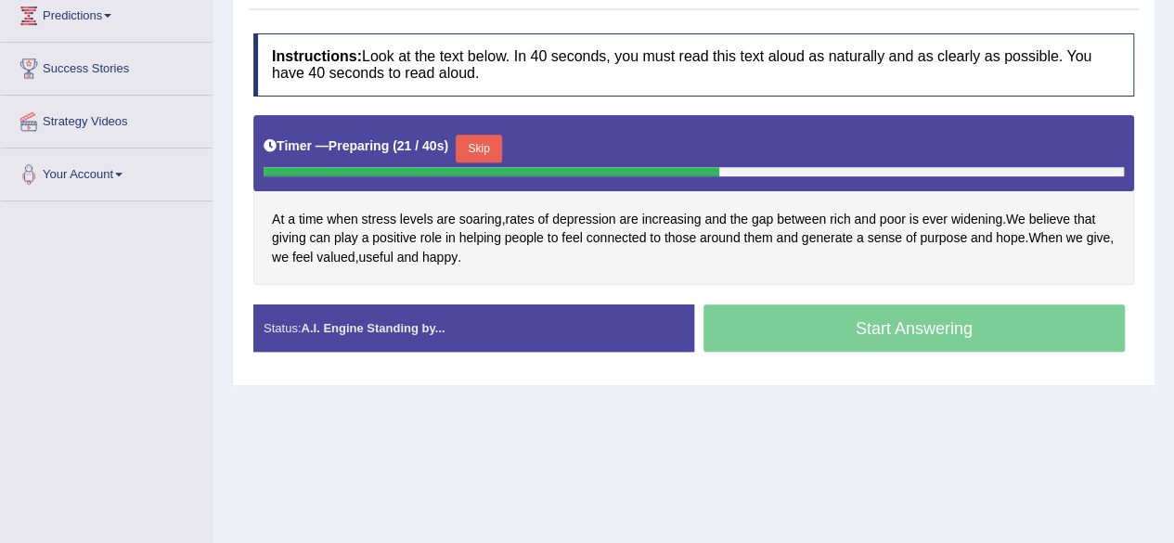
click at [481, 140] on button "Skip" at bounding box center [479, 149] width 46 height 28
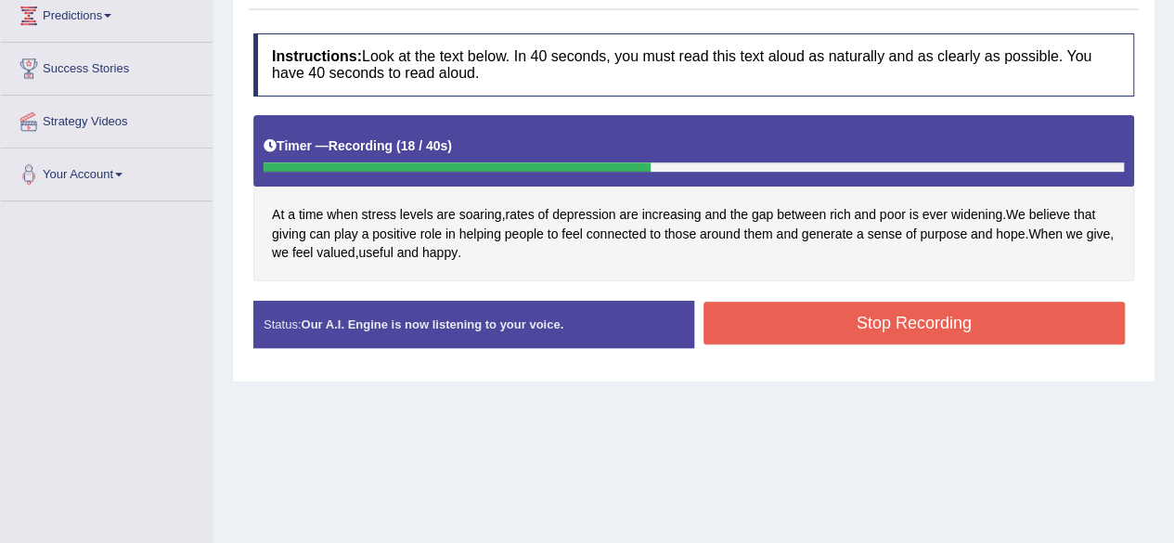
click at [819, 324] on button "Stop Recording" at bounding box center [915, 323] width 422 height 43
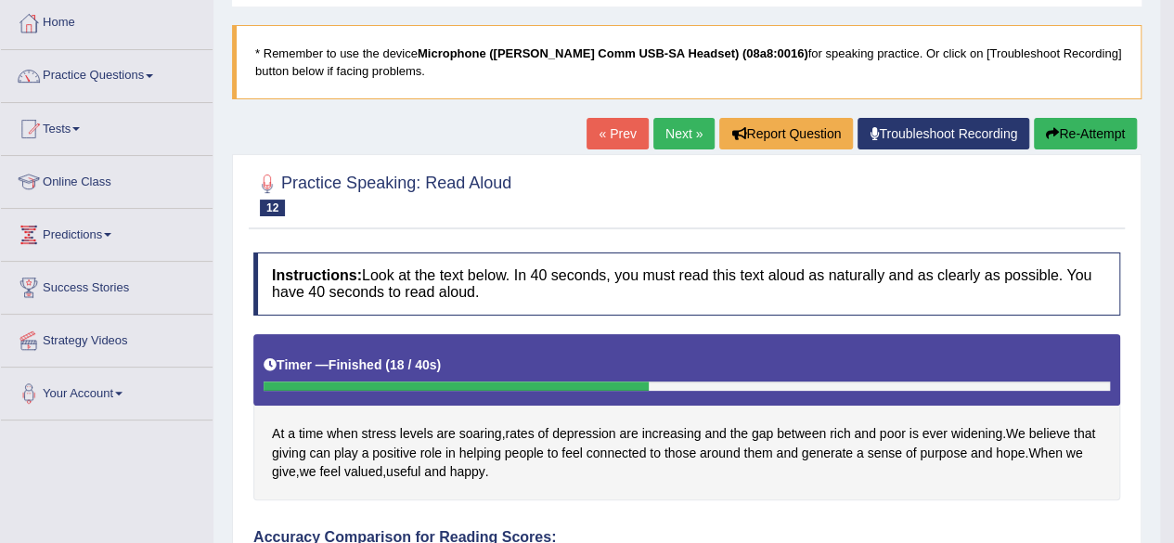
scroll to position [0, 0]
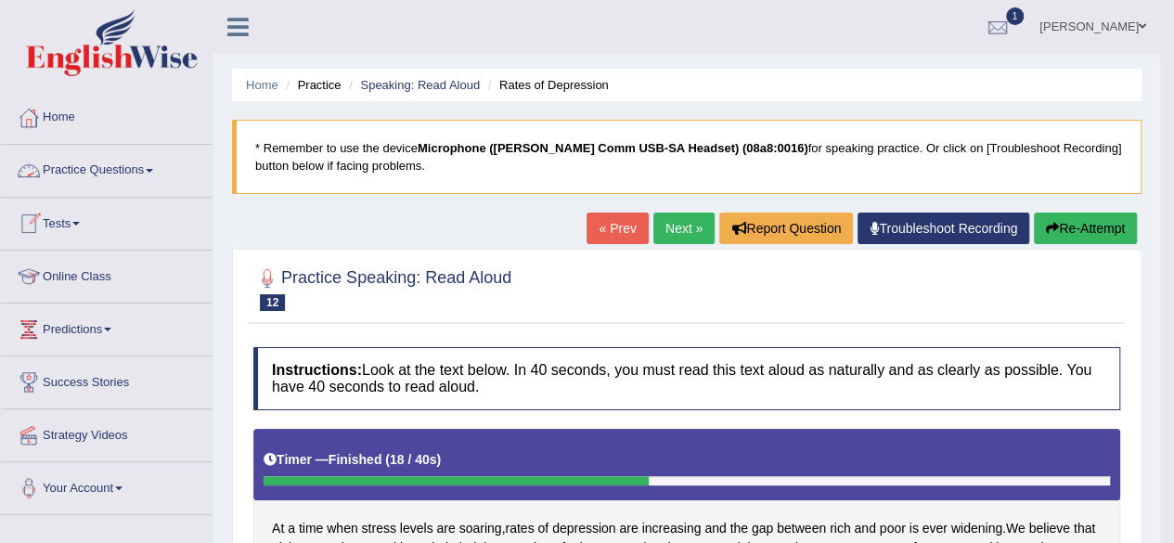
click at [117, 161] on link "Practice Questions" at bounding box center [107, 168] width 212 height 46
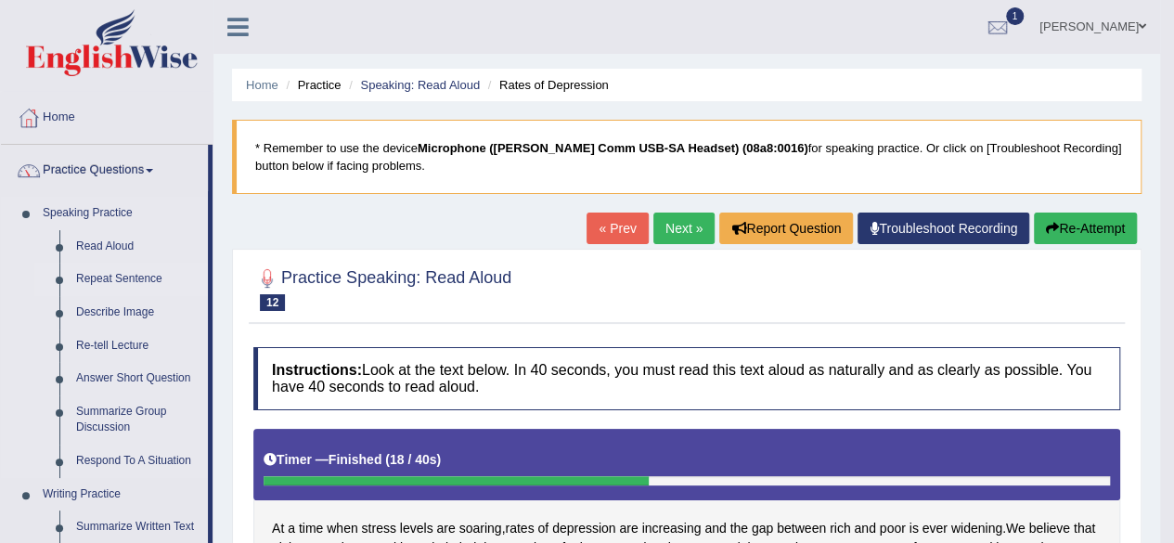
click at [110, 280] on link "Repeat Sentence" at bounding box center [138, 279] width 140 height 33
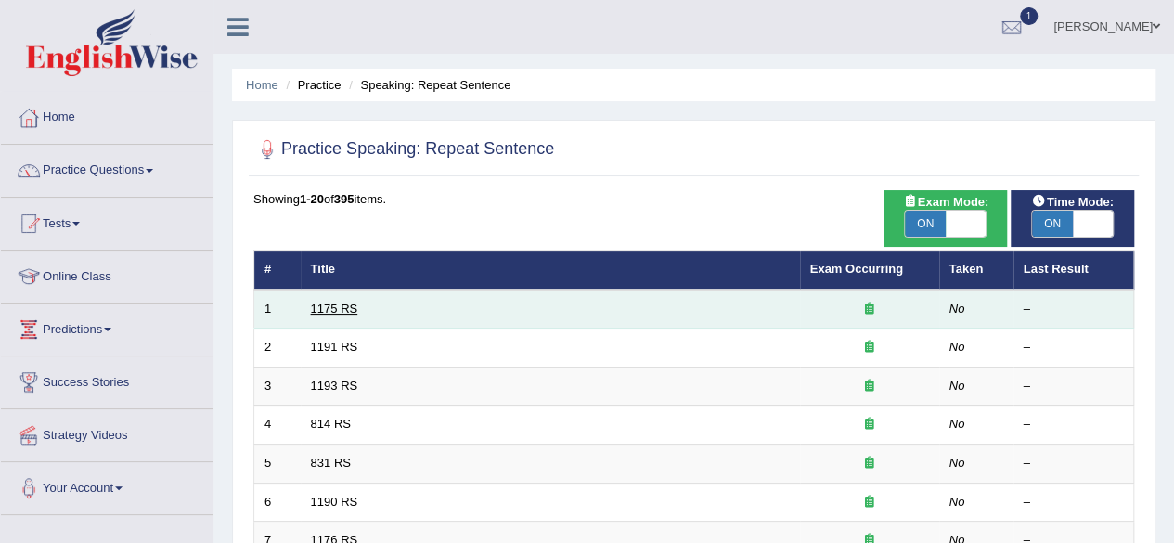
click at [348, 304] on link "1175 RS" at bounding box center [334, 309] width 47 height 14
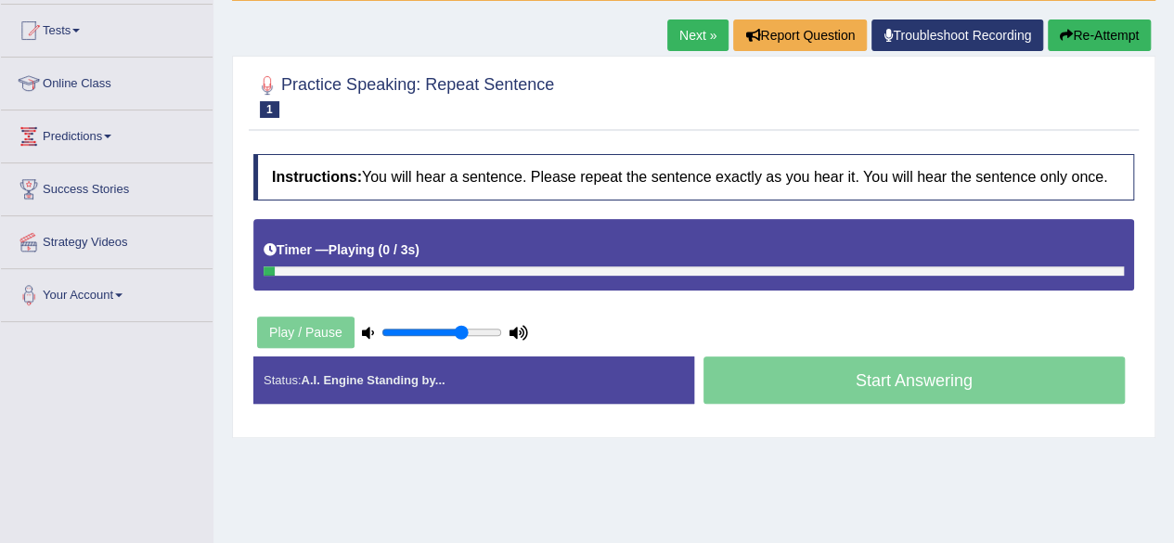
scroll to position [191, 0]
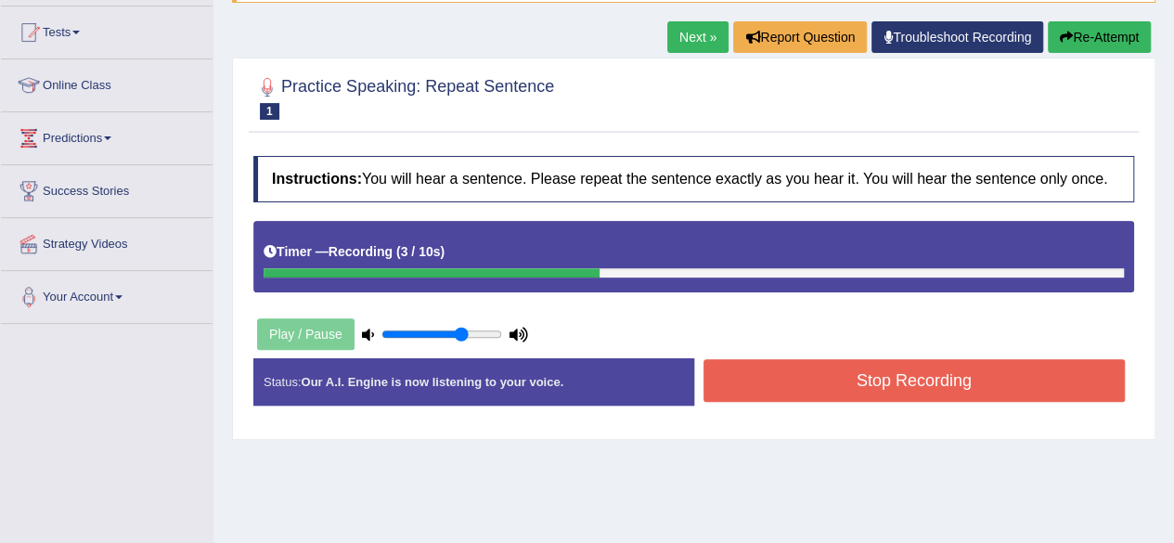
click at [836, 387] on button "Stop Recording" at bounding box center [915, 380] width 422 height 43
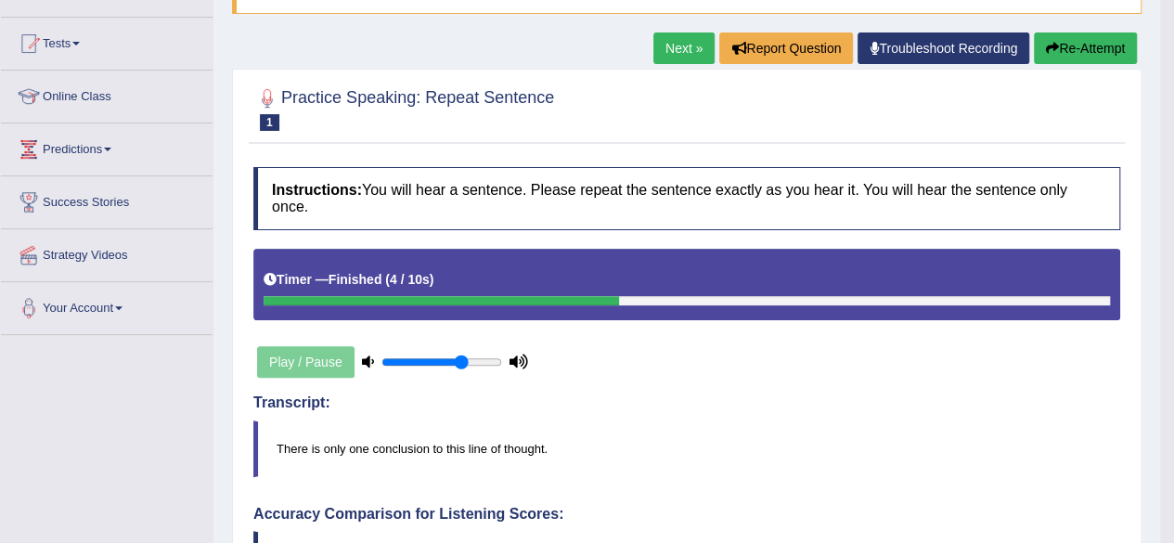
scroll to position [175, 0]
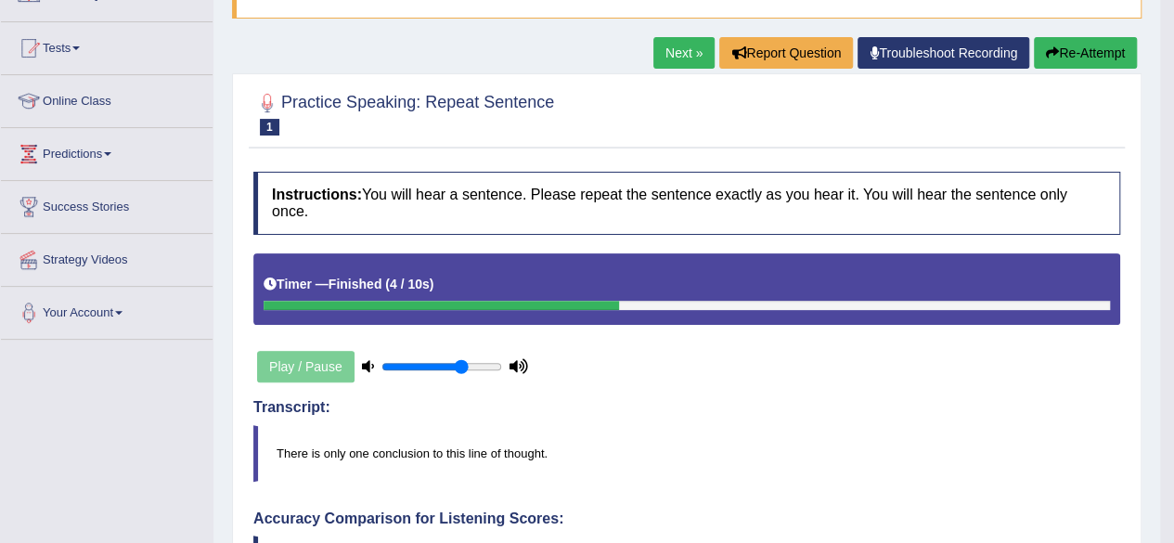
click at [661, 61] on link "Next »" at bounding box center [684, 53] width 61 height 32
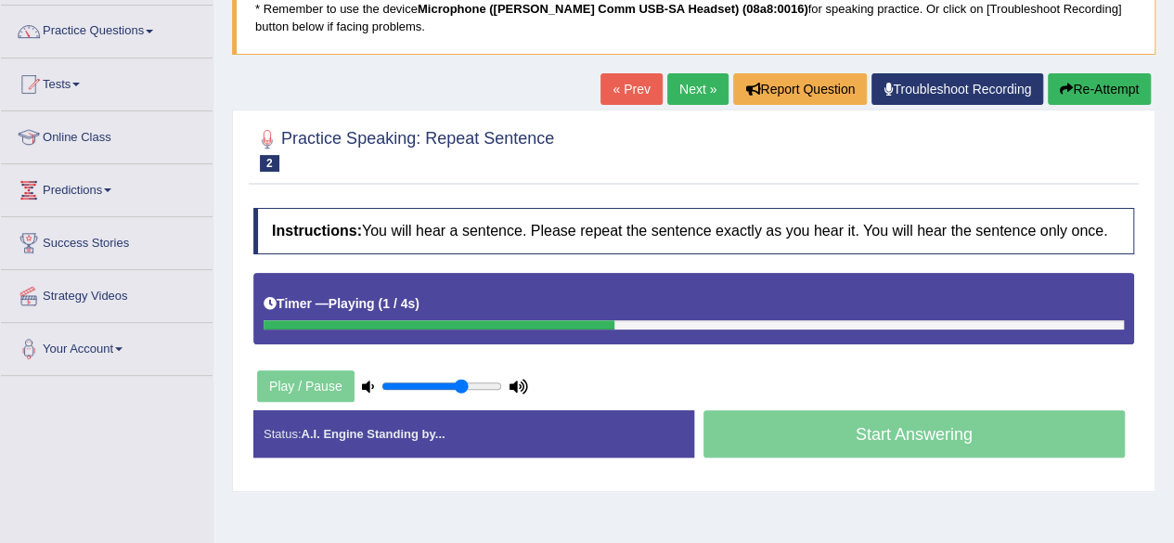
scroll to position [152, 0]
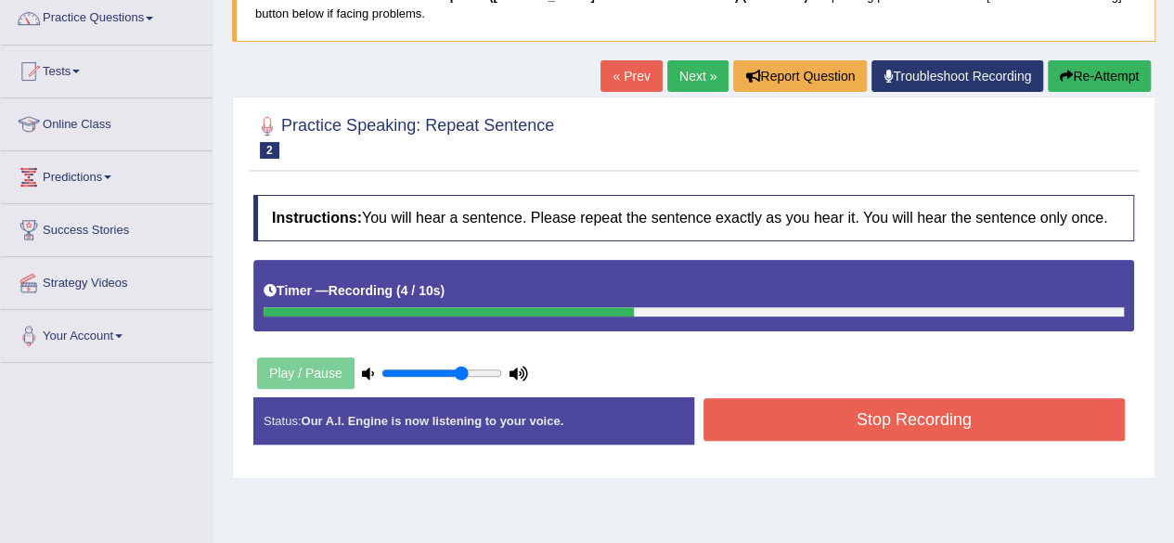
click at [940, 432] on button "Stop Recording" at bounding box center [915, 419] width 422 height 43
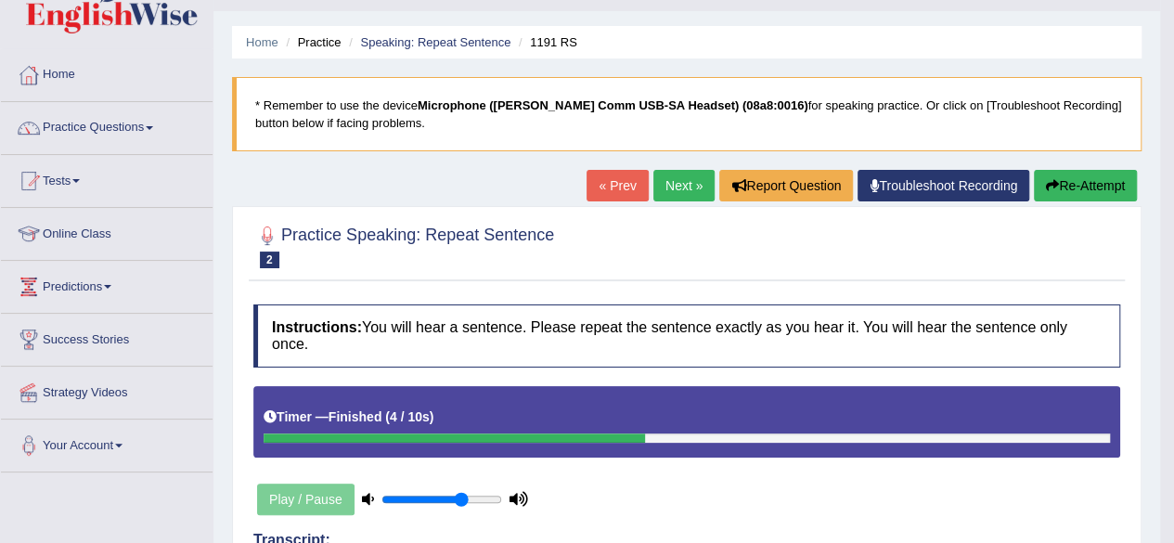
scroll to position [41, 0]
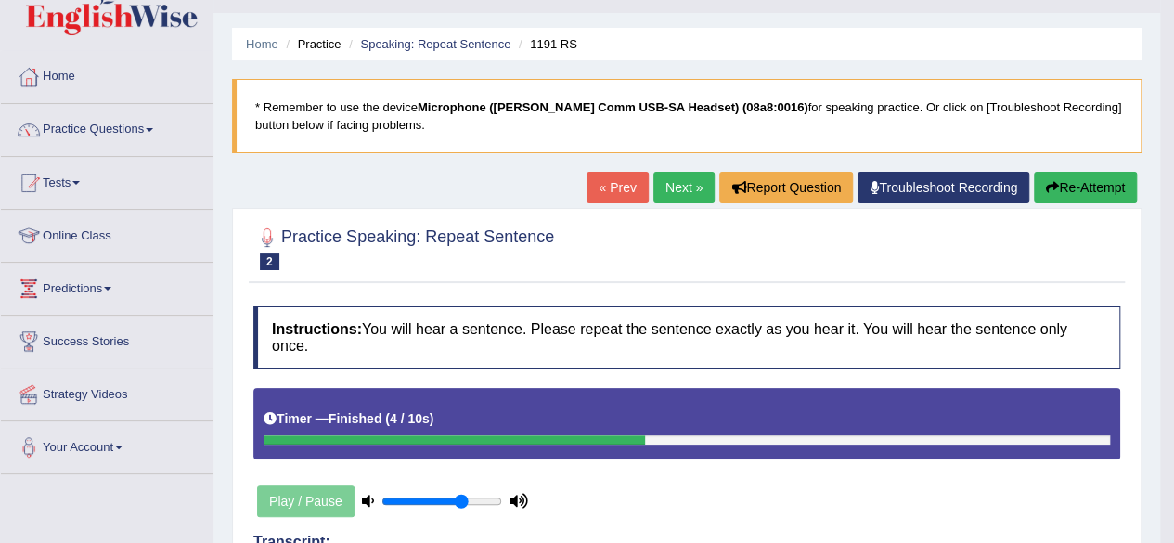
click at [667, 189] on link "Next »" at bounding box center [684, 188] width 61 height 32
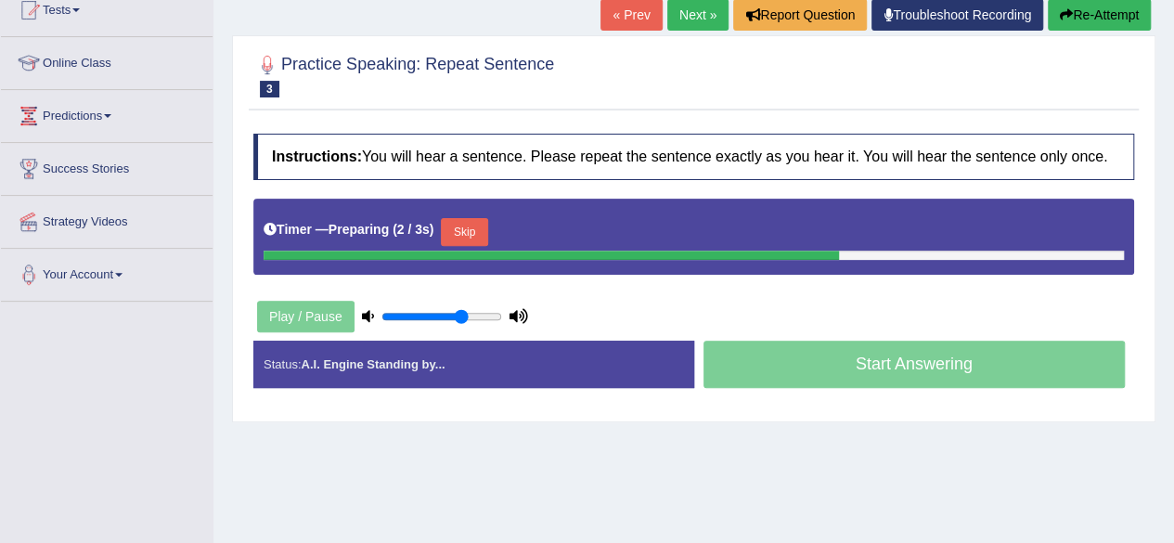
scroll to position [431, 0]
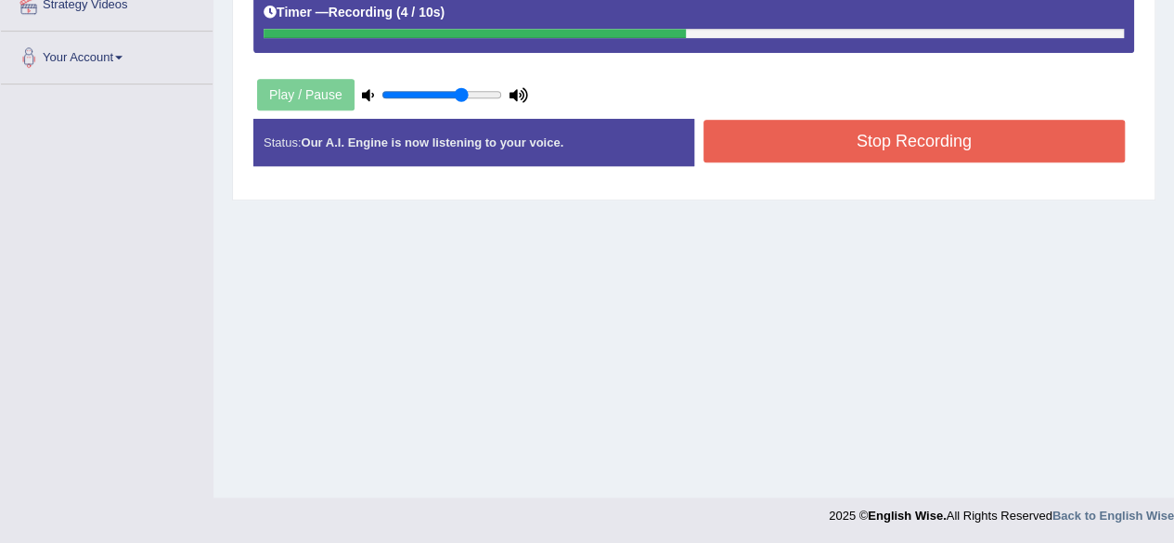
click at [1013, 142] on button "Stop Recording" at bounding box center [915, 141] width 422 height 43
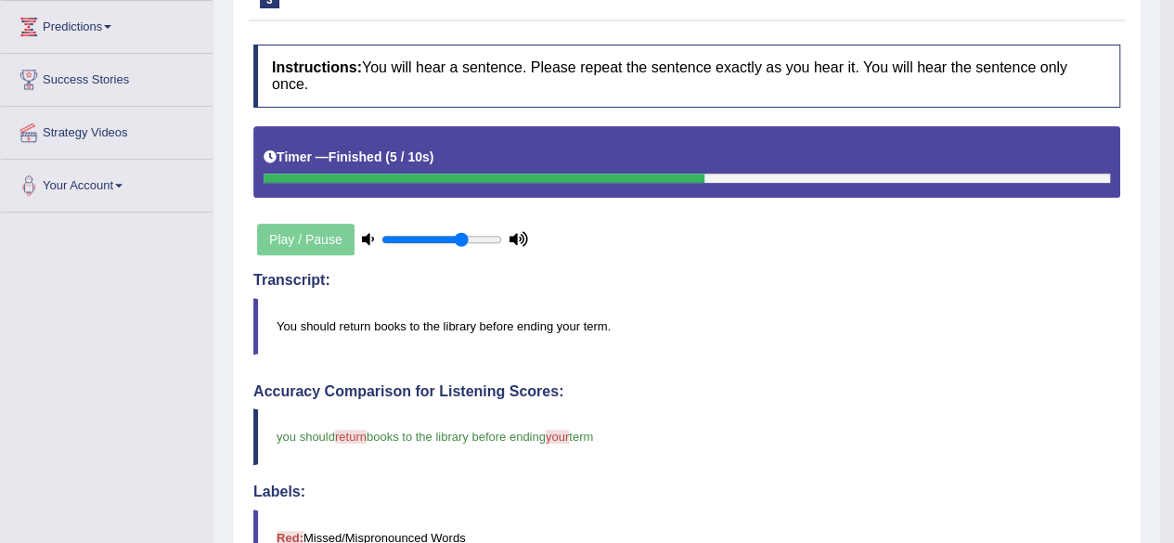
scroll to position [0, 0]
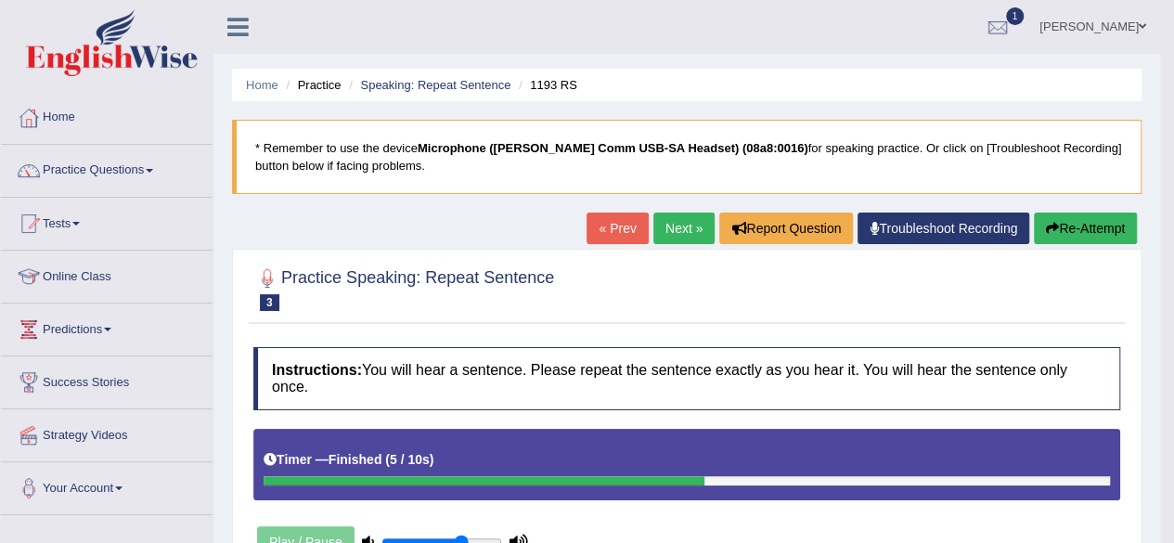
click at [692, 223] on link "Next »" at bounding box center [684, 229] width 61 height 32
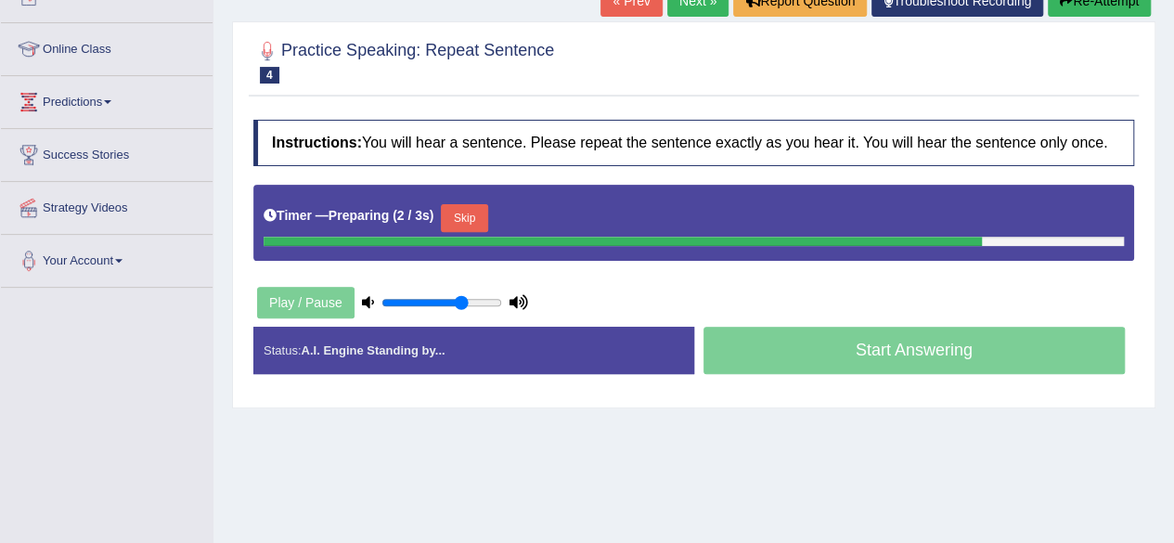
scroll to position [245, 0]
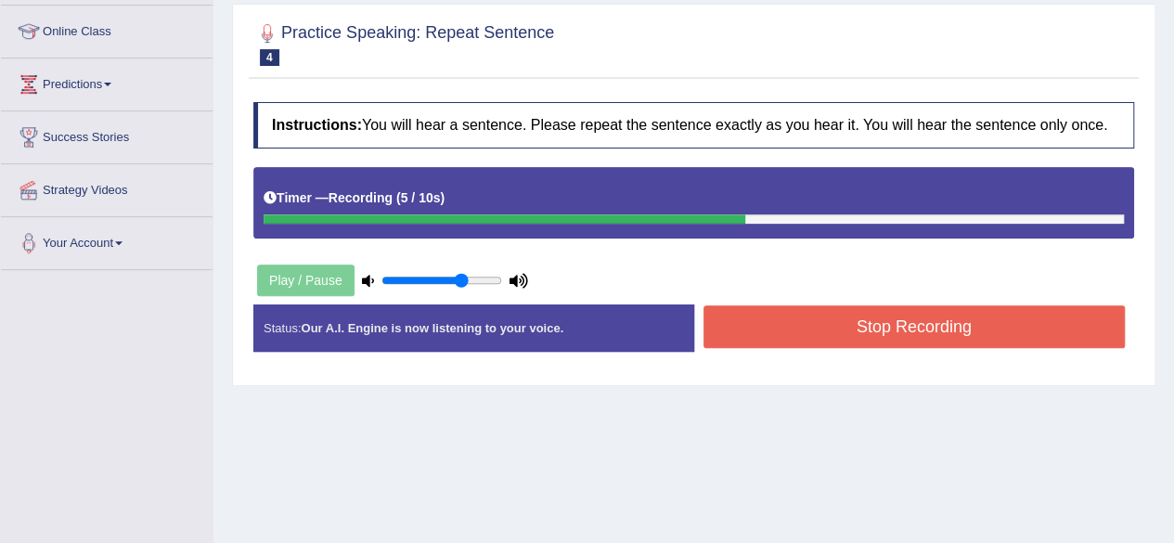
click at [812, 339] on button "Stop Recording" at bounding box center [915, 326] width 422 height 43
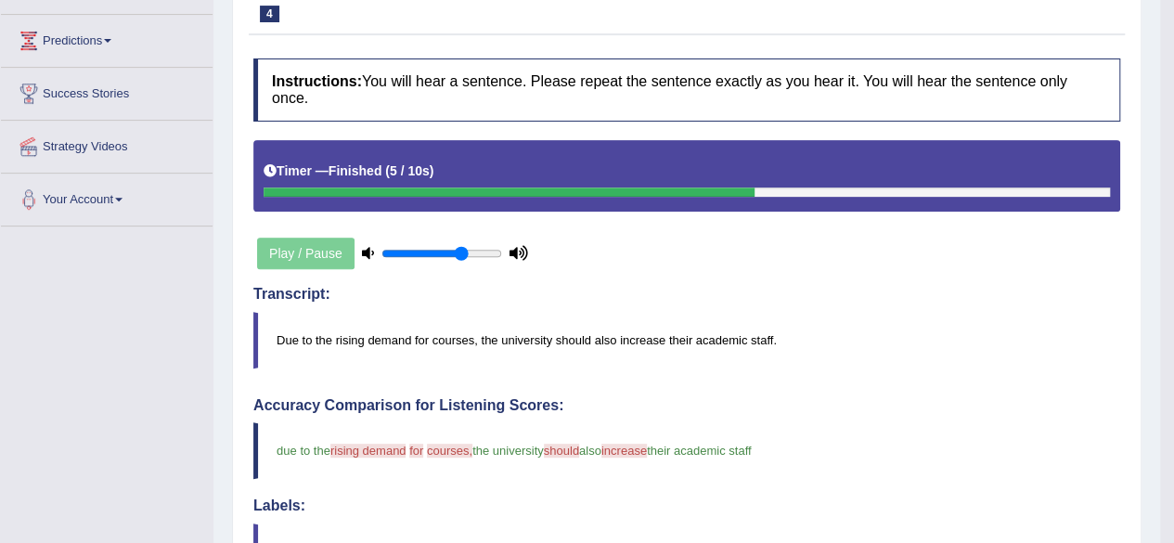
scroll to position [0, 0]
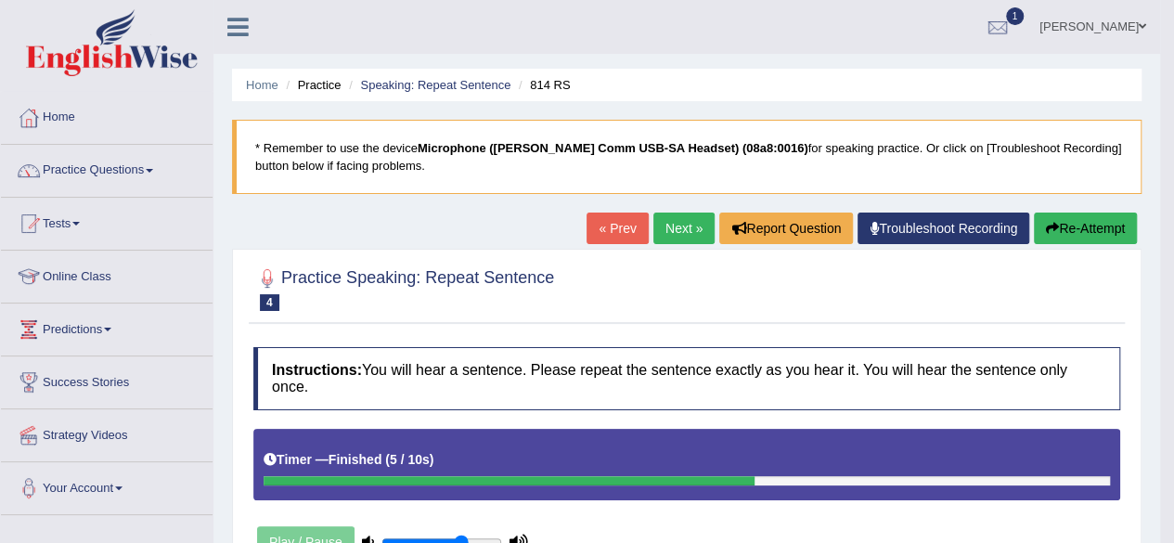
click at [1099, 215] on button "Re-Attempt" at bounding box center [1085, 229] width 103 height 32
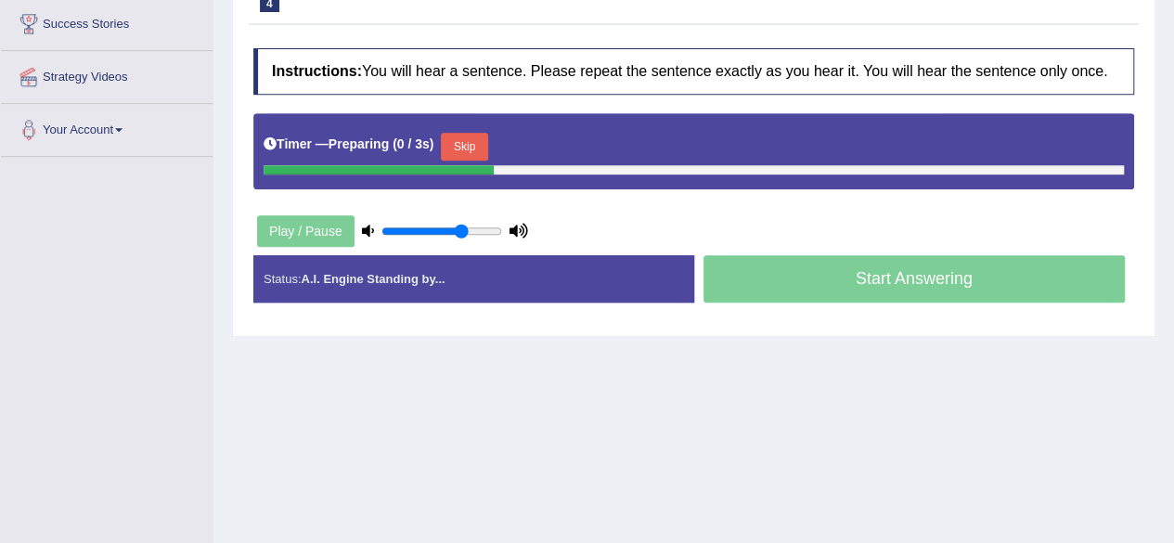
scroll to position [356, 0]
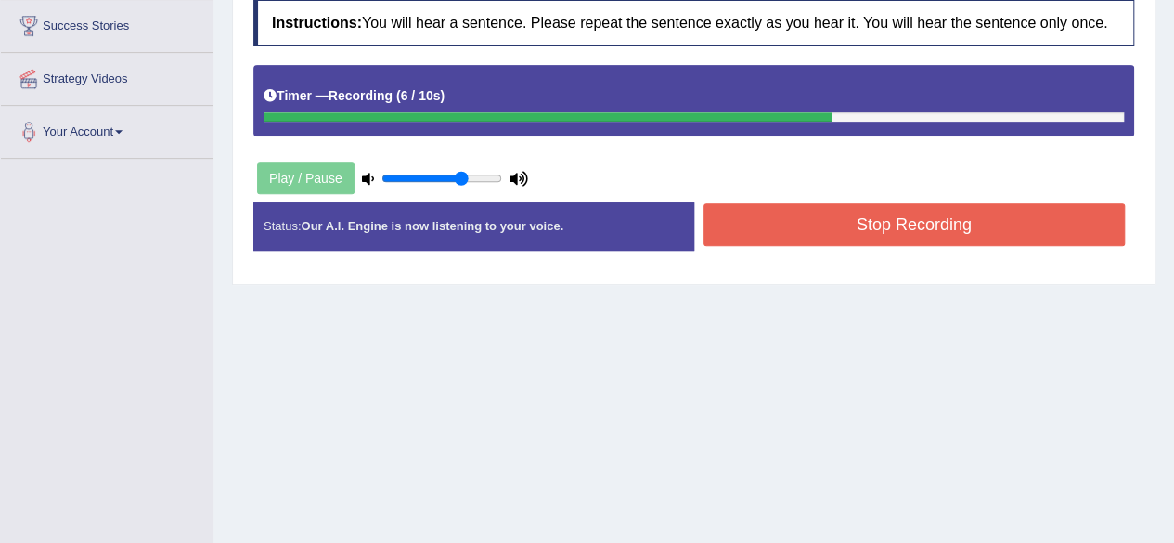
click at [940, 214] on button "Stop Recording" at bounding box center [915, 224] width 422 height 43
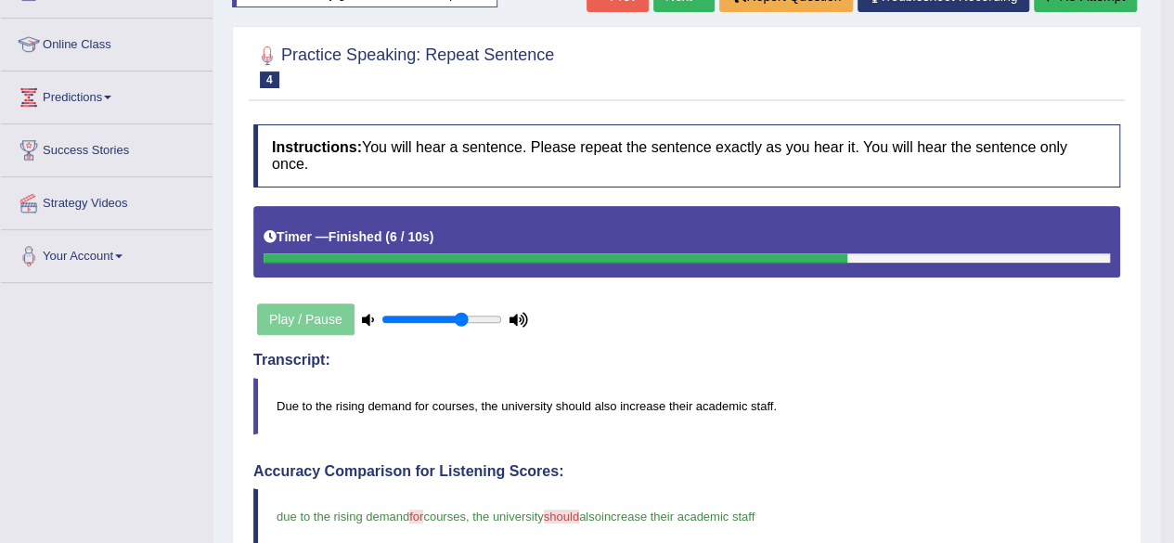
scroll to position [206, 0]
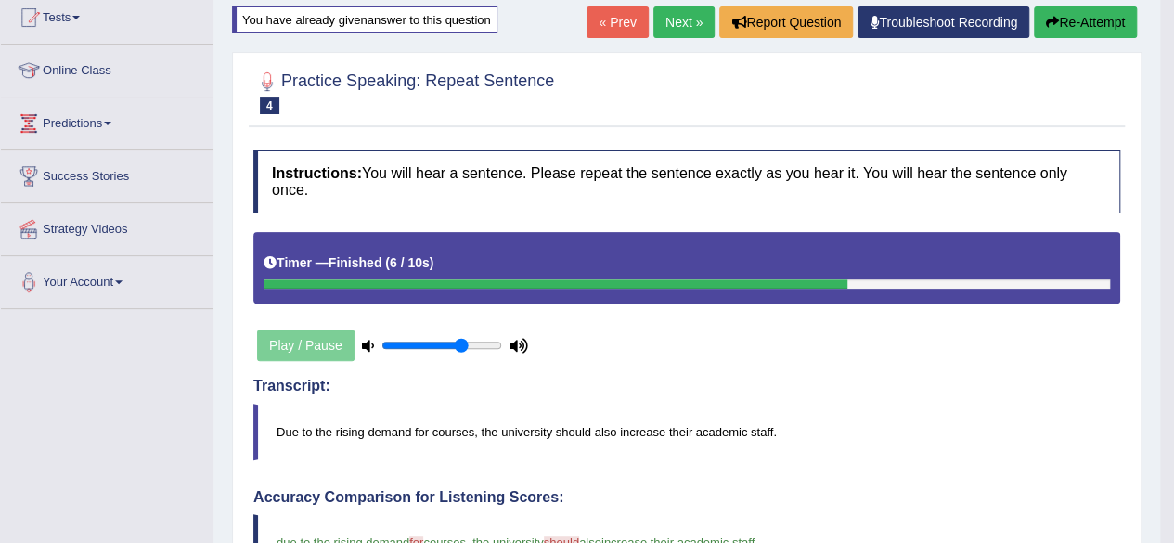
click at [659, 15] on link "Next »" at bounding box center [684, 22] width 61 height 32
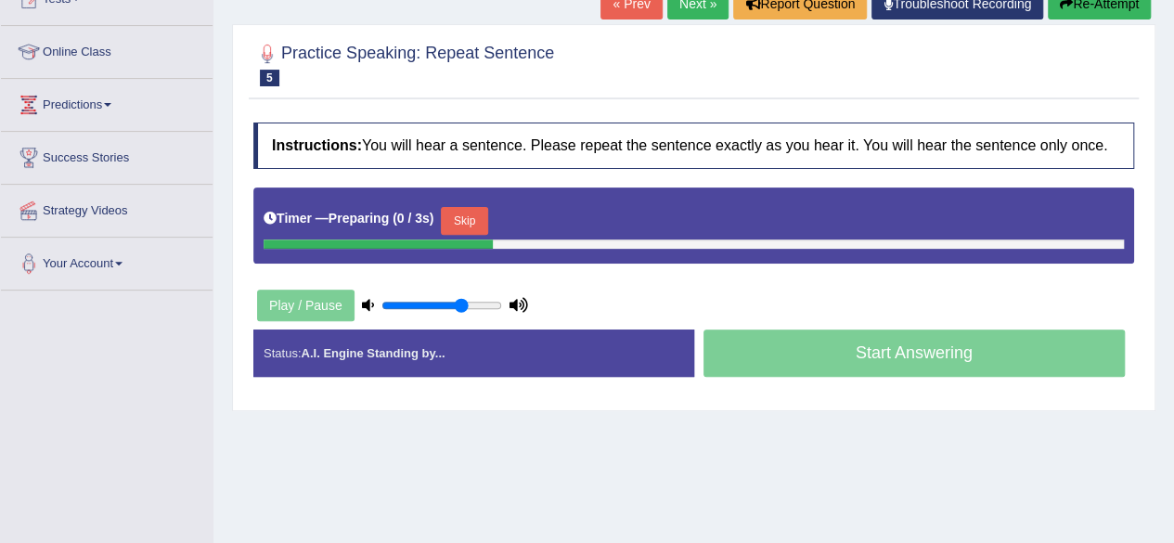
scroll to position [240, 0]
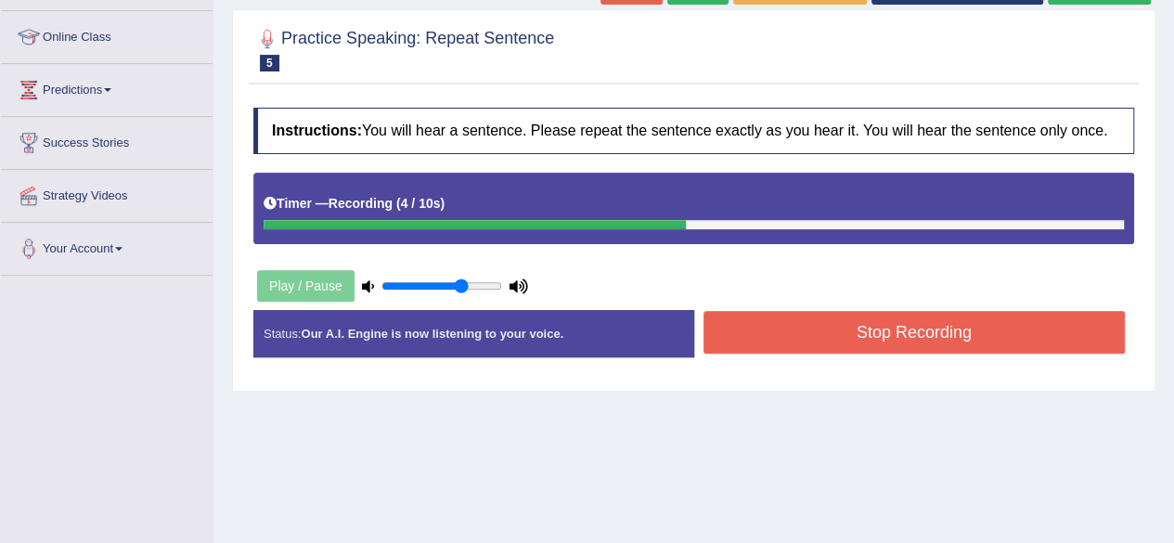
click at [951, 335] on button "Stop Recording" at bounding box center [915, 332] width 422 height 43
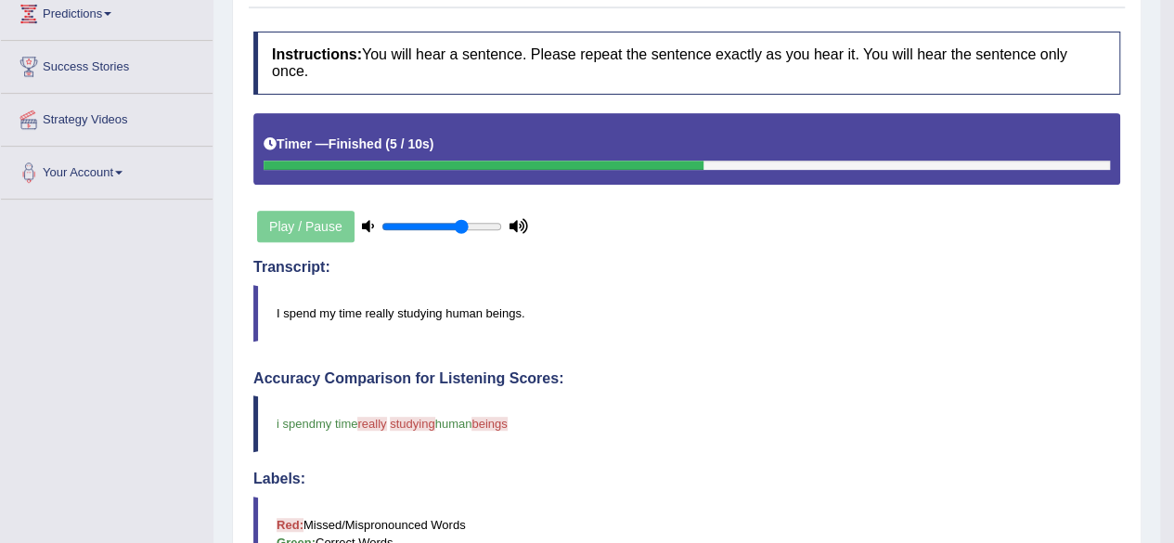
scroll to position [0, 0]
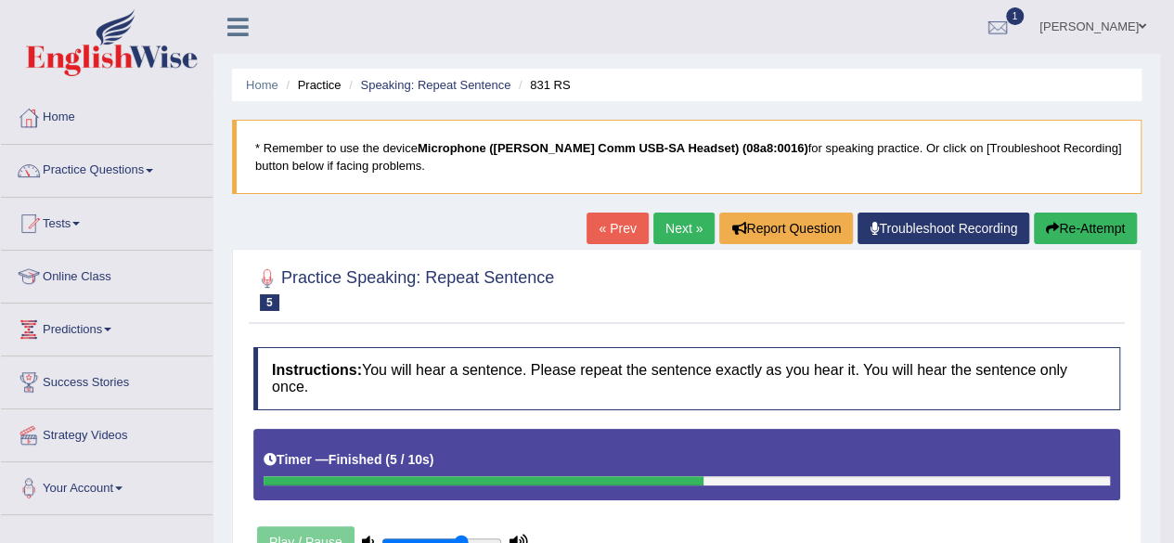
click at [665, 214] on link "Next »" at bounding box center [684, 229] width 61 height 32
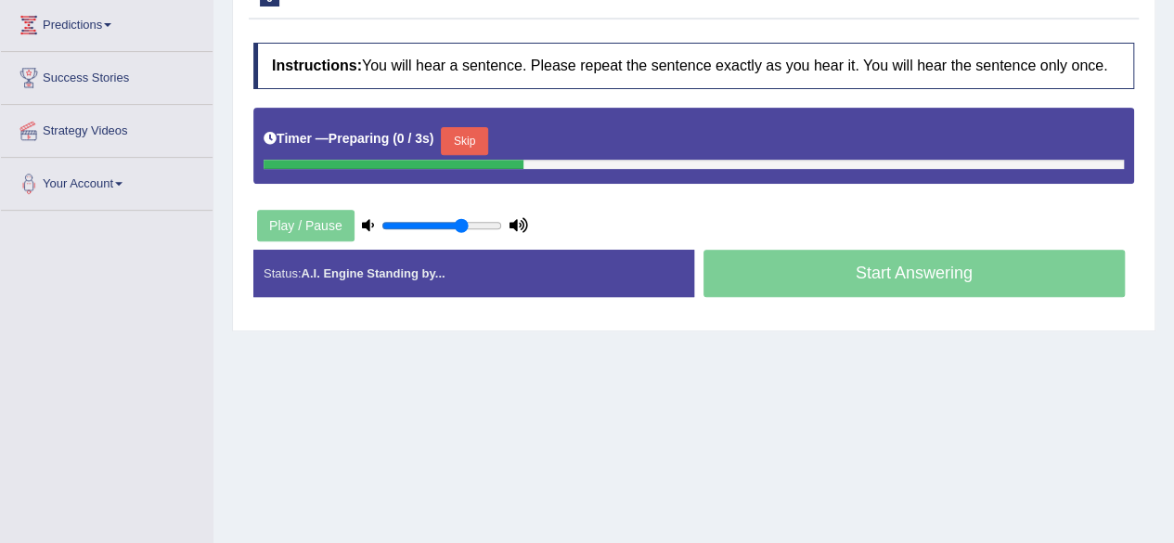
scroll to position [306, 0]
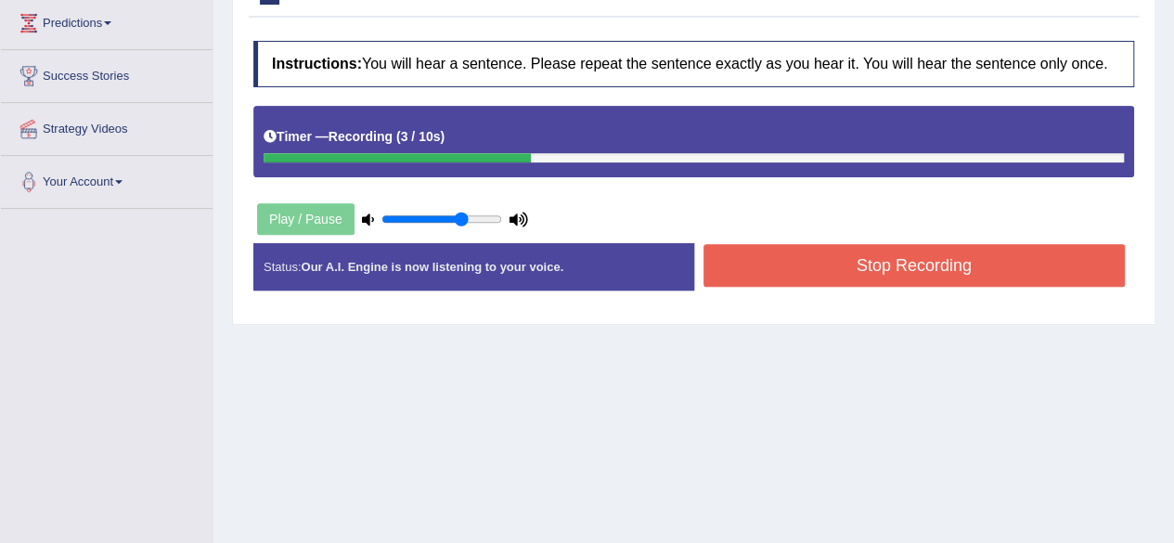
click at [806, 253] on button "Stop Recording" at bounding box center [915, 265] width 422 height 43
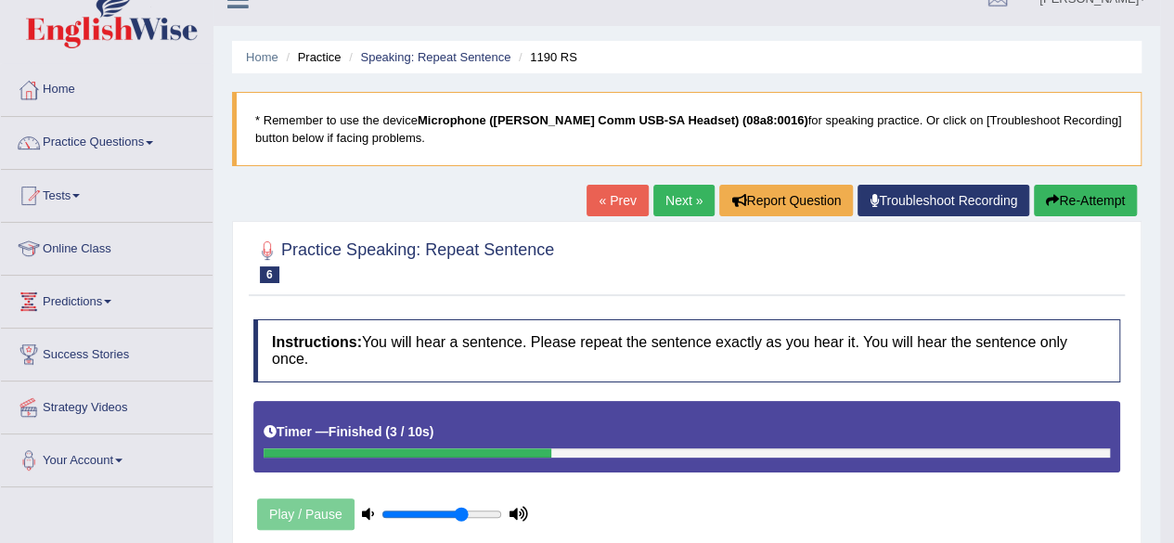
scroll to position [24, 0]
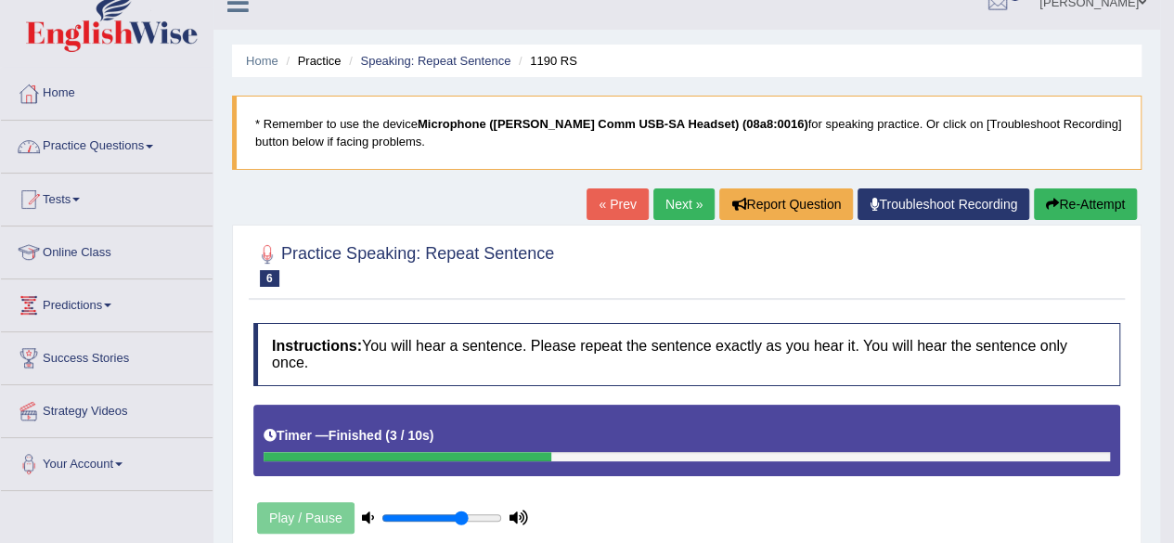
click at [147, 148] on link "Practice Questions" at bounding box center [107, 144] width 212 height 46
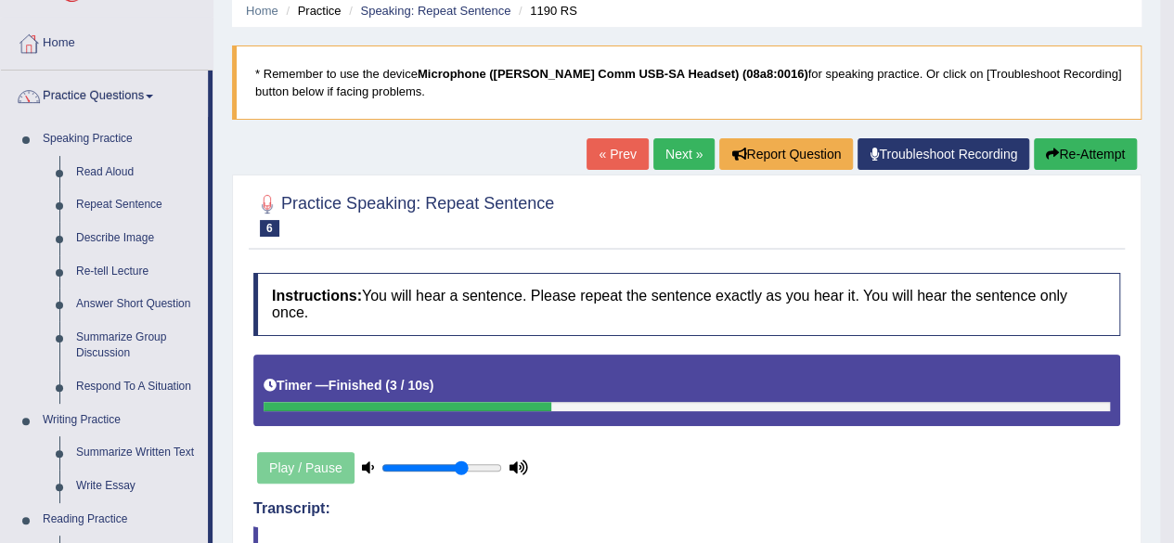
scroll to position [76, 0]
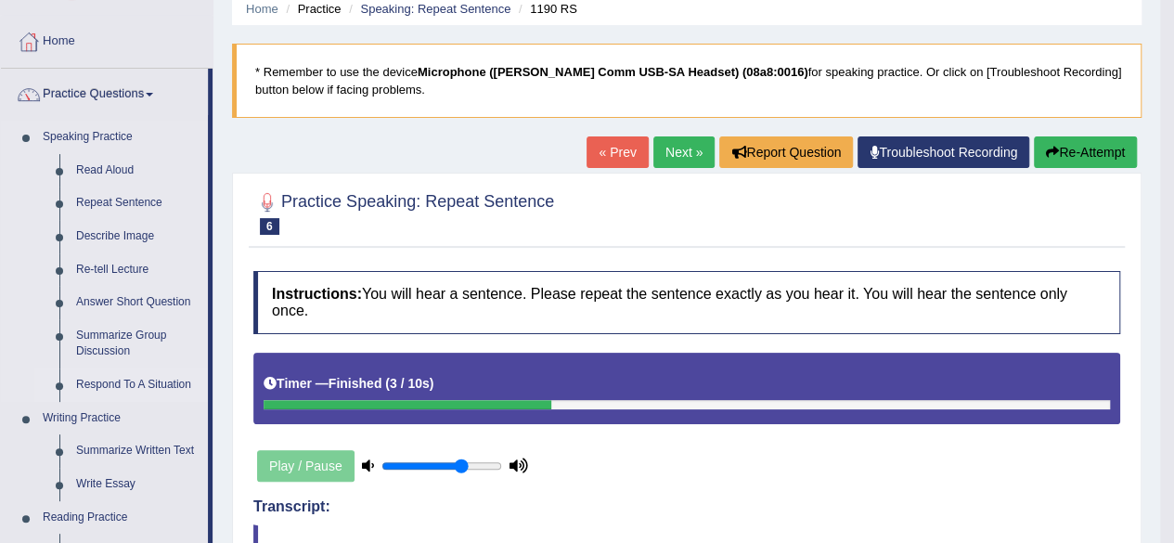
click at [123, 379] on link "Respond To A Situation" at bounding box center [138, 385] width 140 height 33
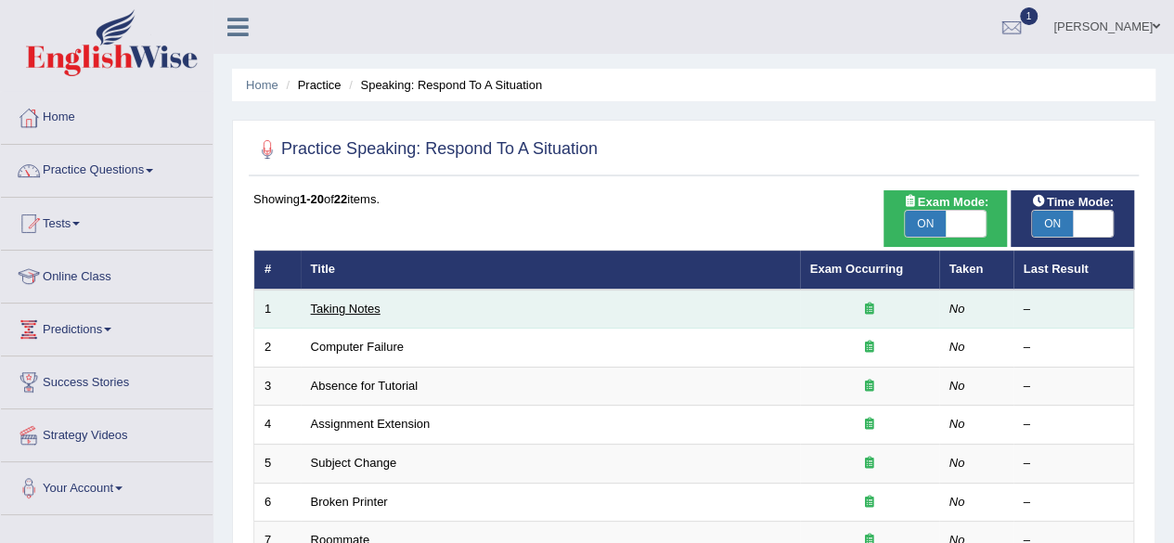
click at [340, 302] on link "Taking Notes" at bounding box center [346, 309] width 70 height 14
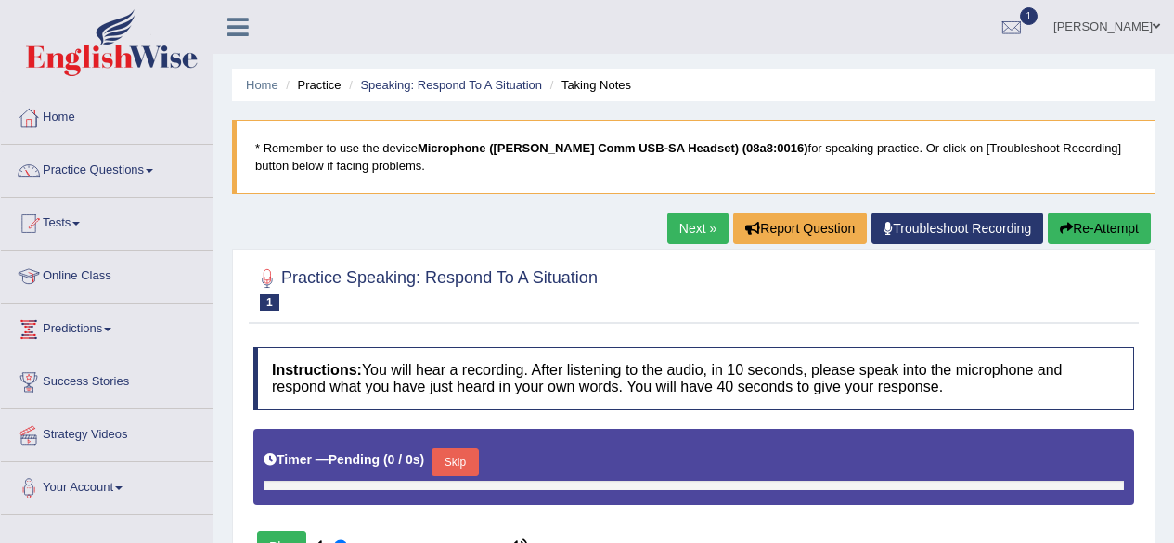
type input "0.7"
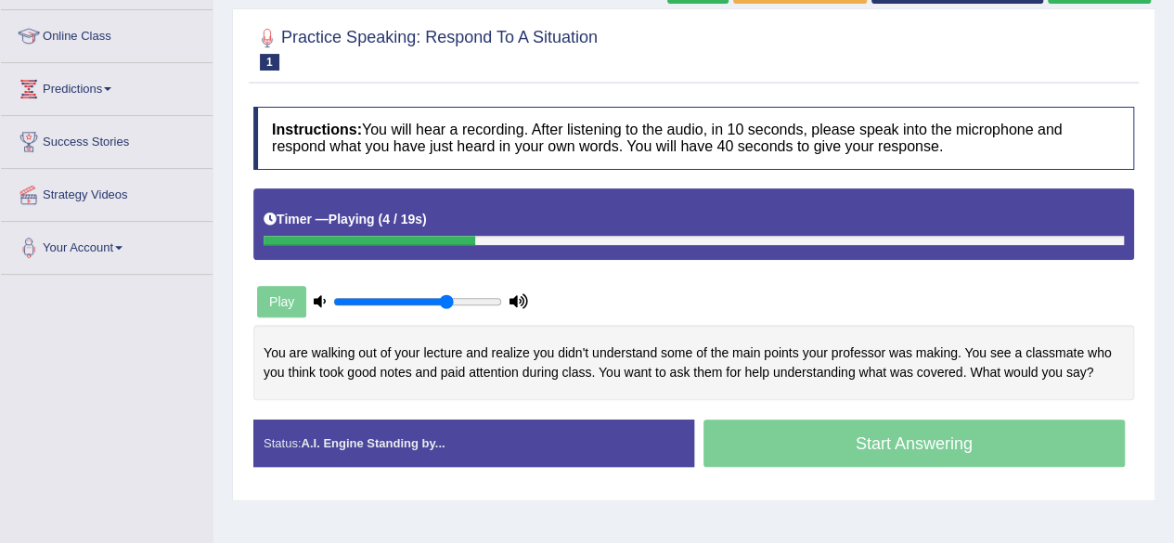
scroll to position [242, 0]
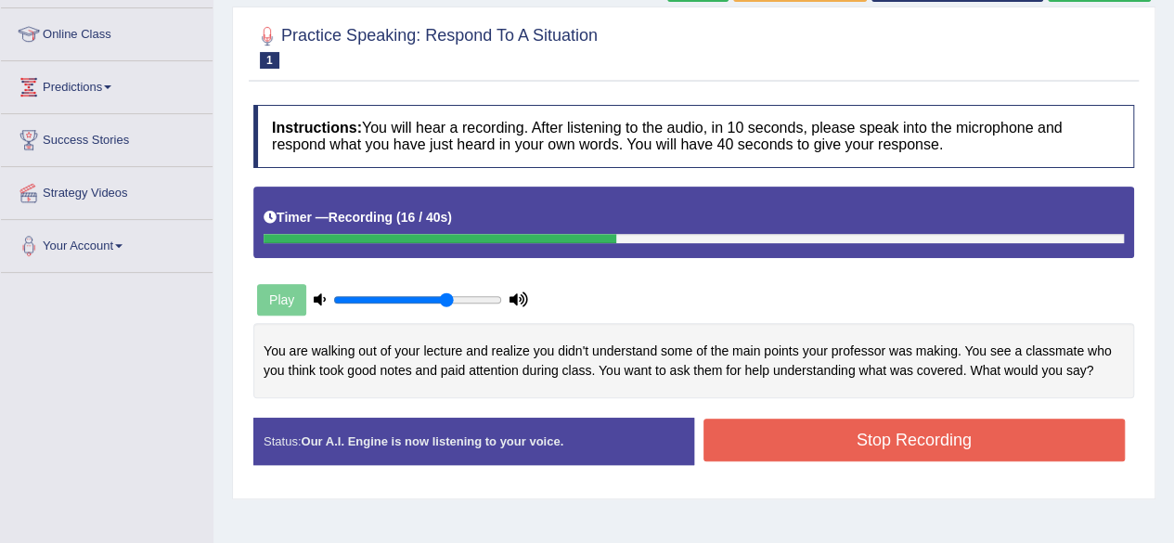
click at [883, 438] on button "Stop Recording" at bounding box center [915, 440] width 422 height 43
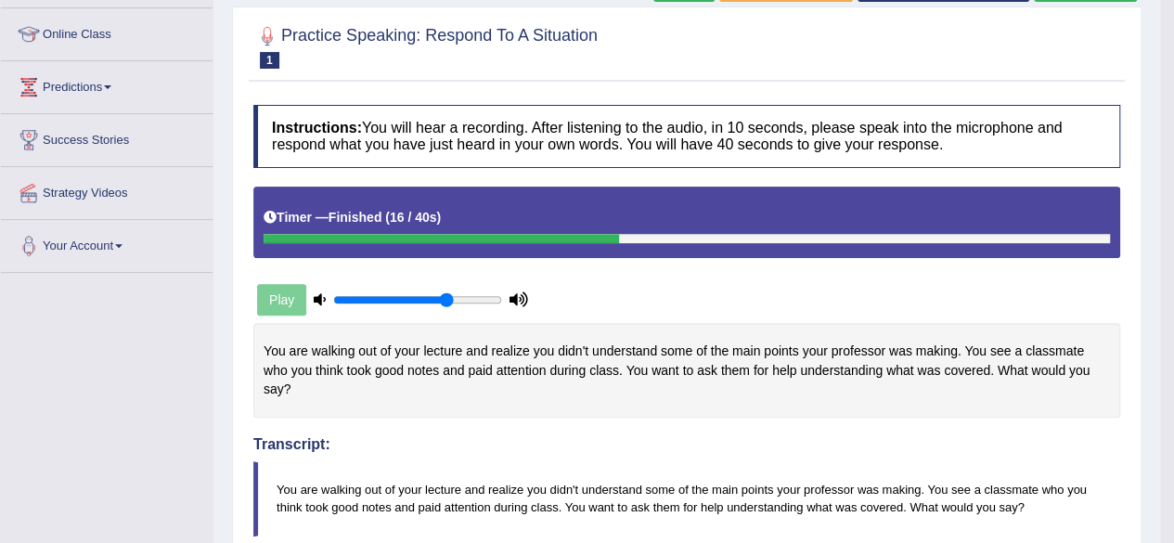
drag, startPoint x: 1187, startPoint y: 175, endPoint x: 1185, endPoint y: 214, distance: 38.2
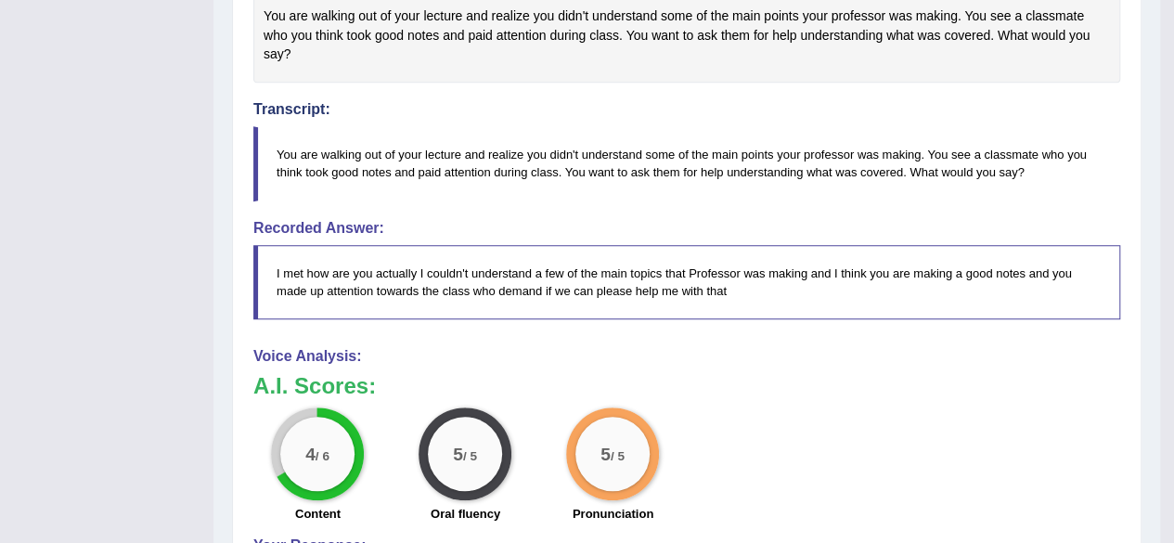
scroll to position [0, 0]
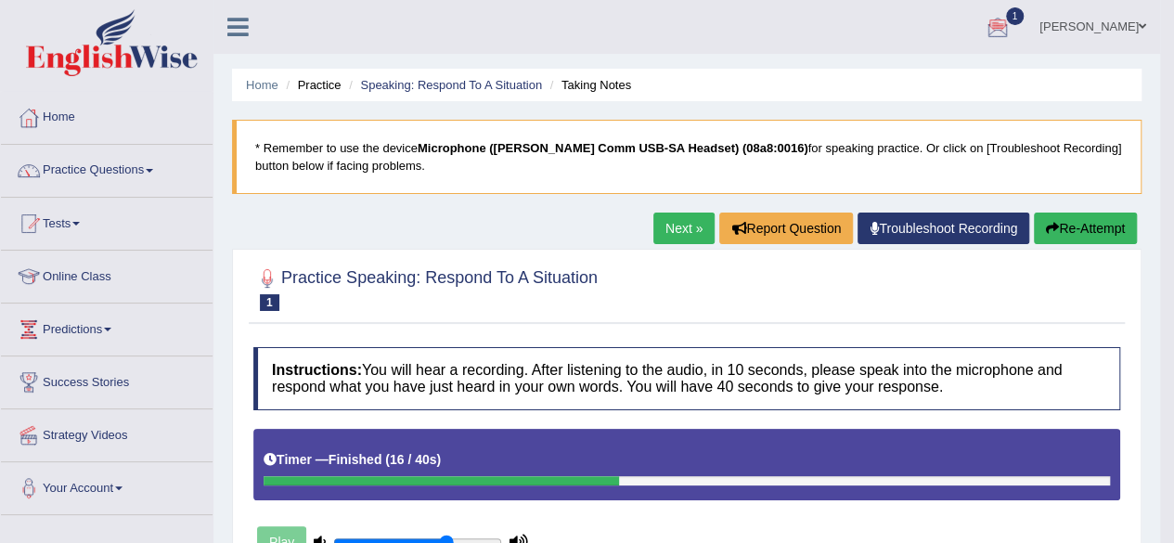
click at [672, 218] on link "Next »" at bounding box center [684, 229] width 61 height 32
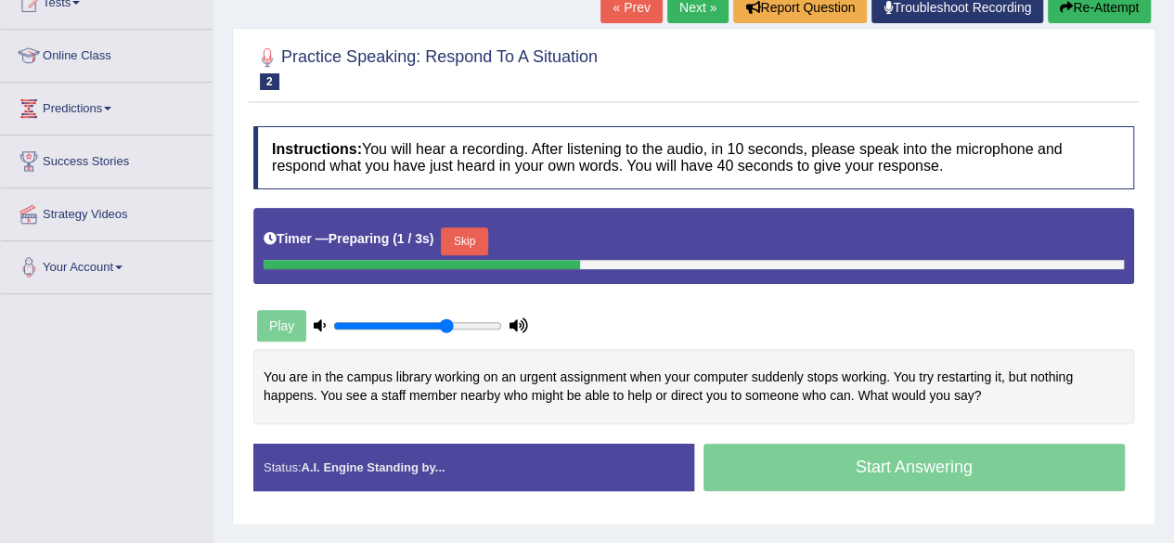
scroll to position [223, 0]
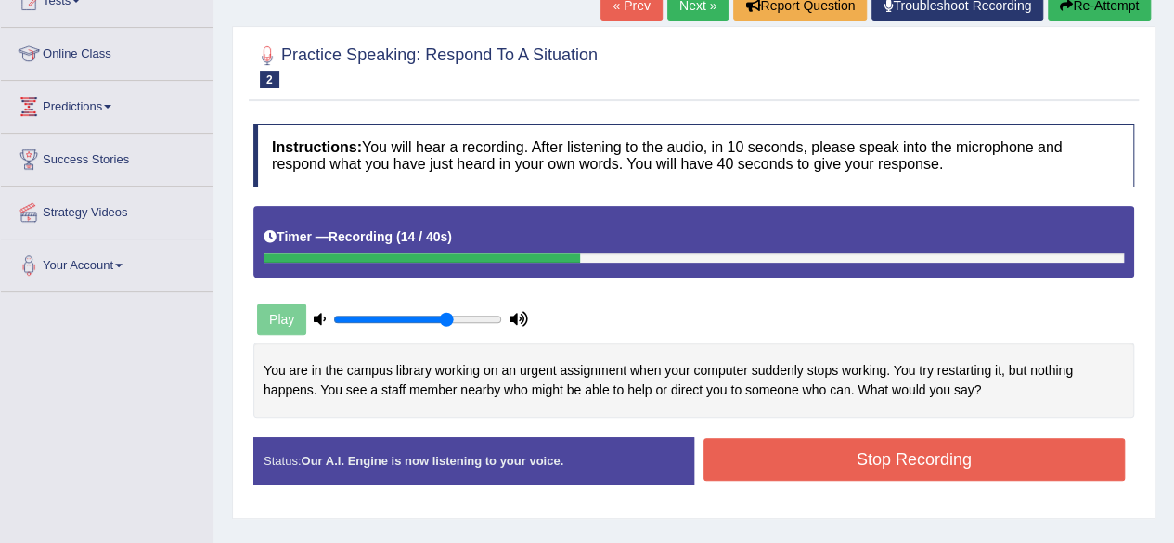
click at [864, 449] on button "Stop Recording" at bounding box center [915, 459] width 422 height 43
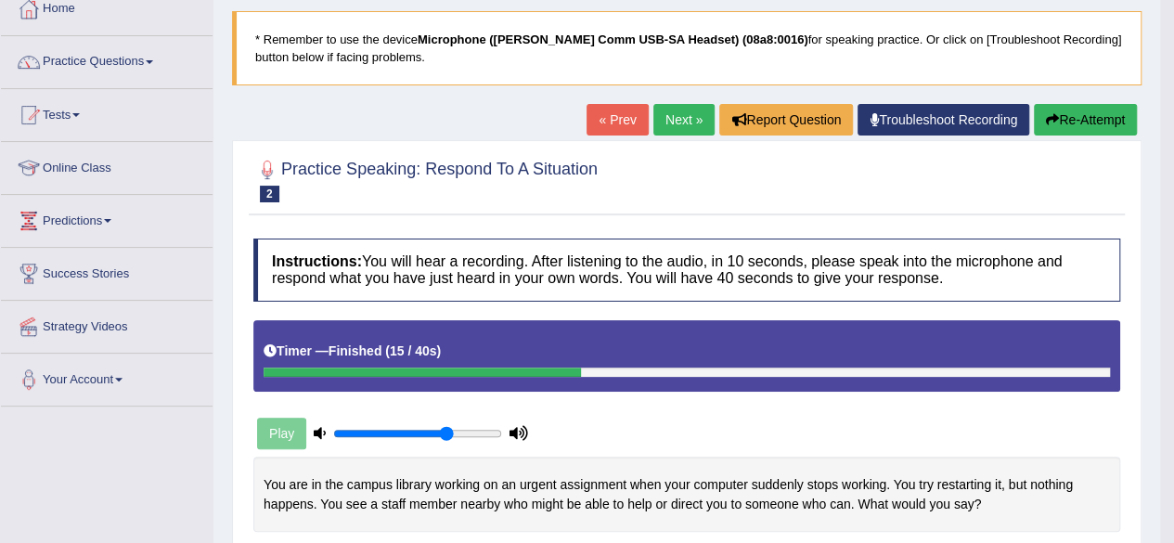
scroll to position [0, 0]
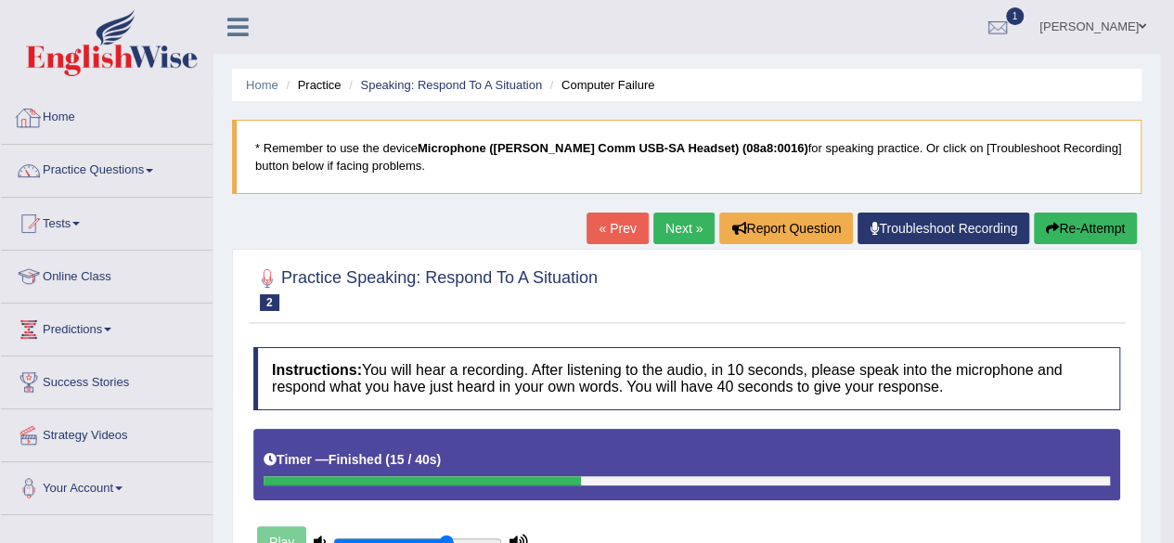
click at [78, 125] on link "Home" at bounding box center [107, 115] width 212 height 46
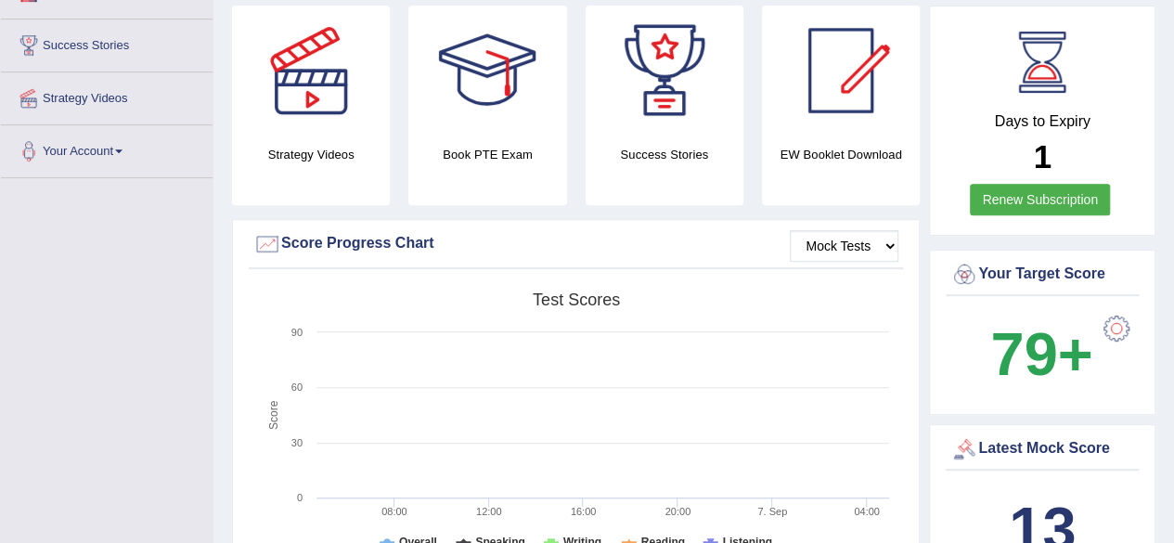
scroll to position [341, 0]
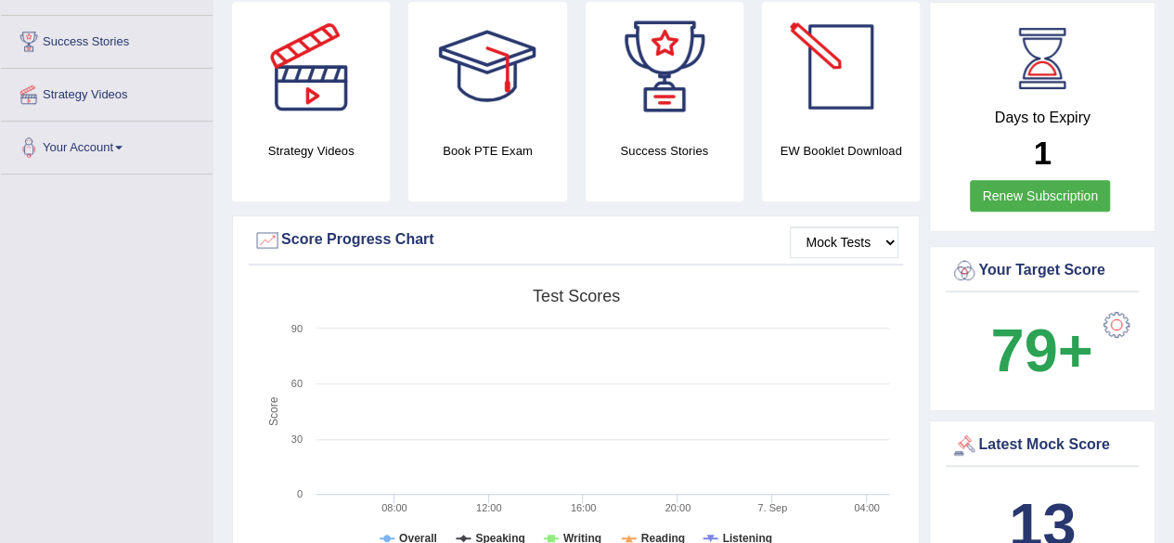
click at [843, 127] on div at bounding box center [841, 67] width 130 height 130
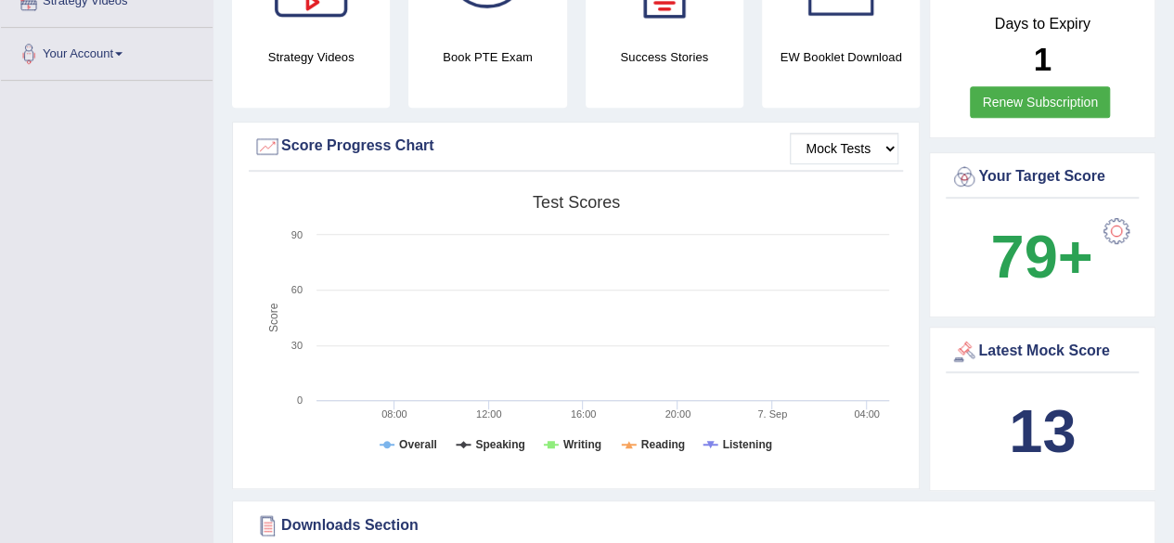
scroll to position [442, 0]
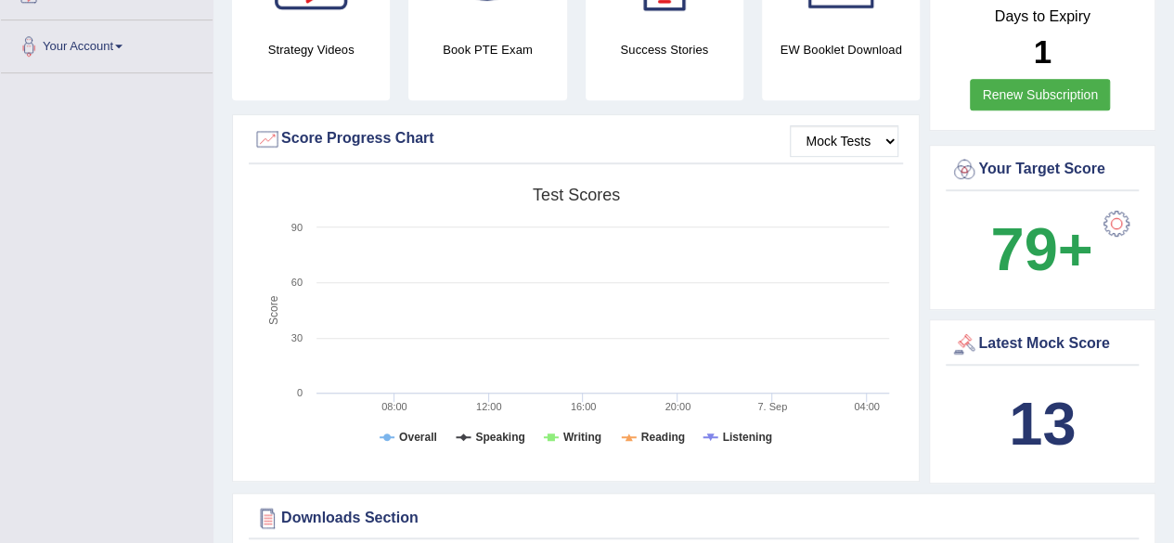
click at [826, 43] on h4 "EW Booklet Download" at bounding box center [841, 49] width 158 height 19
